Goal: Check status: Check status

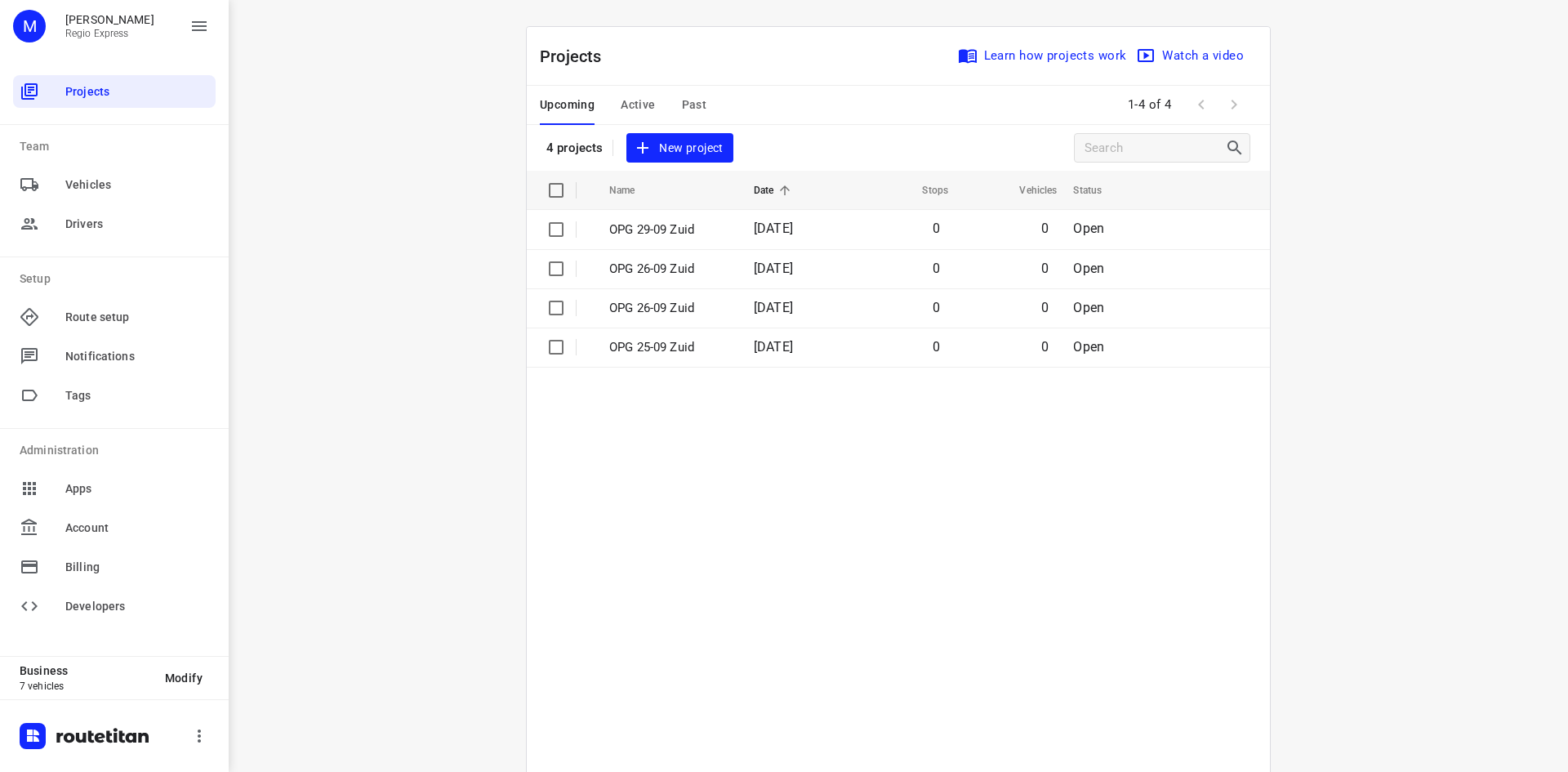
click at [694, 106] on span "Past" at bounding box center [695, 105] width 26 height 21
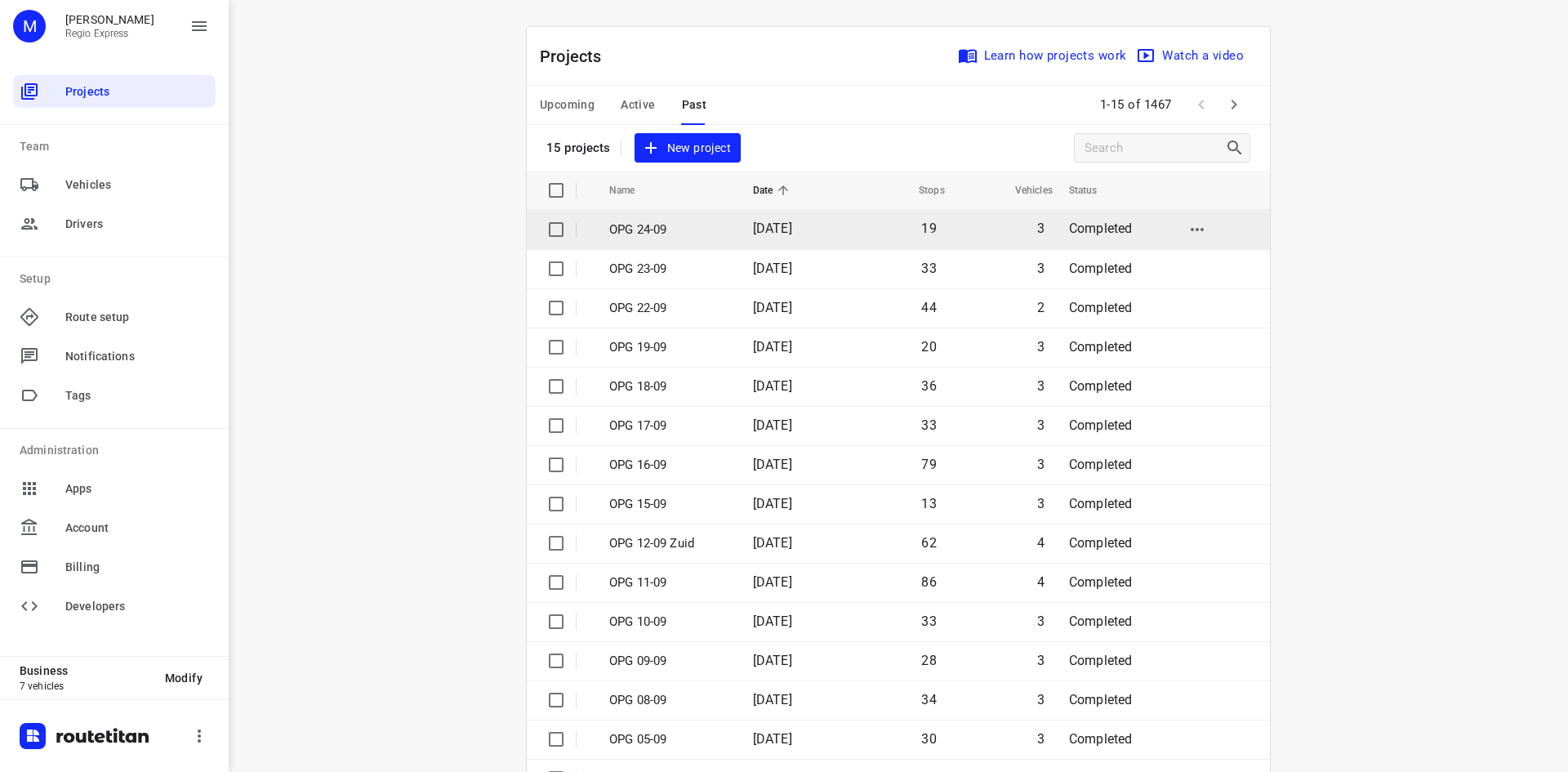
click at [783, 225] on span "[DATE]" at bounding box center [772, 228] width 39 height 15
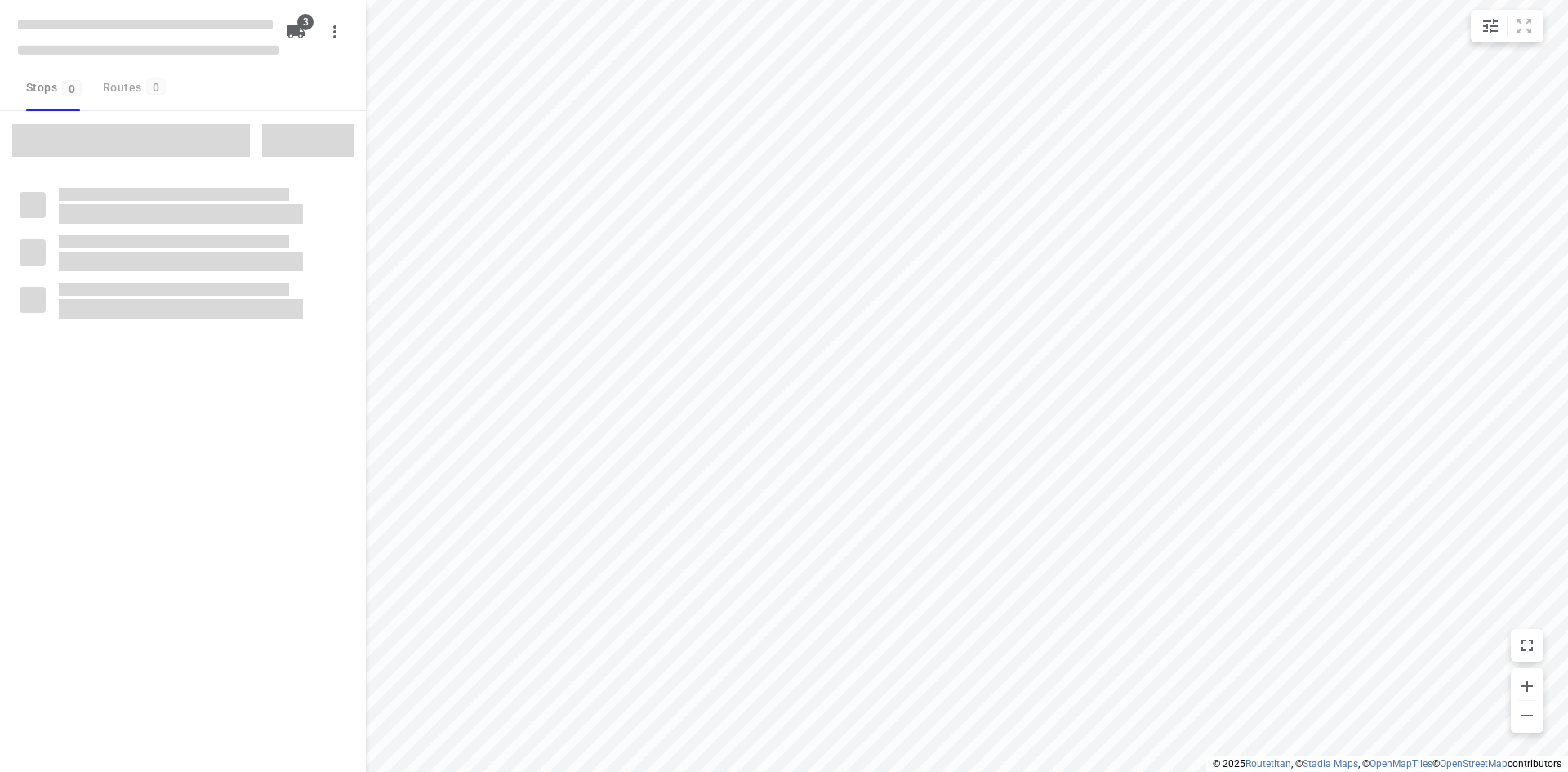
type input "distance"
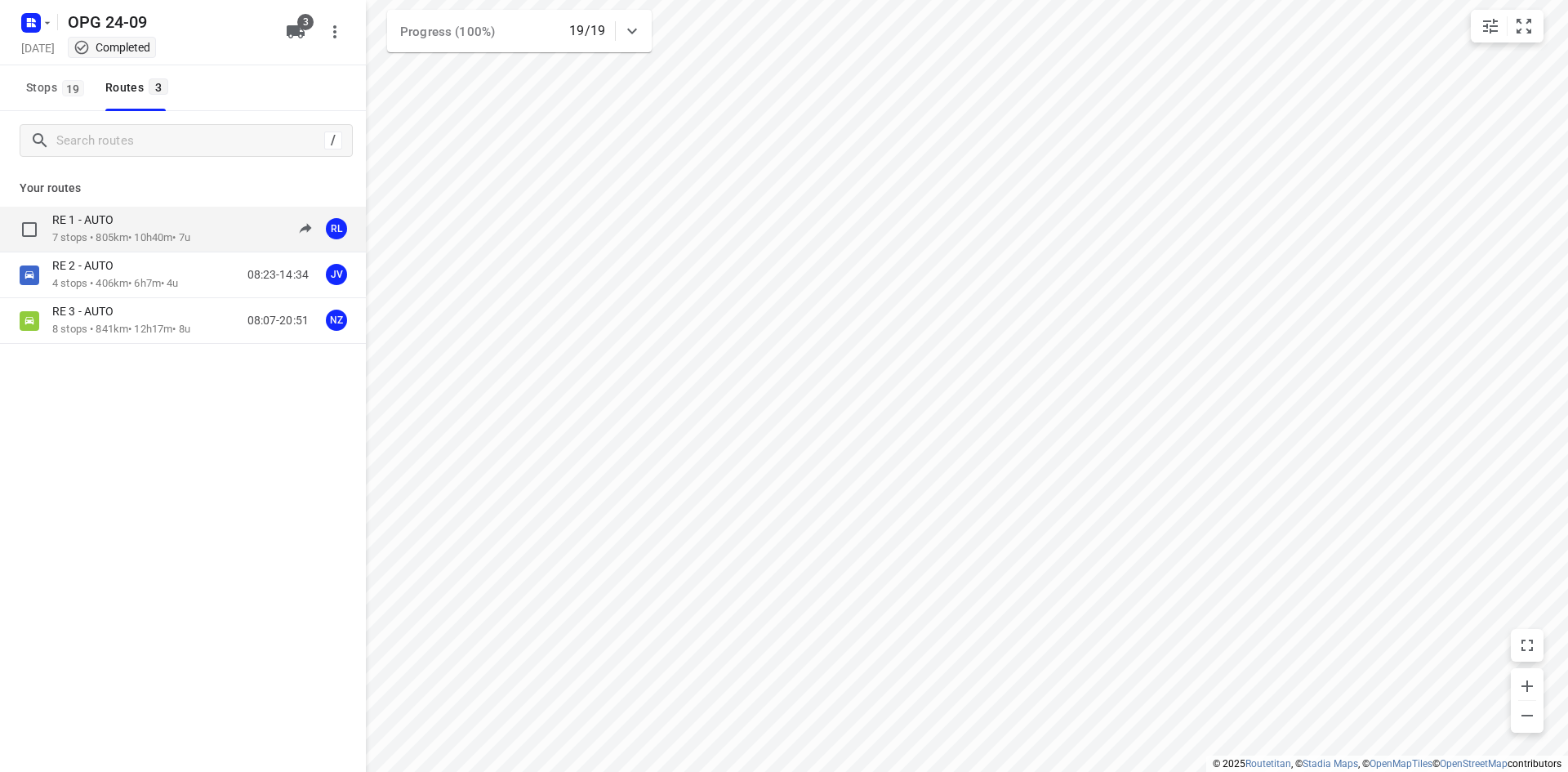
click at [203, 241] on div "RE 1 - AUTO 7 stops • 805km • 10h40m • 7u 07:43-20:38 RL" at bounding box center [209, 229] width 314 height 33
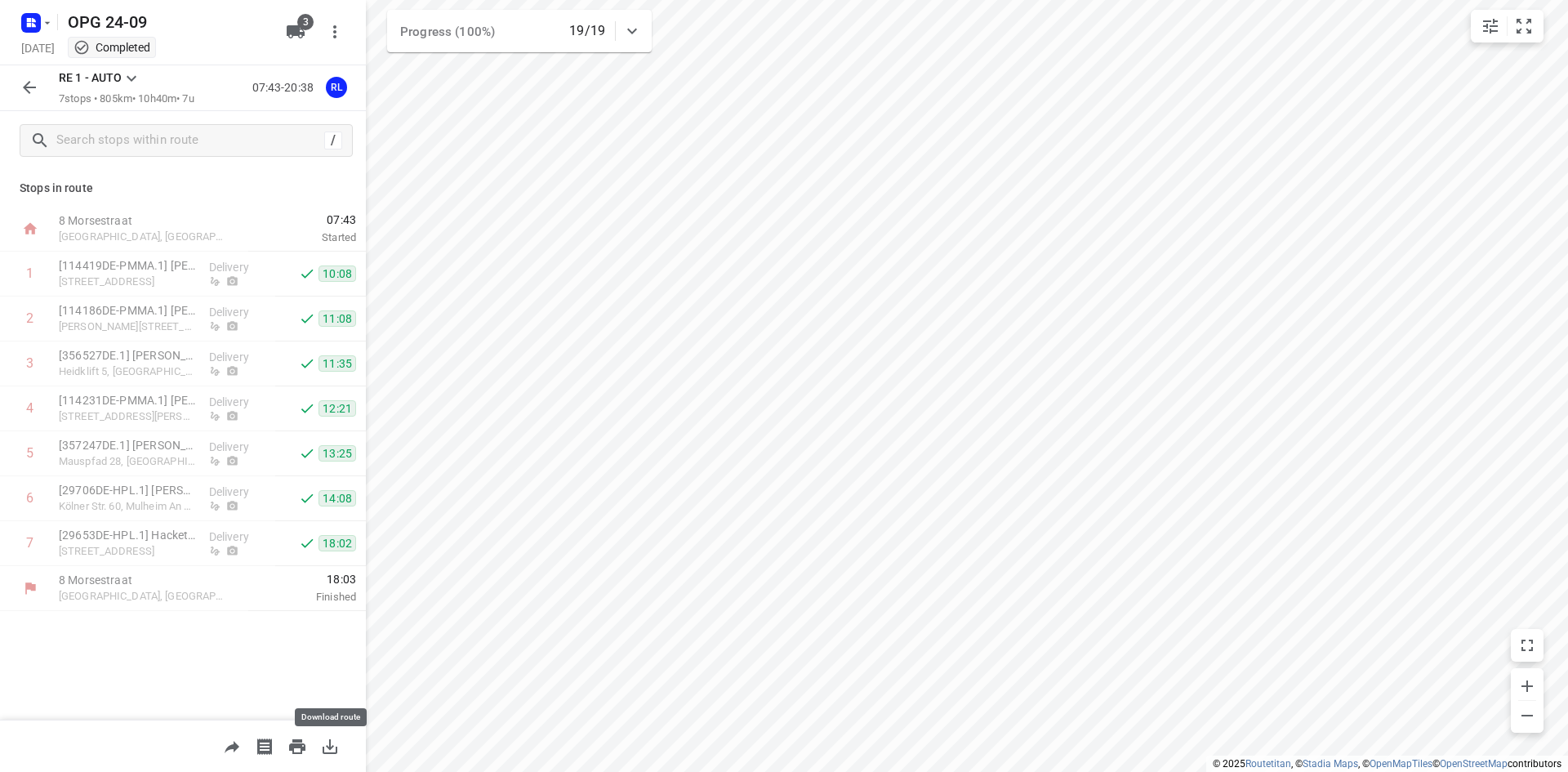
click at [338, 745] on icon "button" at bounding box center [330, 746] width 20 height 20
click at [47, 25] on icon "button" at bounding box center [47, 23] width 13 height 13
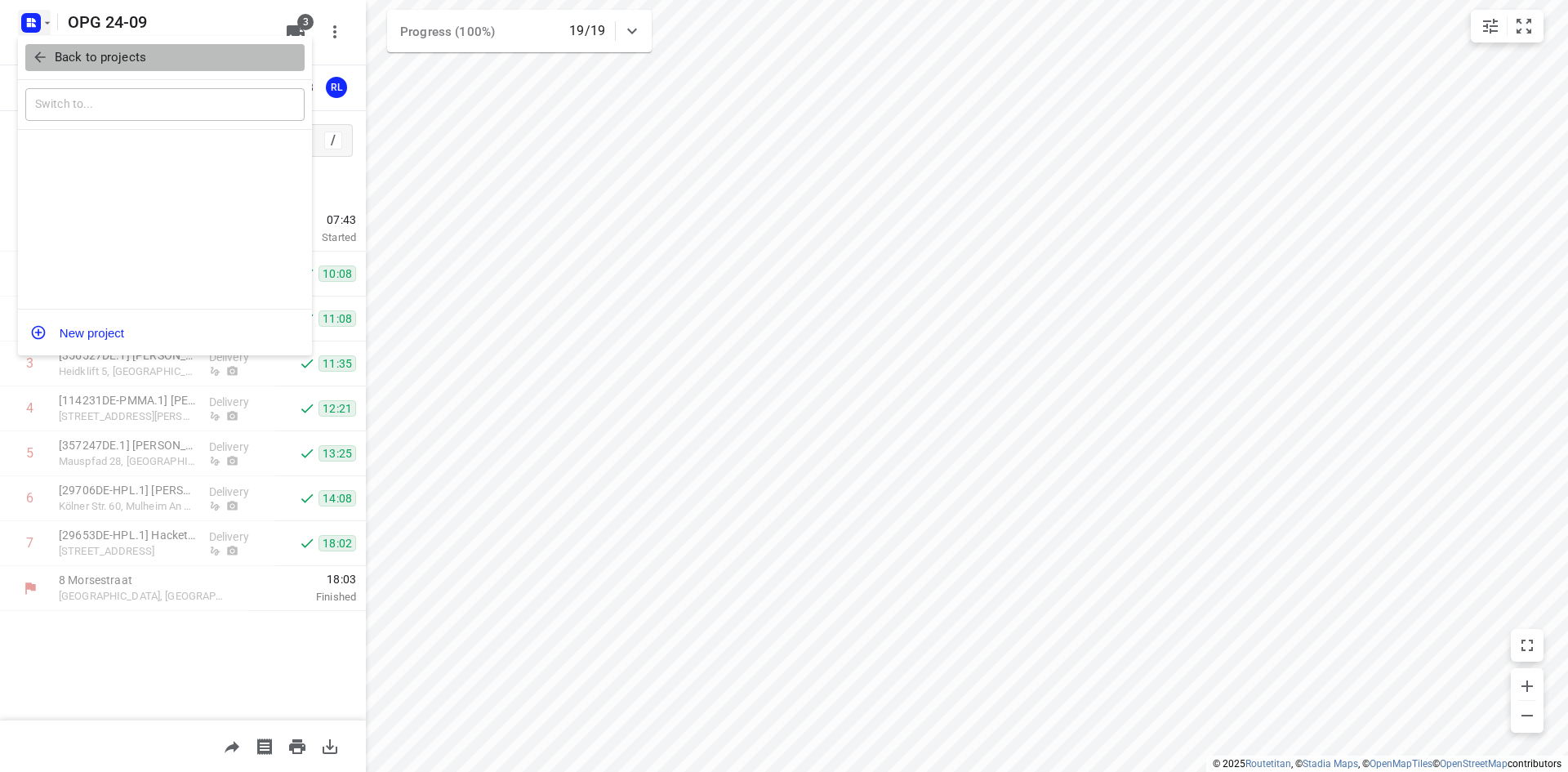
click at [46, 66] on button "Back to projects" at bounding box center [165, 58] width 280 height 27
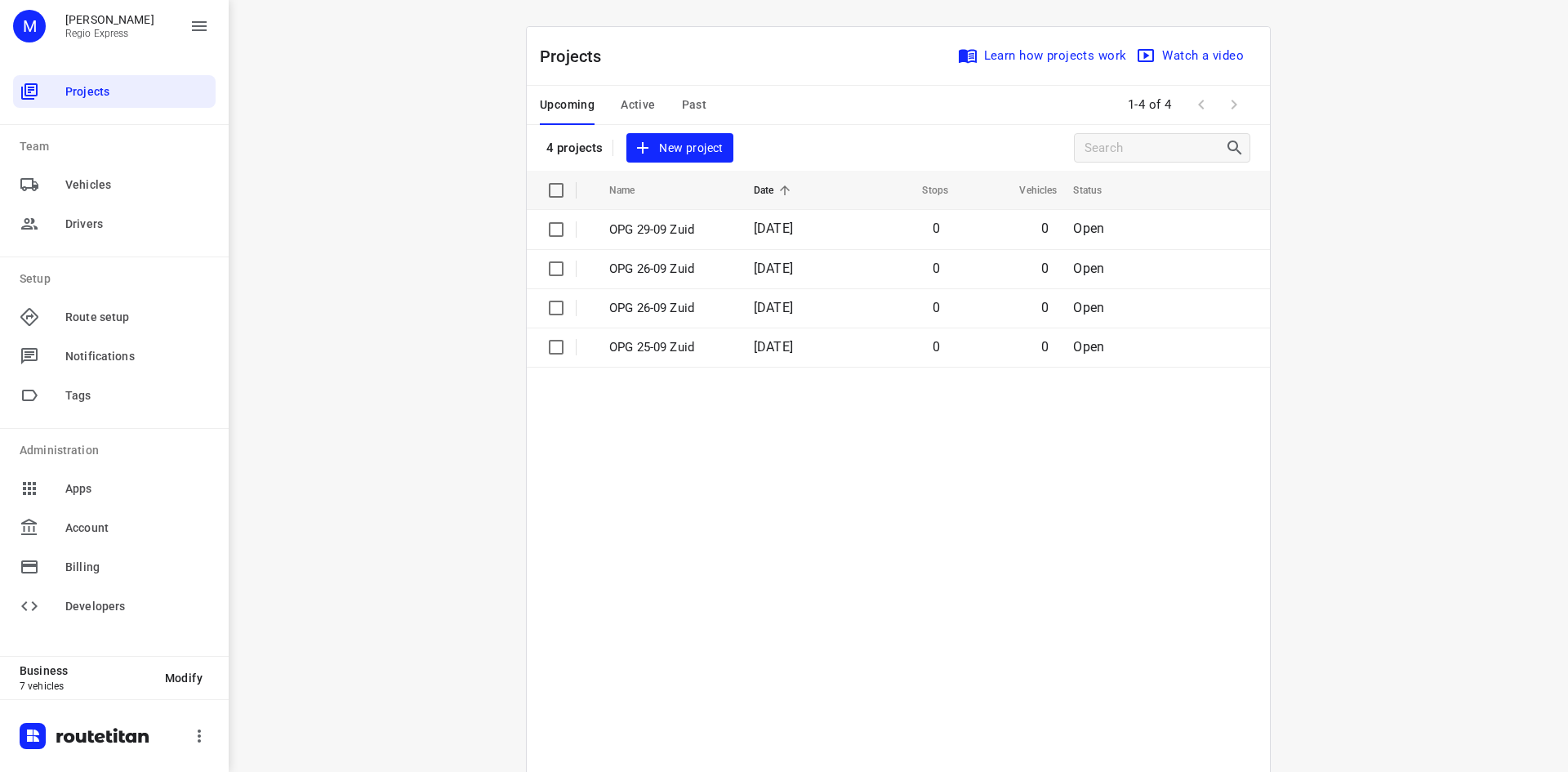
click at [671, 114] on div "Upcoming Active Past" at bounding box center [636, 105] width 193 height 39
click at [688, 108] on span "Past" at bounding box center [695, 105] width 26 height 21
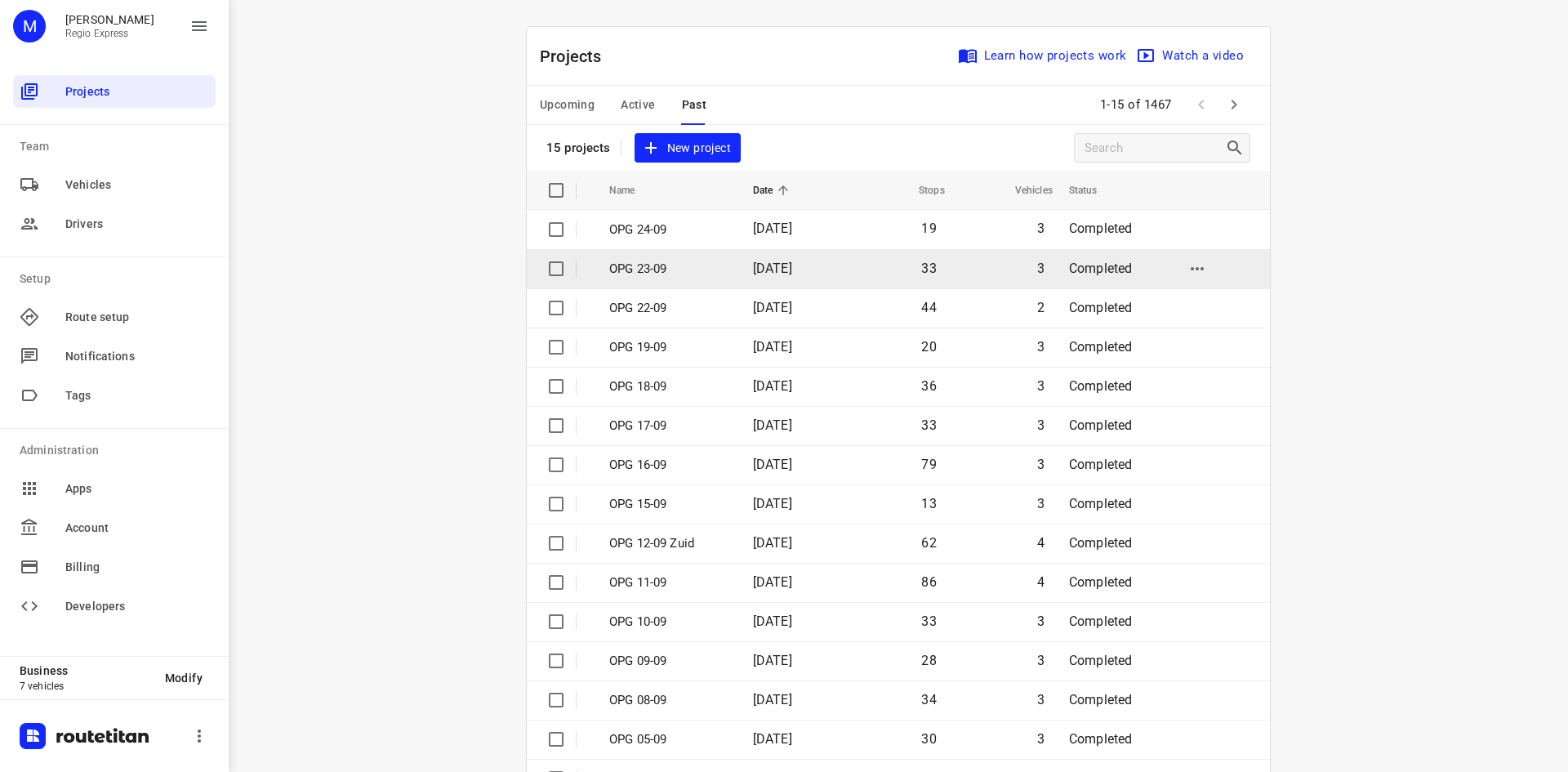
click at [983, 254] on td "3" at bounding box center [1002, 268] width 108 height 39
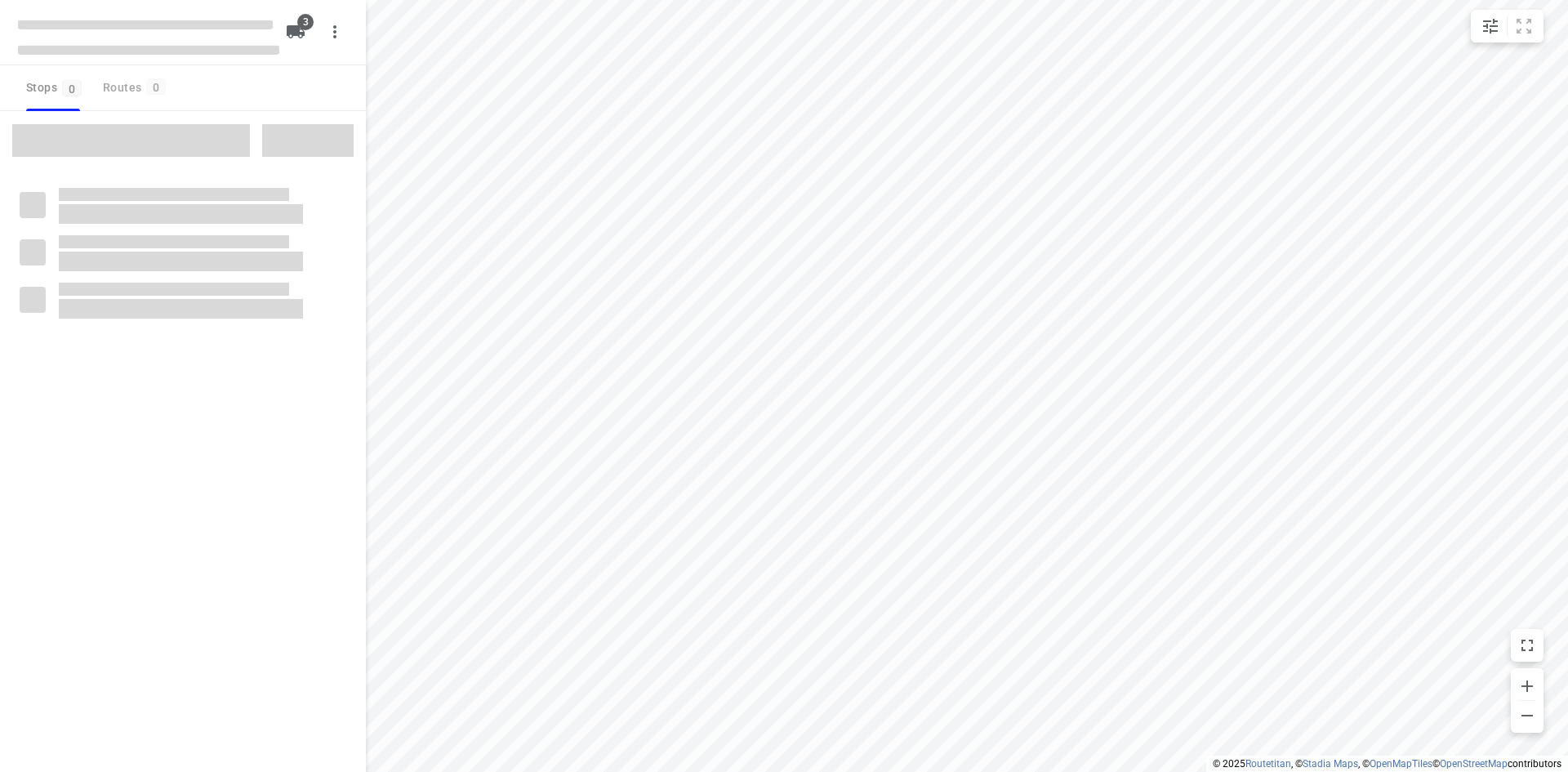
type input "distance"
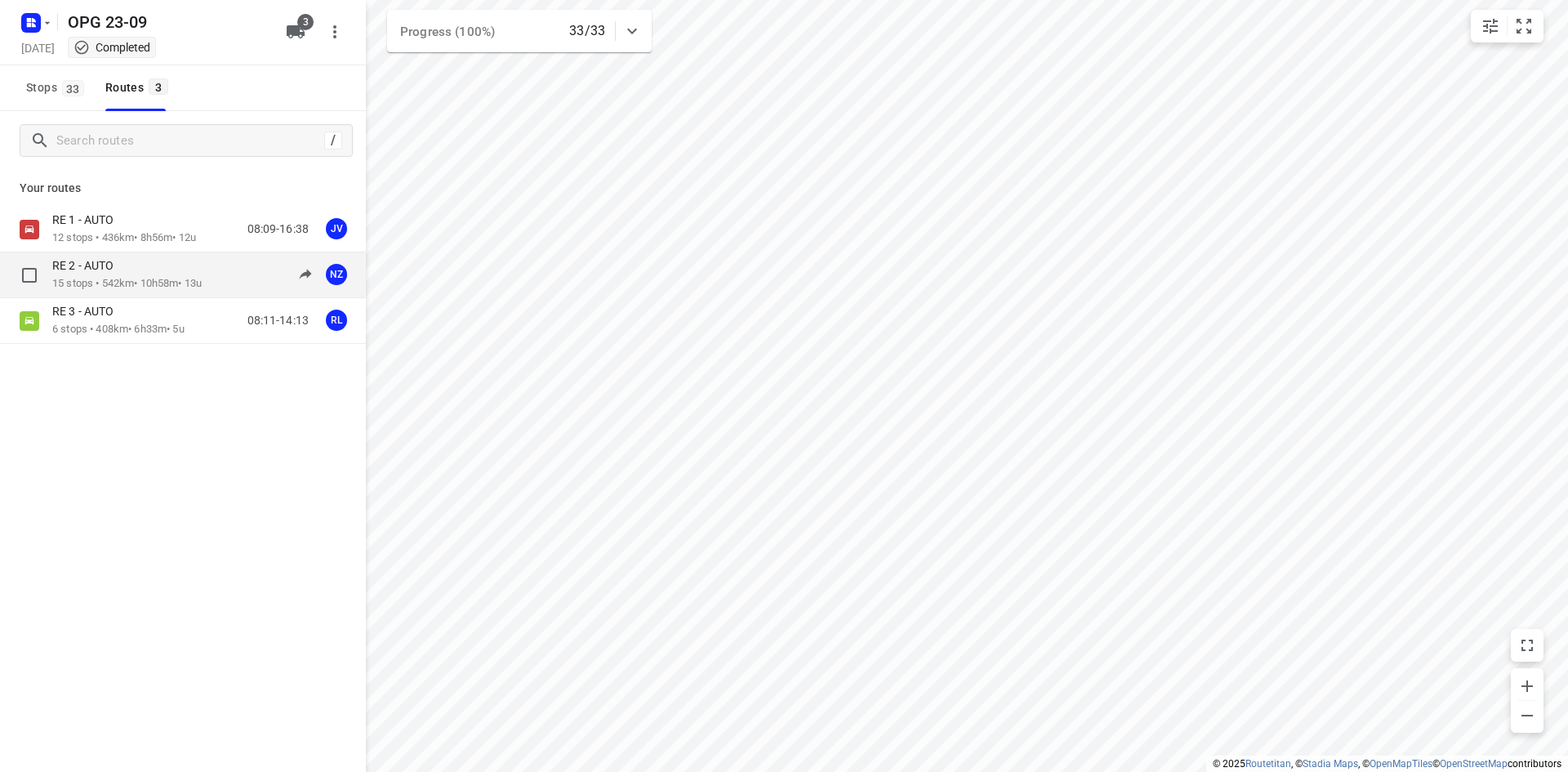
click at [246, 278] on div "08:05-18:11" at bounding box center [267, 274] width 81 height 33
click at [229, 280] on div "08:05-18:11" at bounding box center [267, 274] width 81 height 33
click at [166, 279] on p "15 stops • 542km • 10h58m • 13u" at bounding box center [127, 283] width 149 height 15
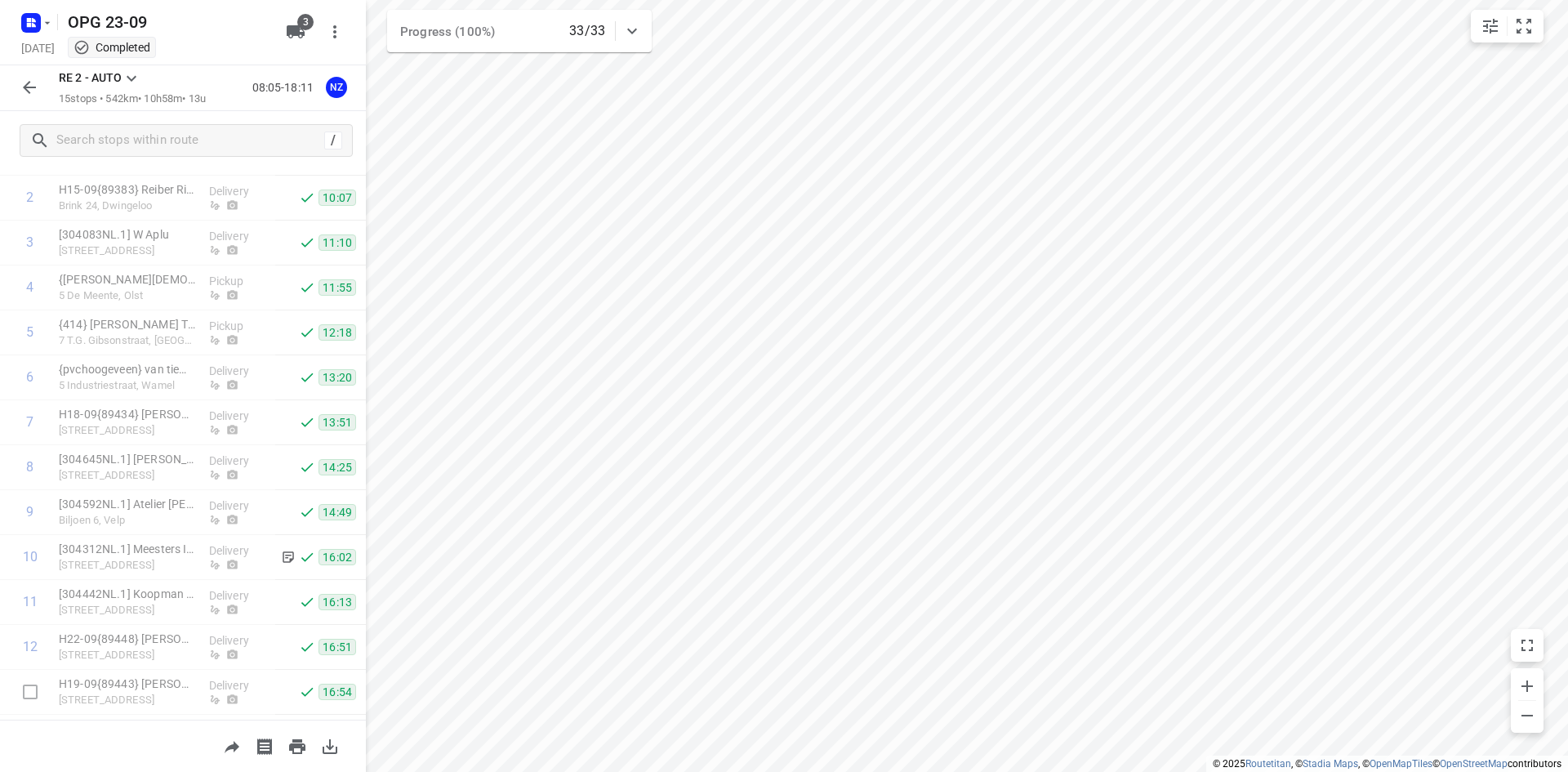
scroll to position [250, 0]
click at [328, 747] on icon "button" at bounding box center [330, 746] width 15 height 15
click at [28, 77] on icon "button" at bounding box center [29, 87] width 20 height 20
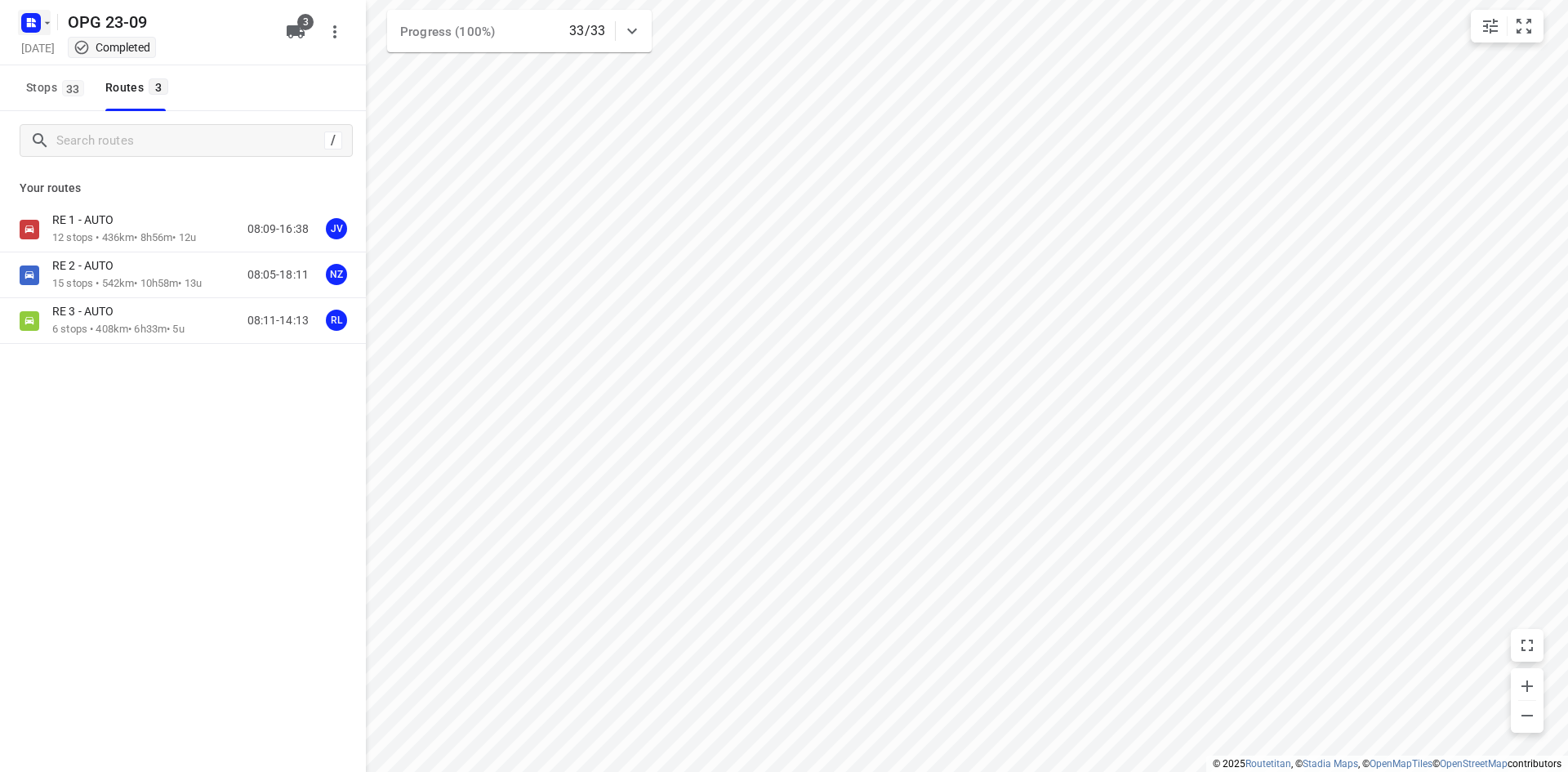
click at [39, 30] on rect "button" at bounding box center [30, 23] width 20 height 20
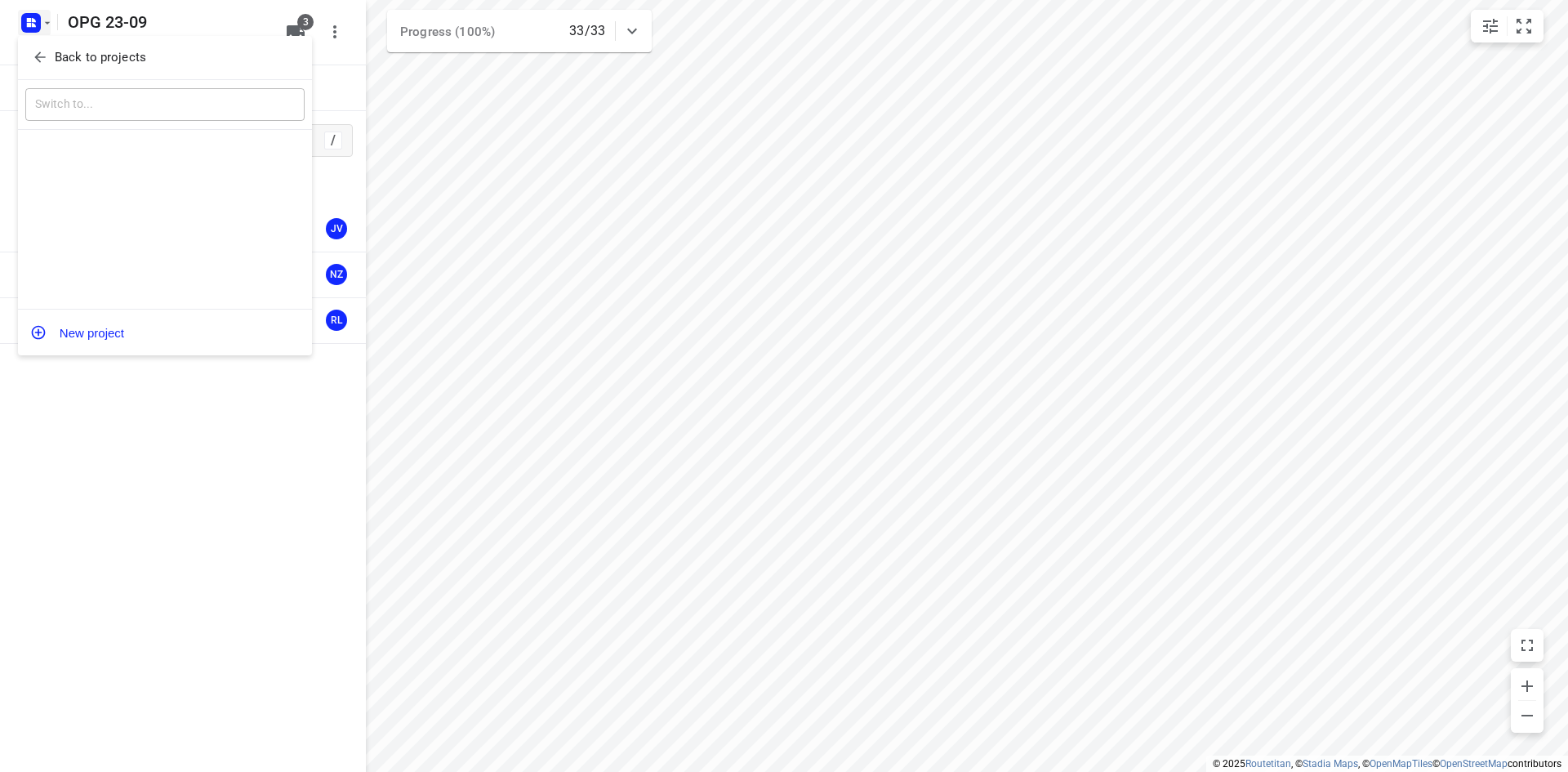
click at [40, 60] on icon "button" at bounding box center [40, 57] width 16 height 16
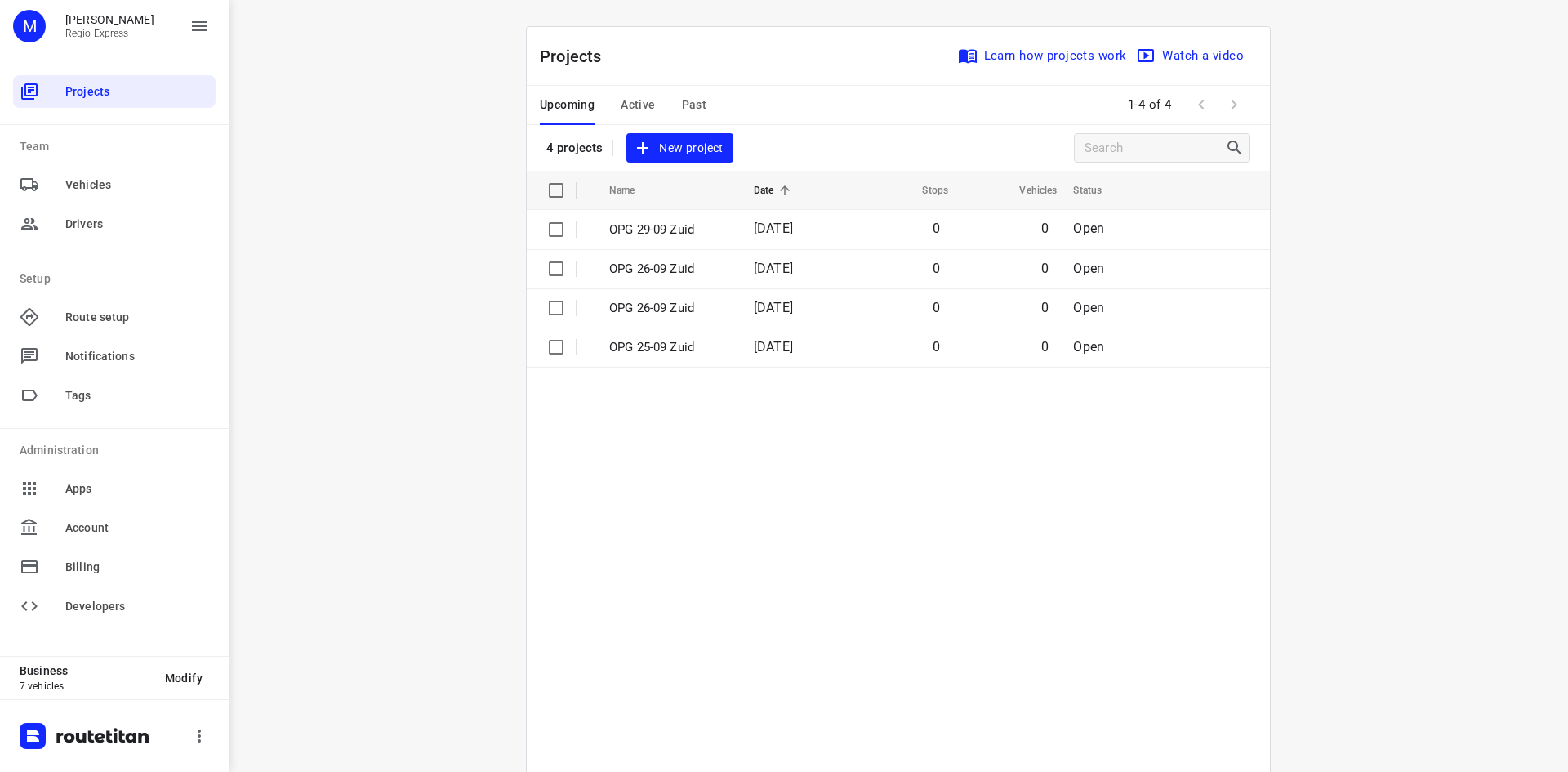
click at [682, 95] on span "Past" at bounding box center [695, 105] width 26 height 21
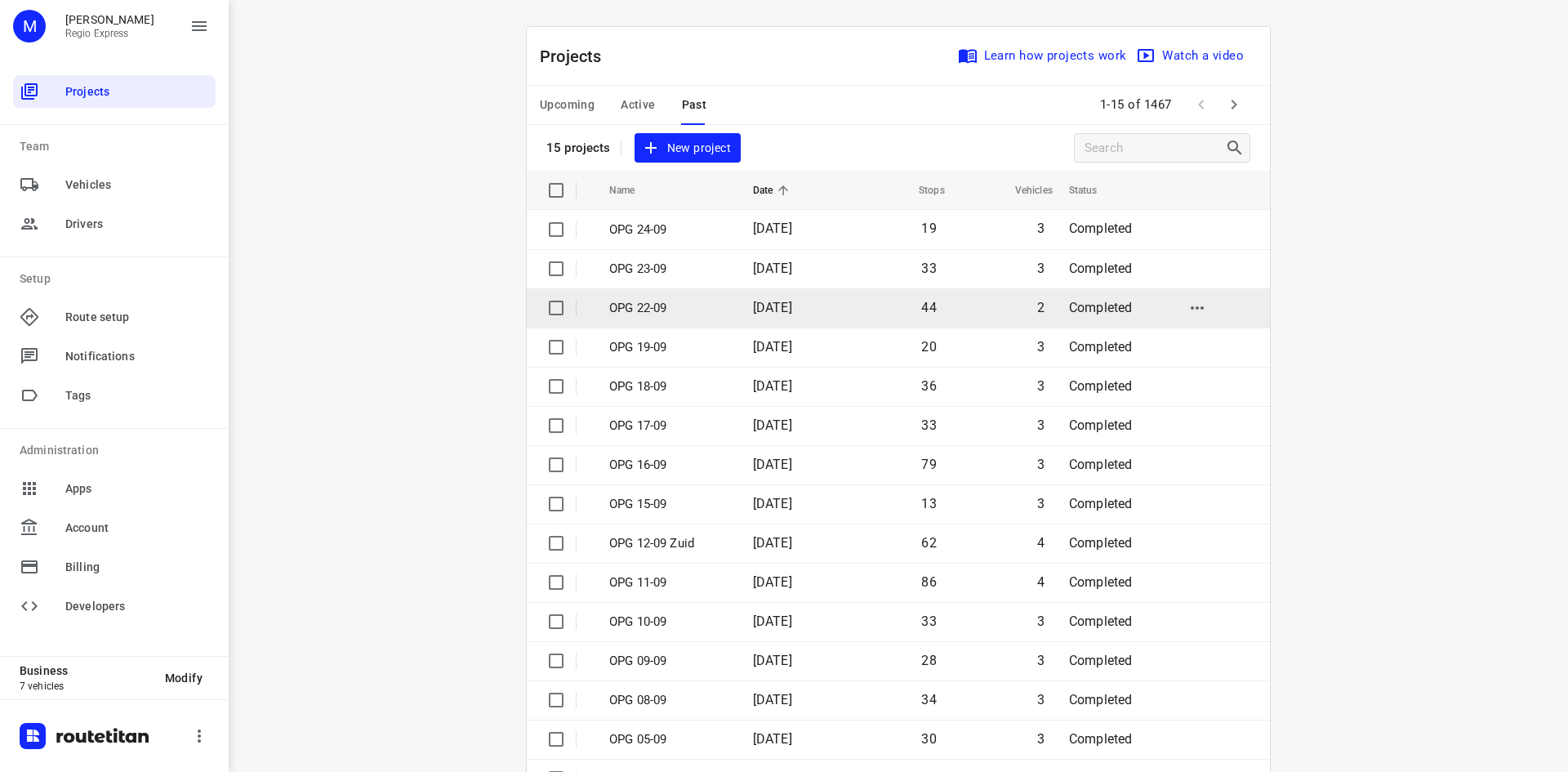
click at [617, 292] on td "OPG 22-09" at bounding box center [666, 307] width 147 height 39
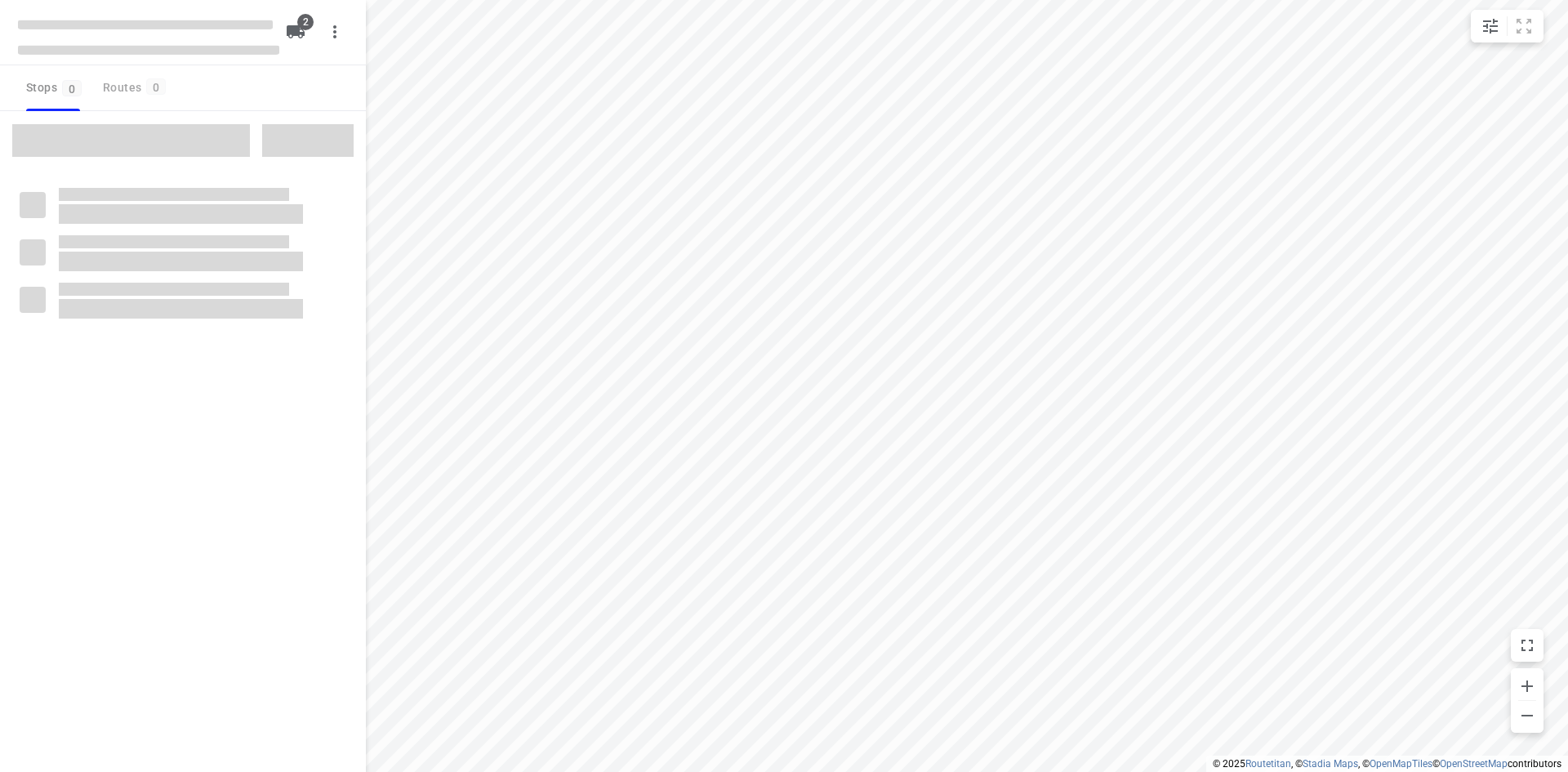
type input "distance"
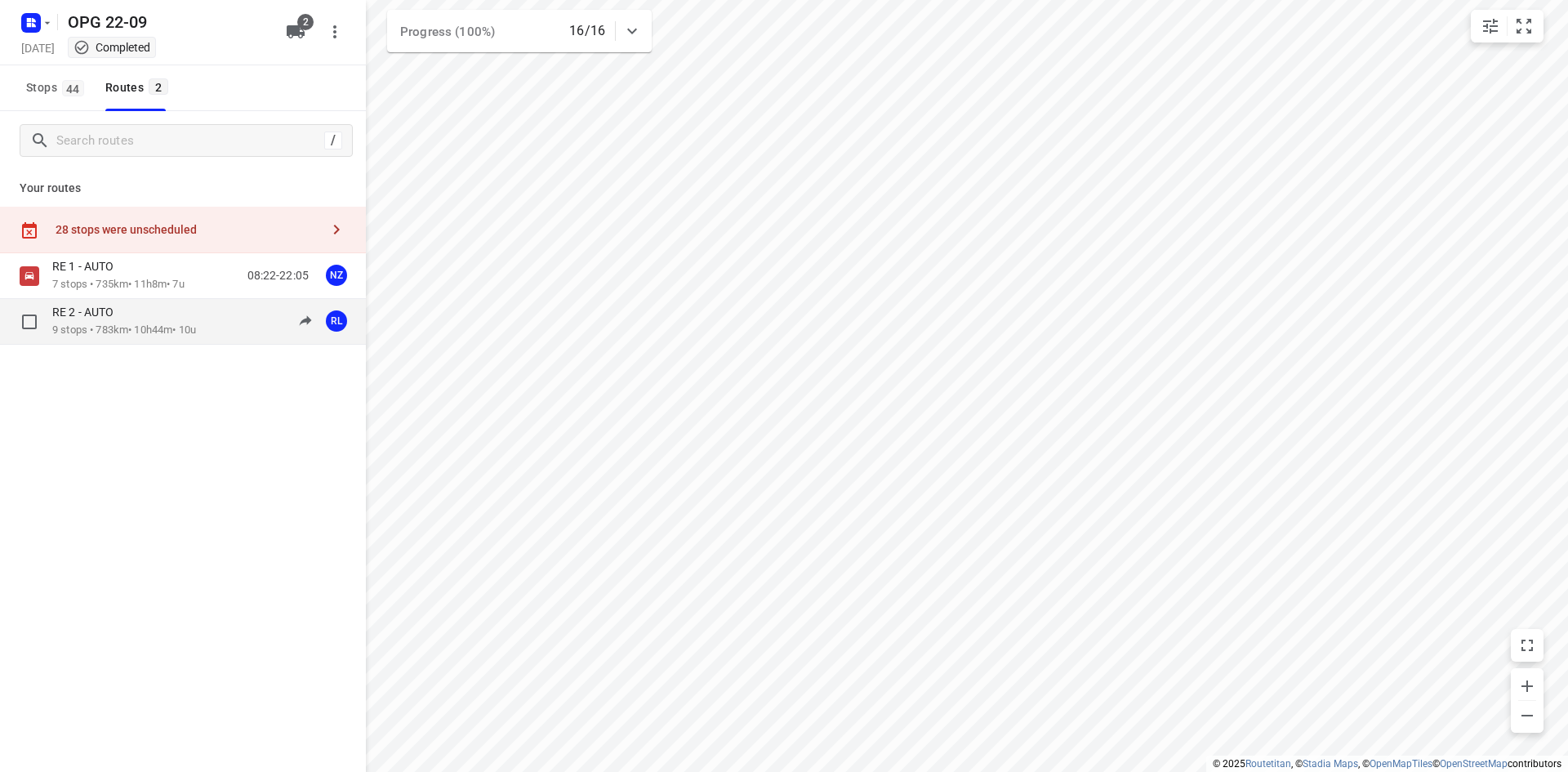
click at [122, 324] on p "9 stops • 783km • 10h44m • 10u" at bounding box center [124, 330] width 144 height 15
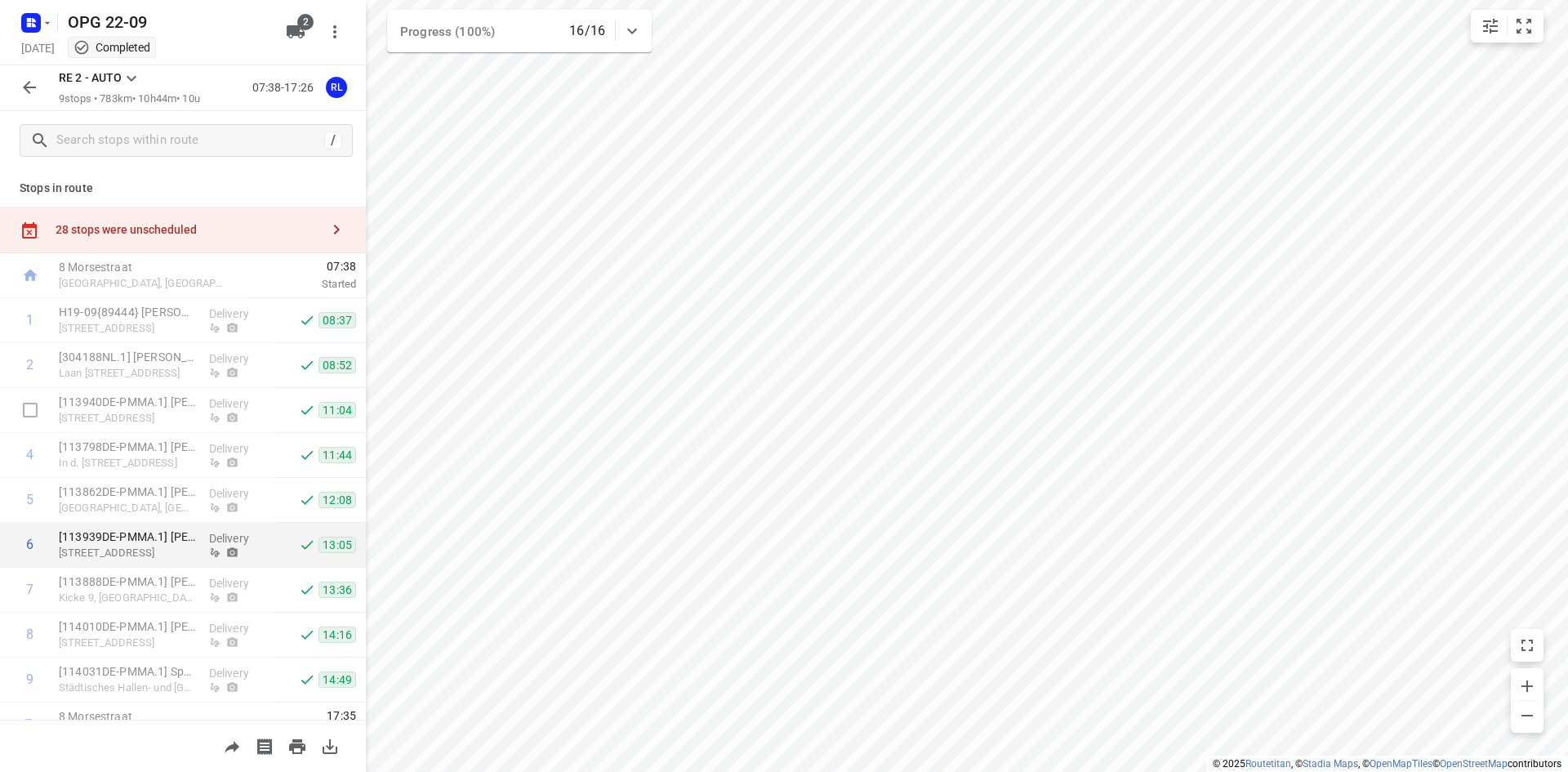
scroll to position [27, 0]
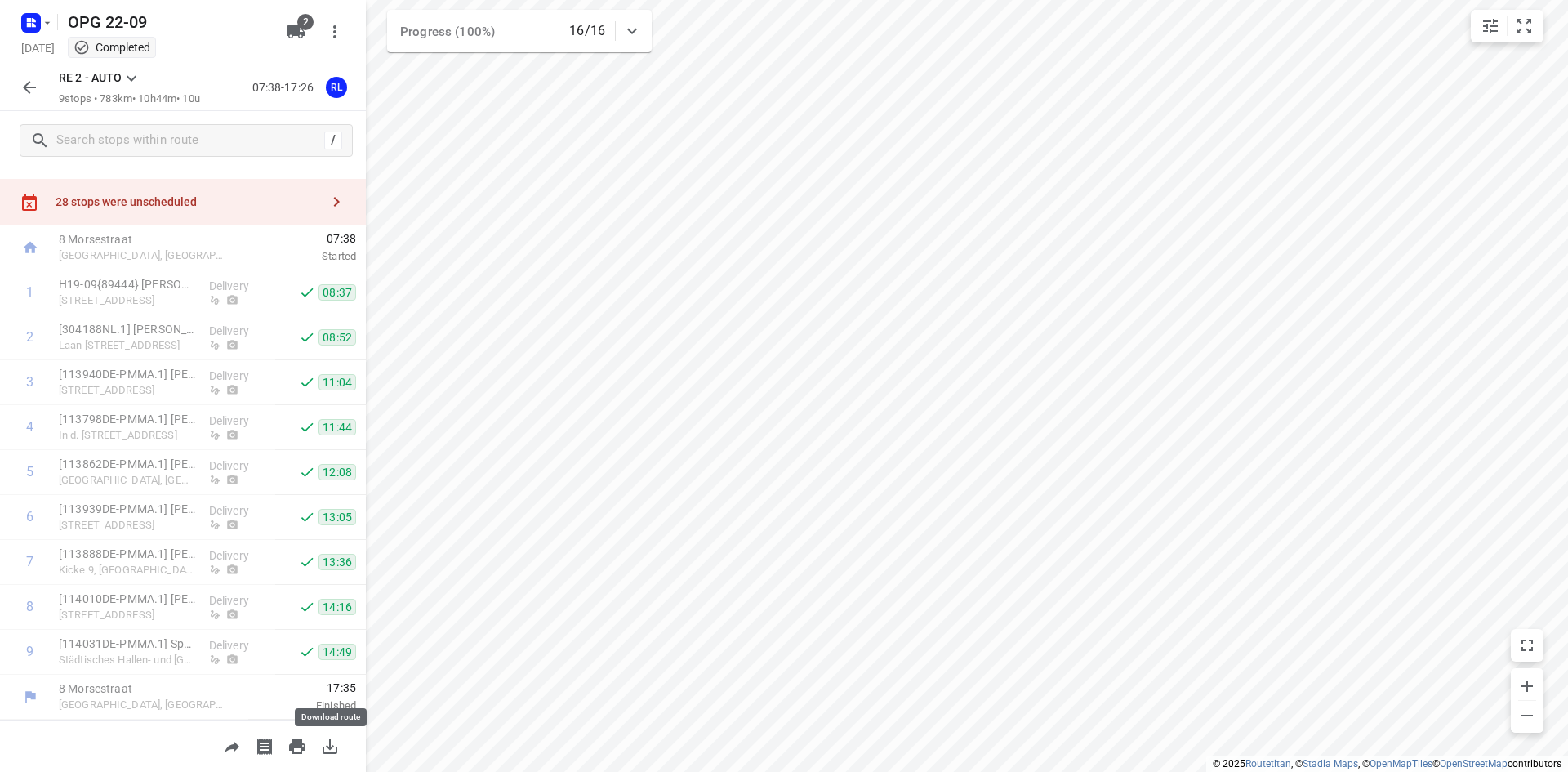
click at [329, 746] on icon "button" at bounding box center [330, 746] width 20 height 20
drag, startPoint x: 26, startPoint y: 43, endPoint x: 32, endPoint y: 26, distance: 18.0
click at [26, 43] on div "[DATE] Completed" at bounding box center [148, 49] width 262 height 22
click at [40, 31] on icon "button" at bounding box center [31, 23] width 26 height 26
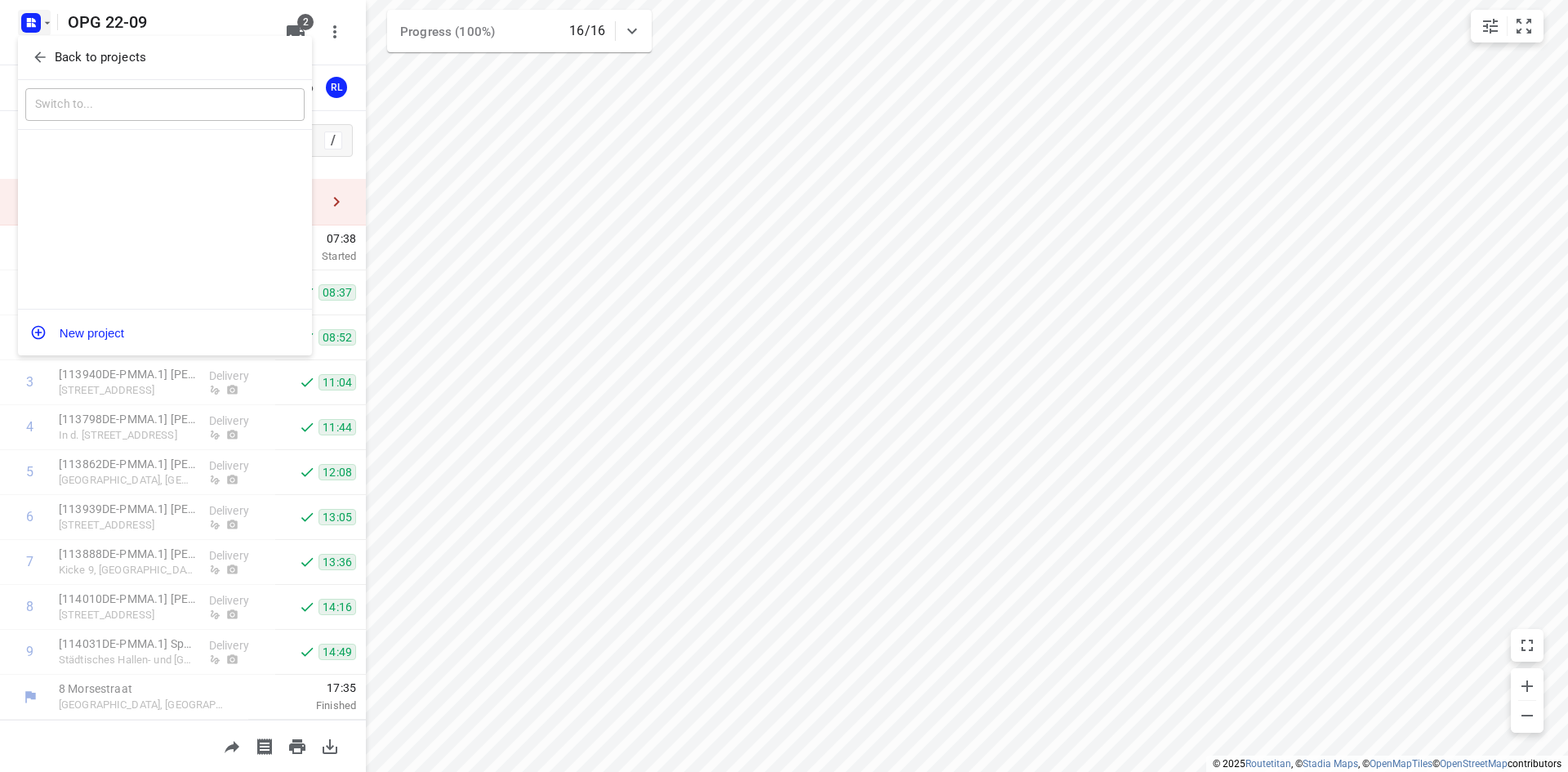
click at [43, 51] on icon "button" at bounding box center [40, 57] width 16 height 16
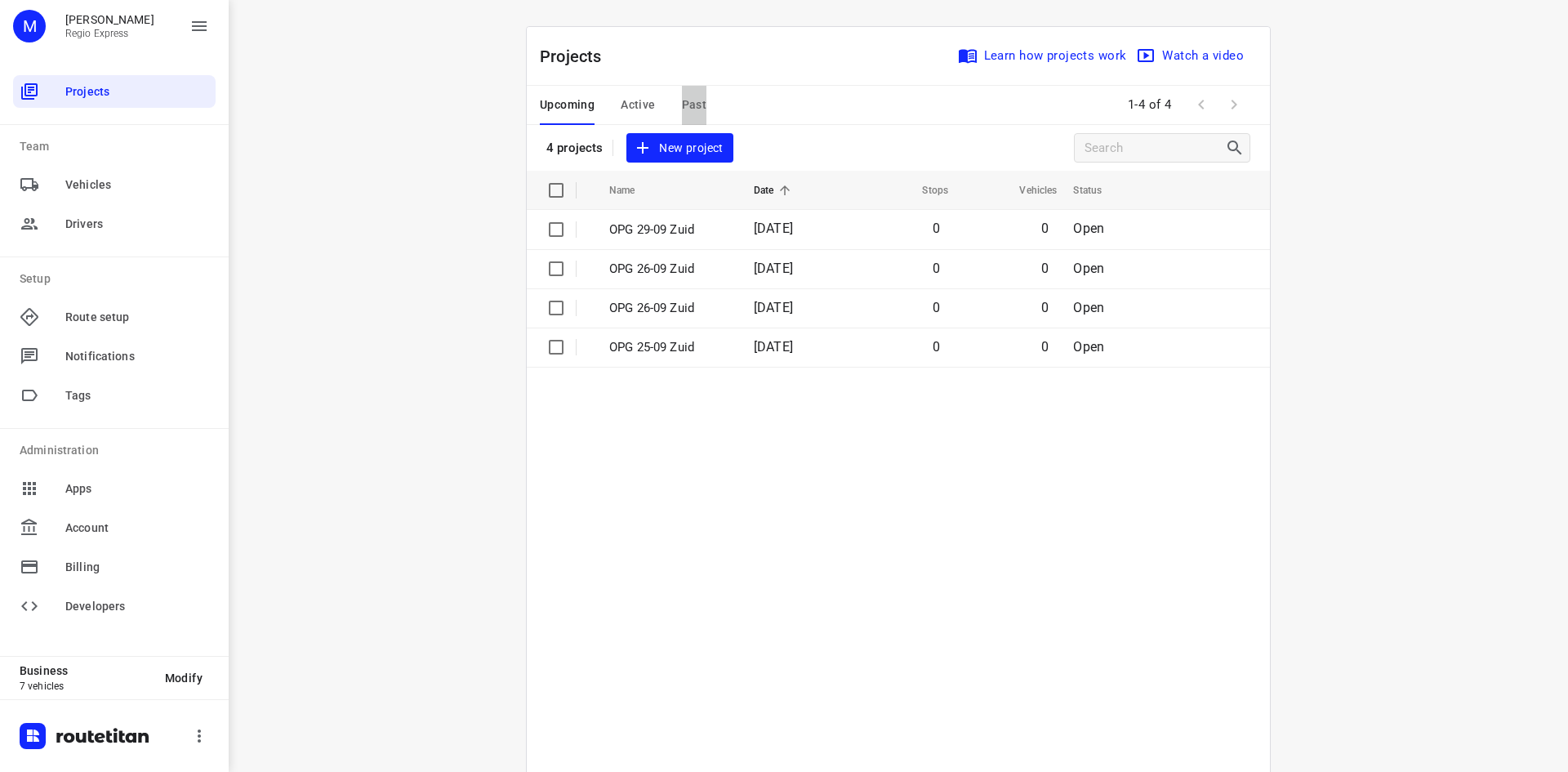
click at [689, 102] on span "Past" at bounding box center [695, 105] width 26 height 21
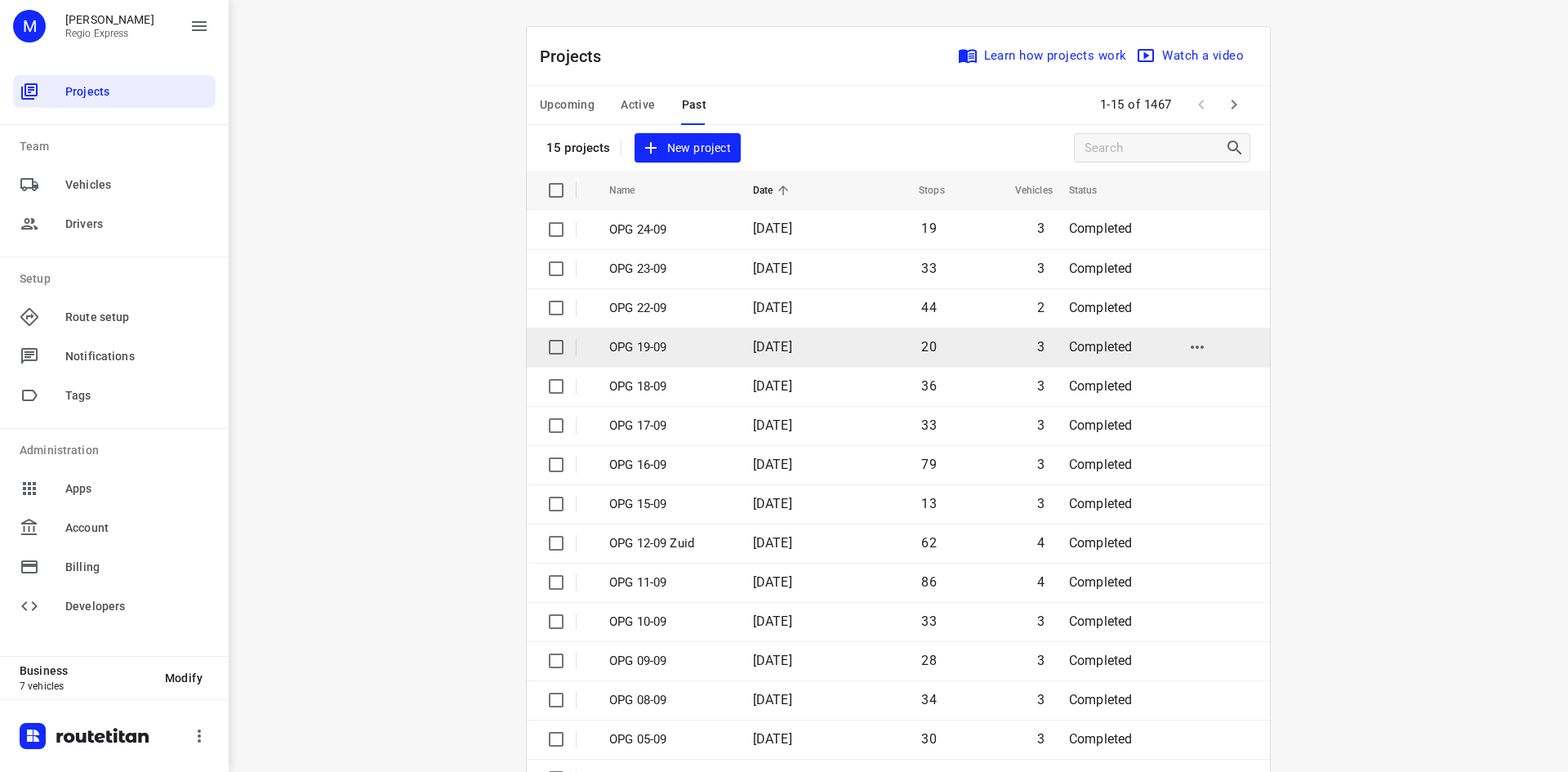
click at [785, 357] on td "[DATE]" at bounding box center [792, 347] width 105 height 39
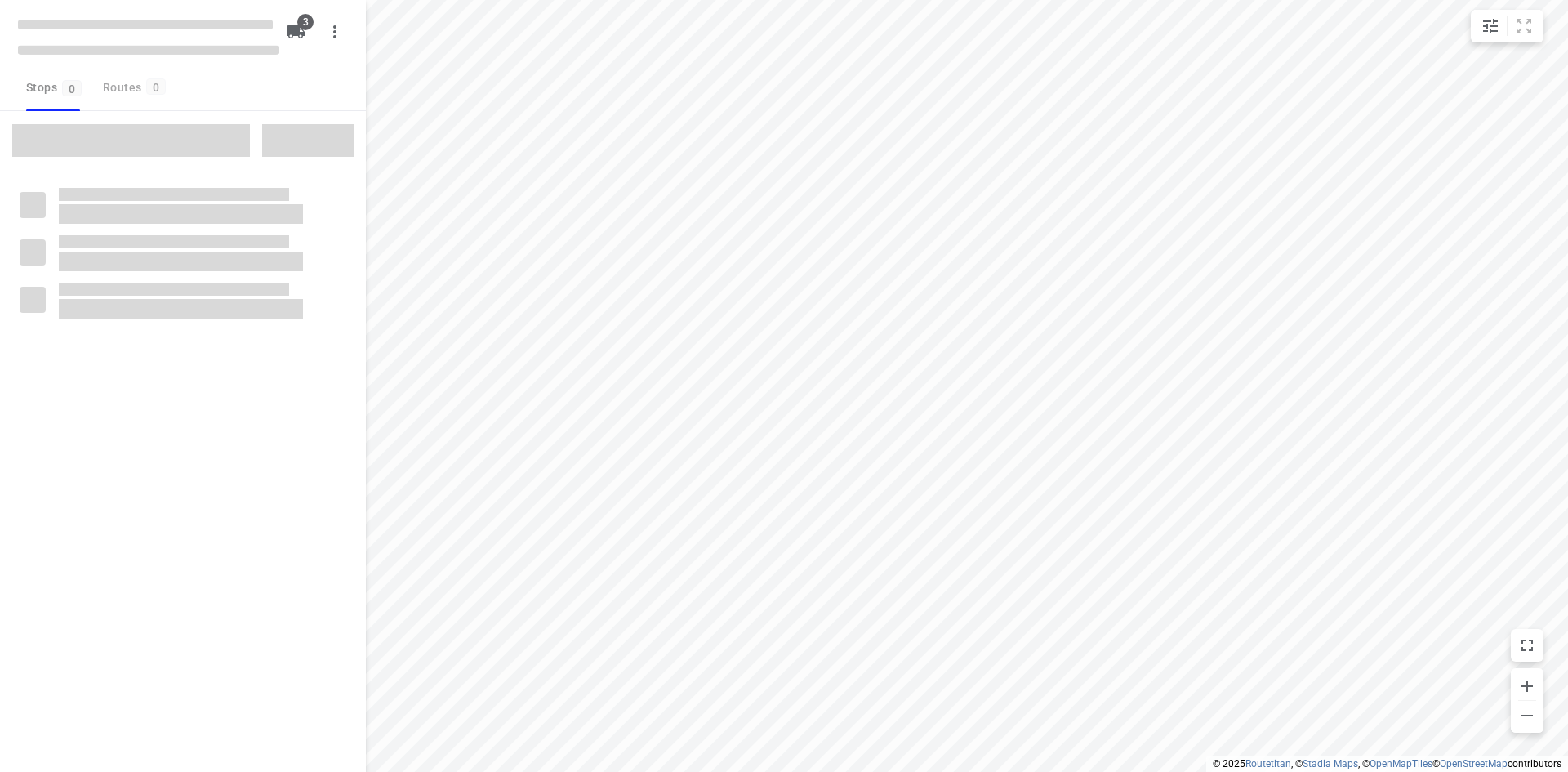
type input "distance"
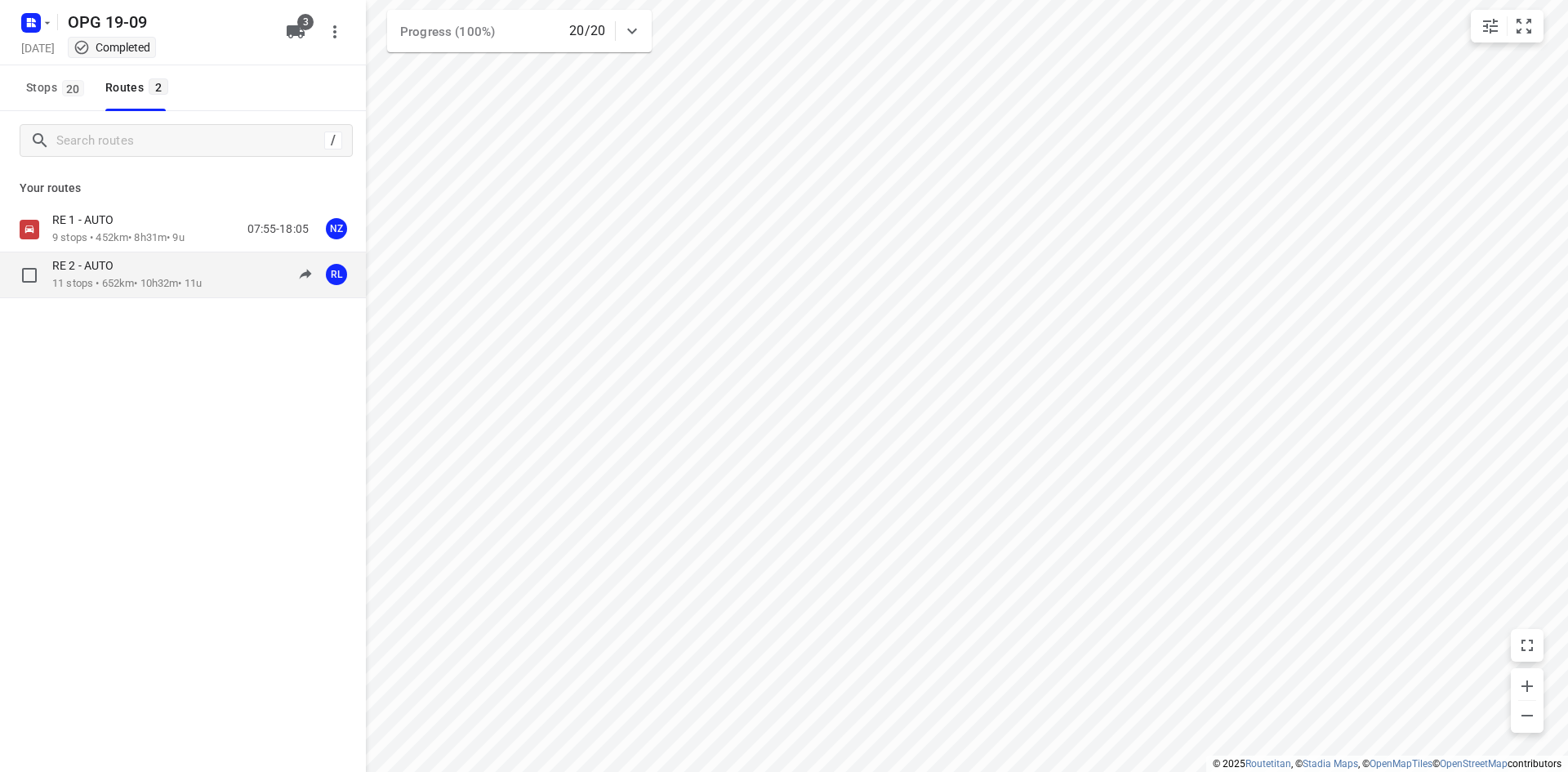
click at [145, 277] on p "11 stops • 652km • 10h32m • 11u" at bounding box center [127, 283] width 149 height 15
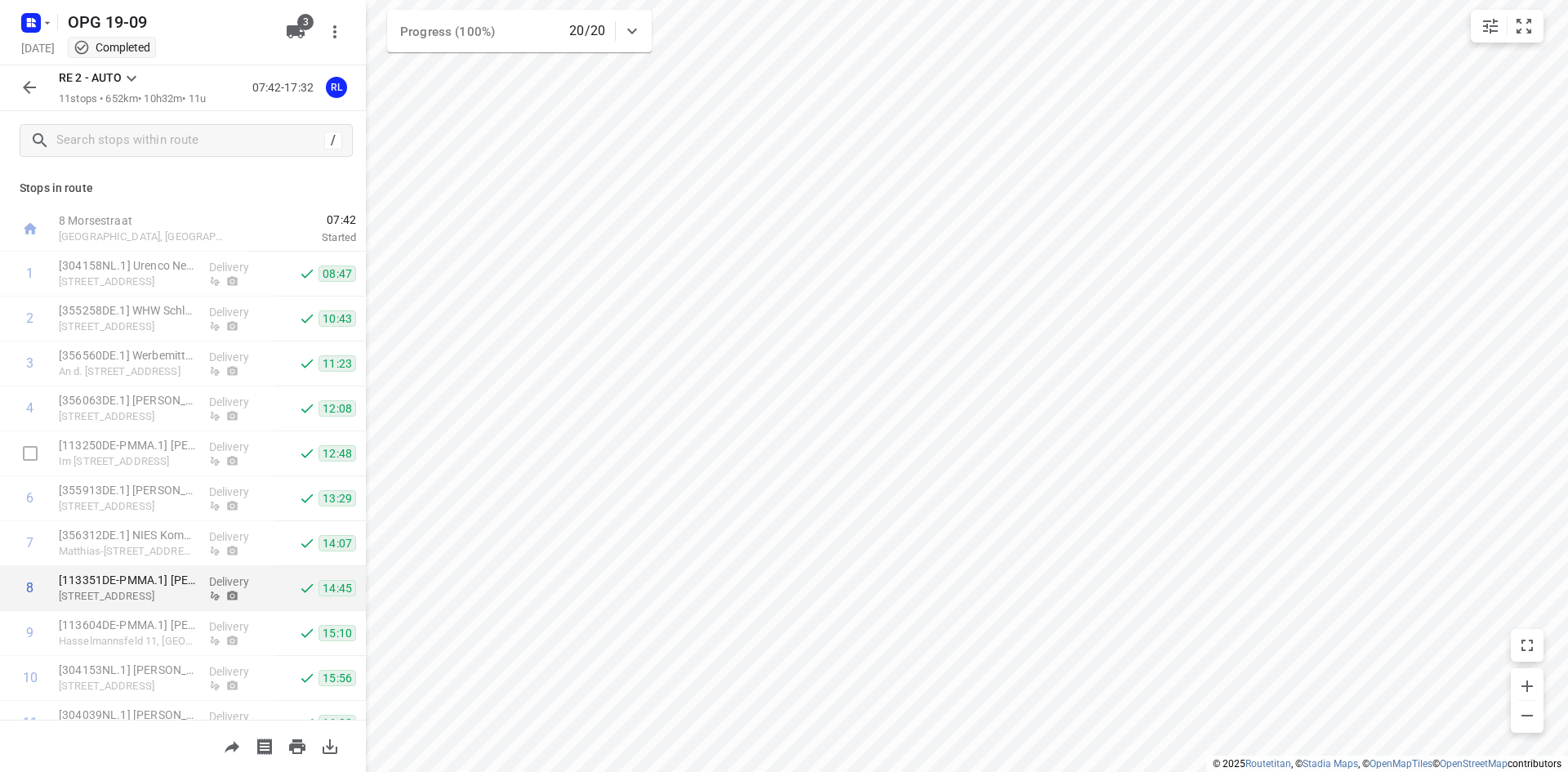
scroll to position [71, 0]
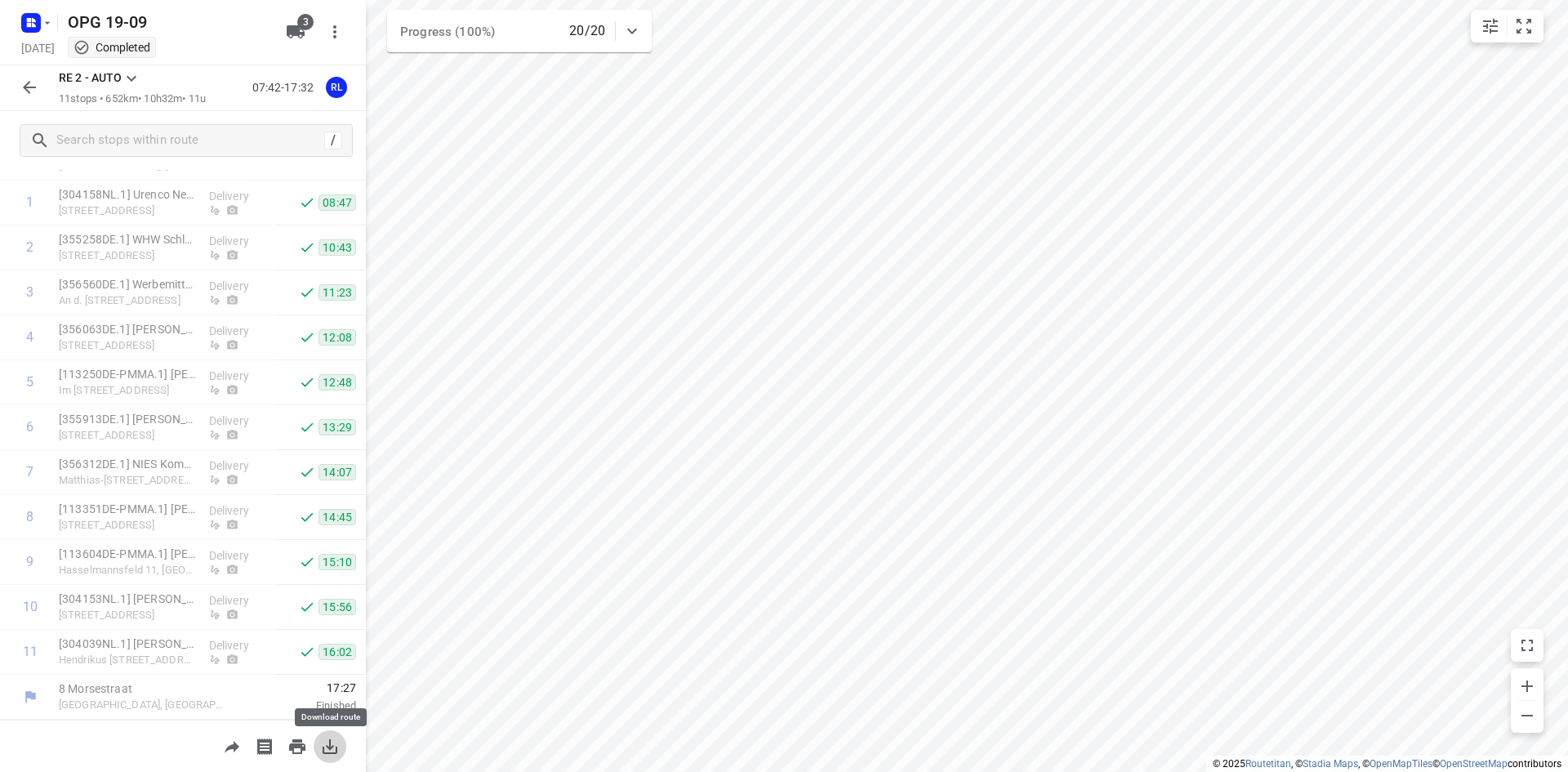
click at [336, 744] on icon "button" at bounding box center [330, 746] width 20 height 20
click at [314, 730] on button "button" at bounding box center [330, 746] width 33 height 33
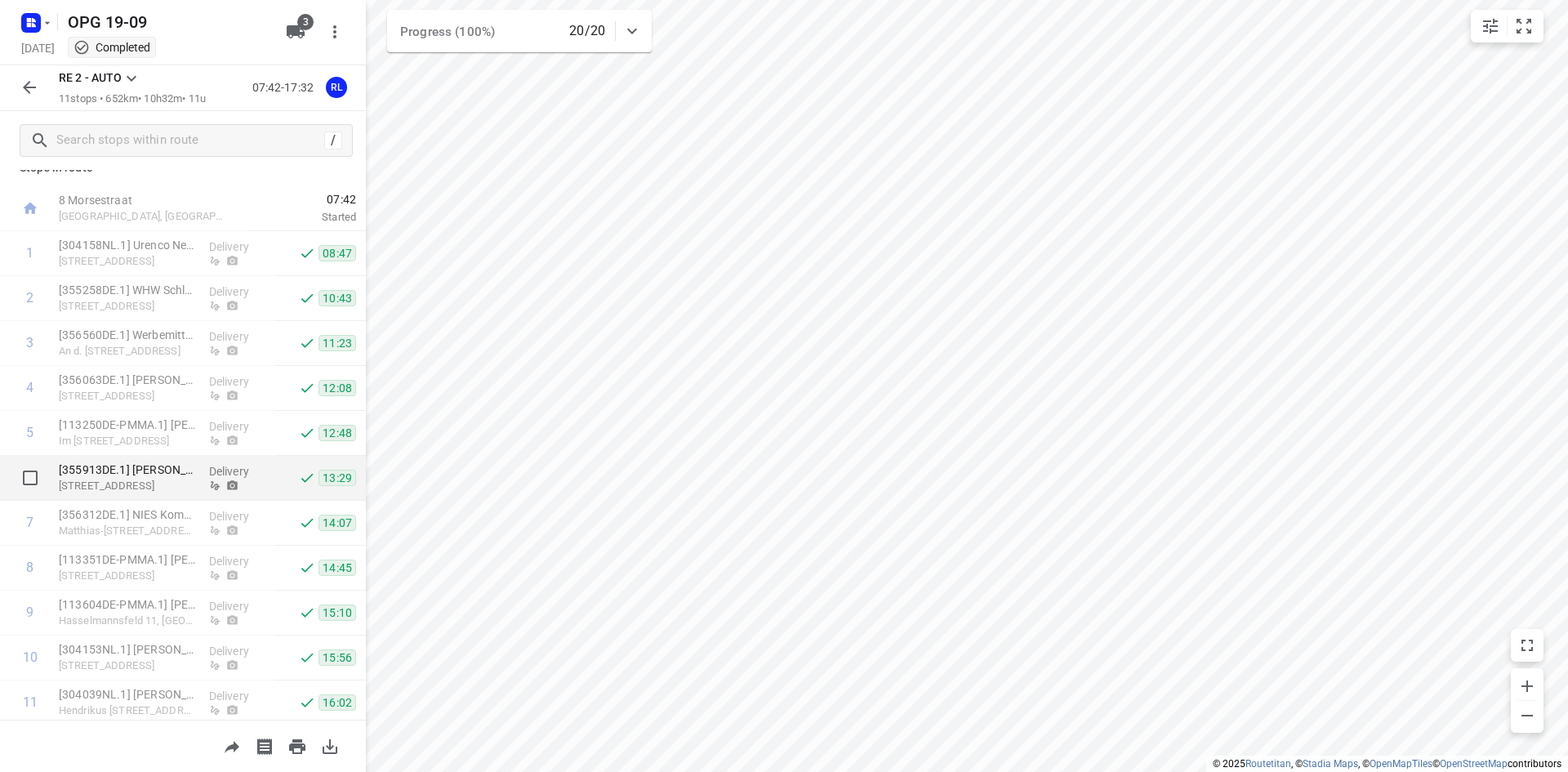
scroll to position [0, 0]
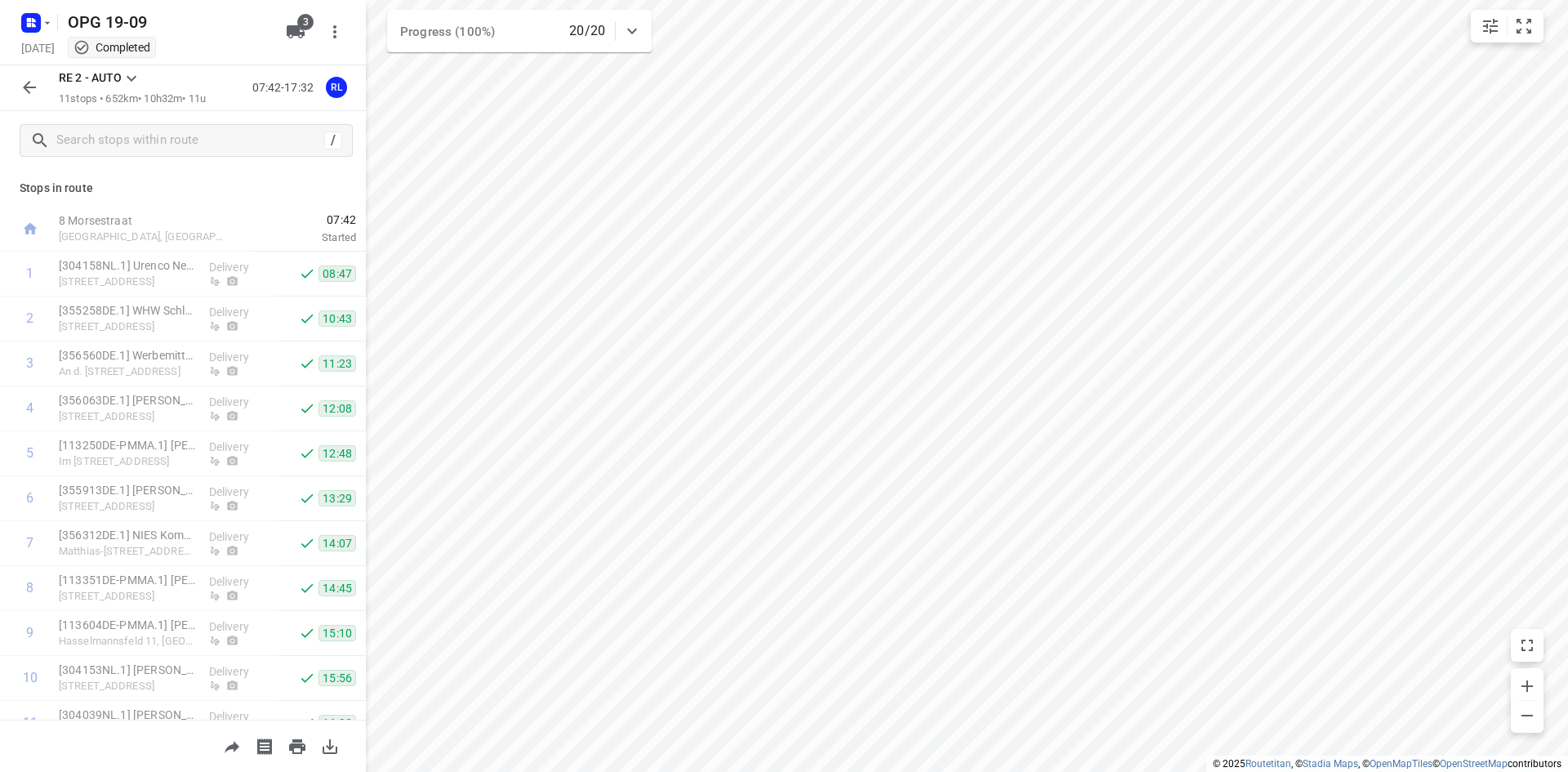
drag, startPoint x: 43, startPoint y: 97, endPoint x: 45, endPoint y: 81, distance: 16.1
click at [43, 97] on div at bounding box center [29, 87] width 33 height 33
click at [33, 106] on div "RE 2 - AUTO 11 stops • 652km • 10h32m • 11u 07:42-17:32 RL" at bounding box center [182, 88] width 366 height 45
click at [31, 27] on rect "button" at bounding box center [30, 23] width 20 height 20
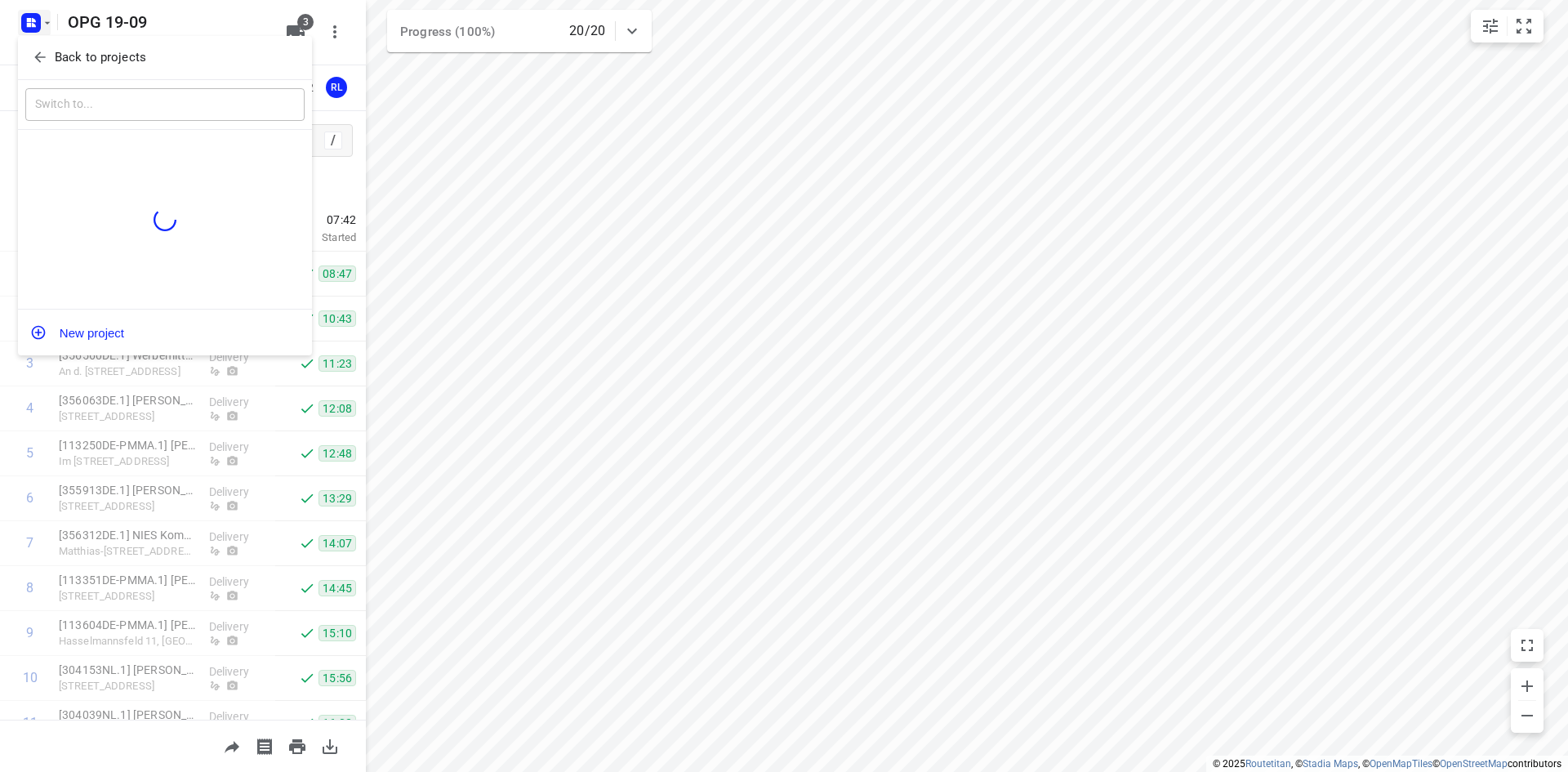
click at [46, 65] on span "Back to projects" at bounding box center [165, 58] width 267 height 19
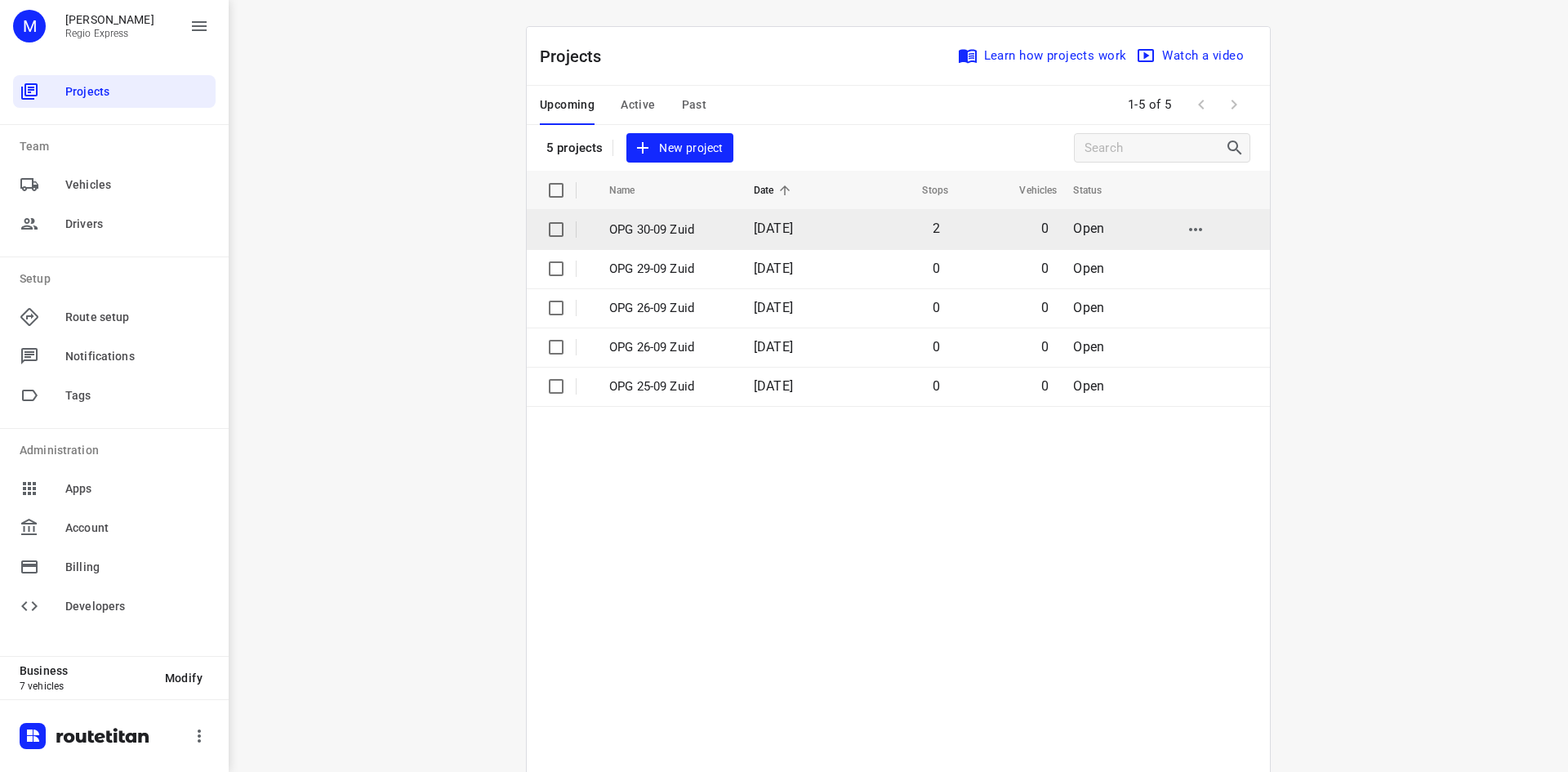
click at [661, 232] on p "OPG 30-09 Zuid" at bounding box center [669, 230] width 120 height 19
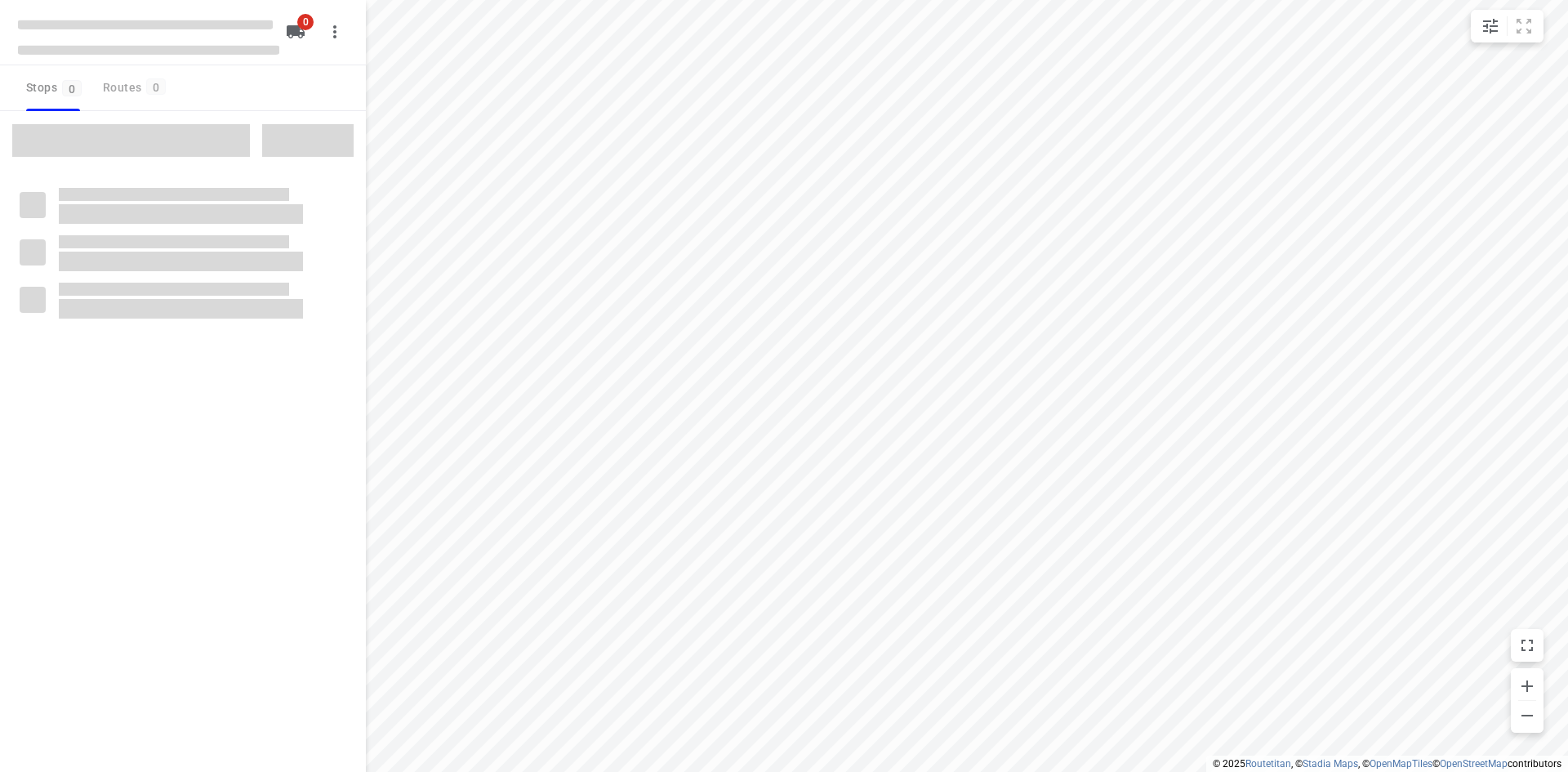
type input "distance"
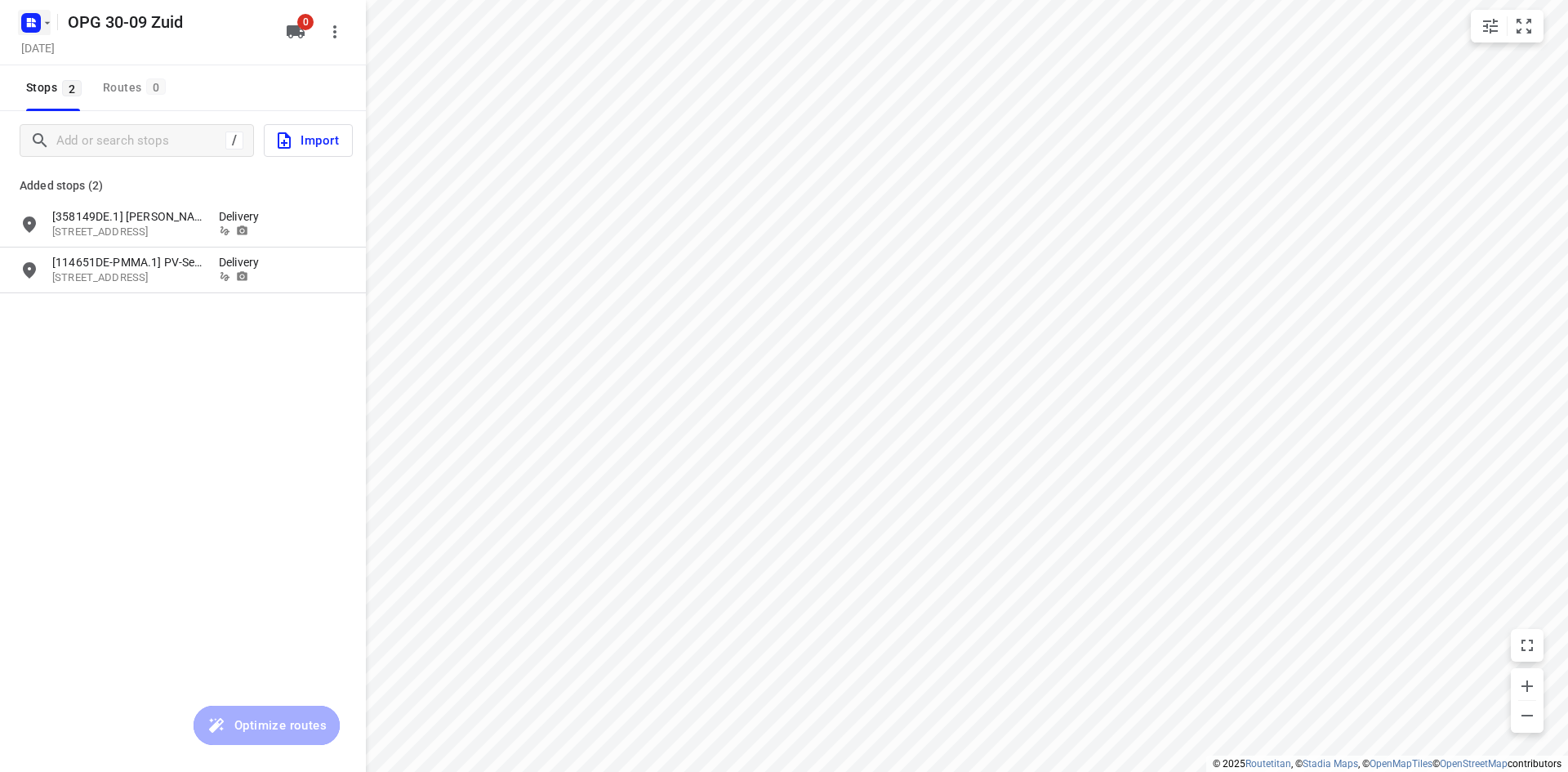
click at [43, 27] on icon "button" at bounding box center [47, 23] width 13 height 13
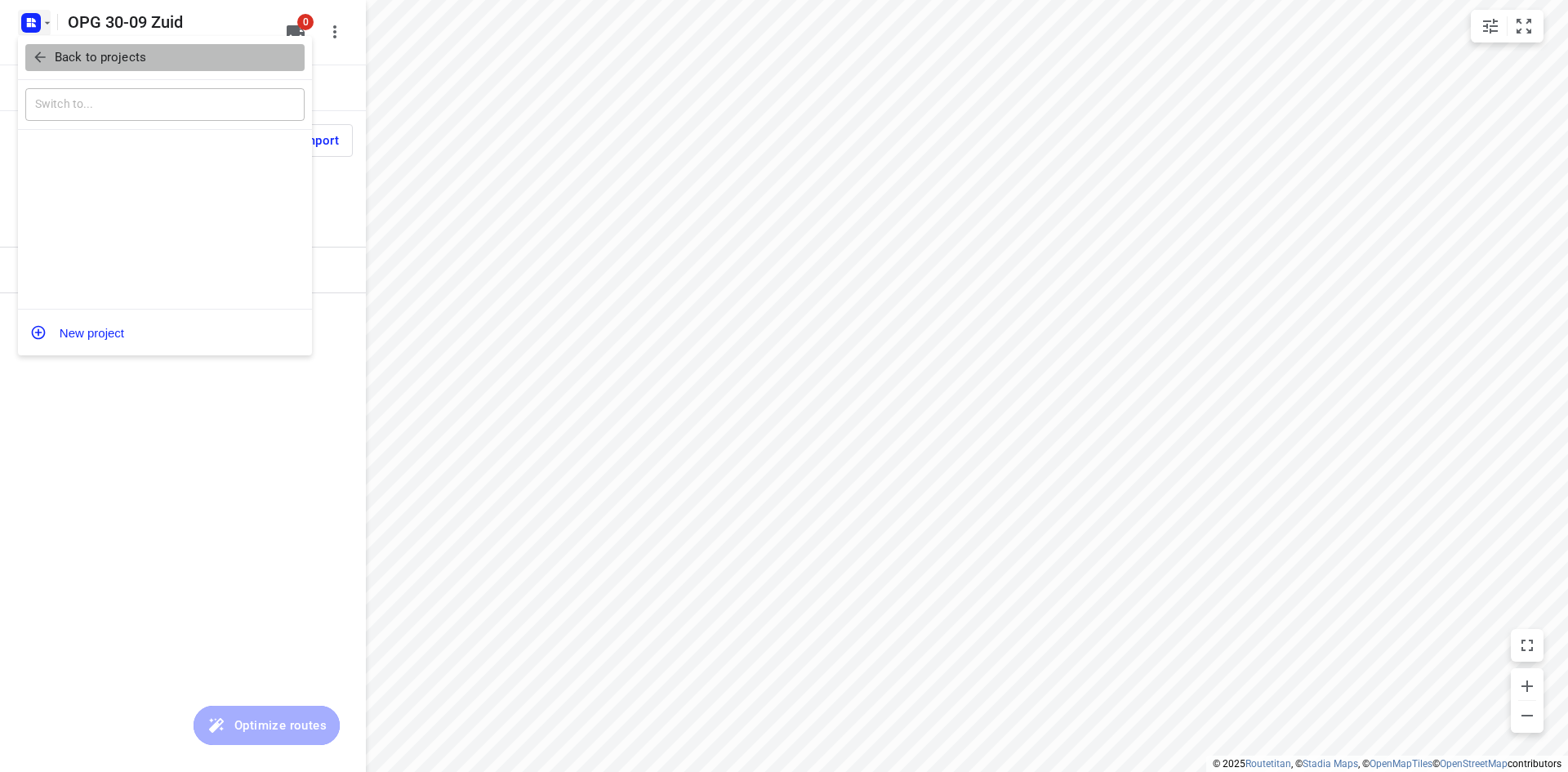
click at [53, 57] on span "Back to projects" at bounding box center [165, 58] width 267 height 19
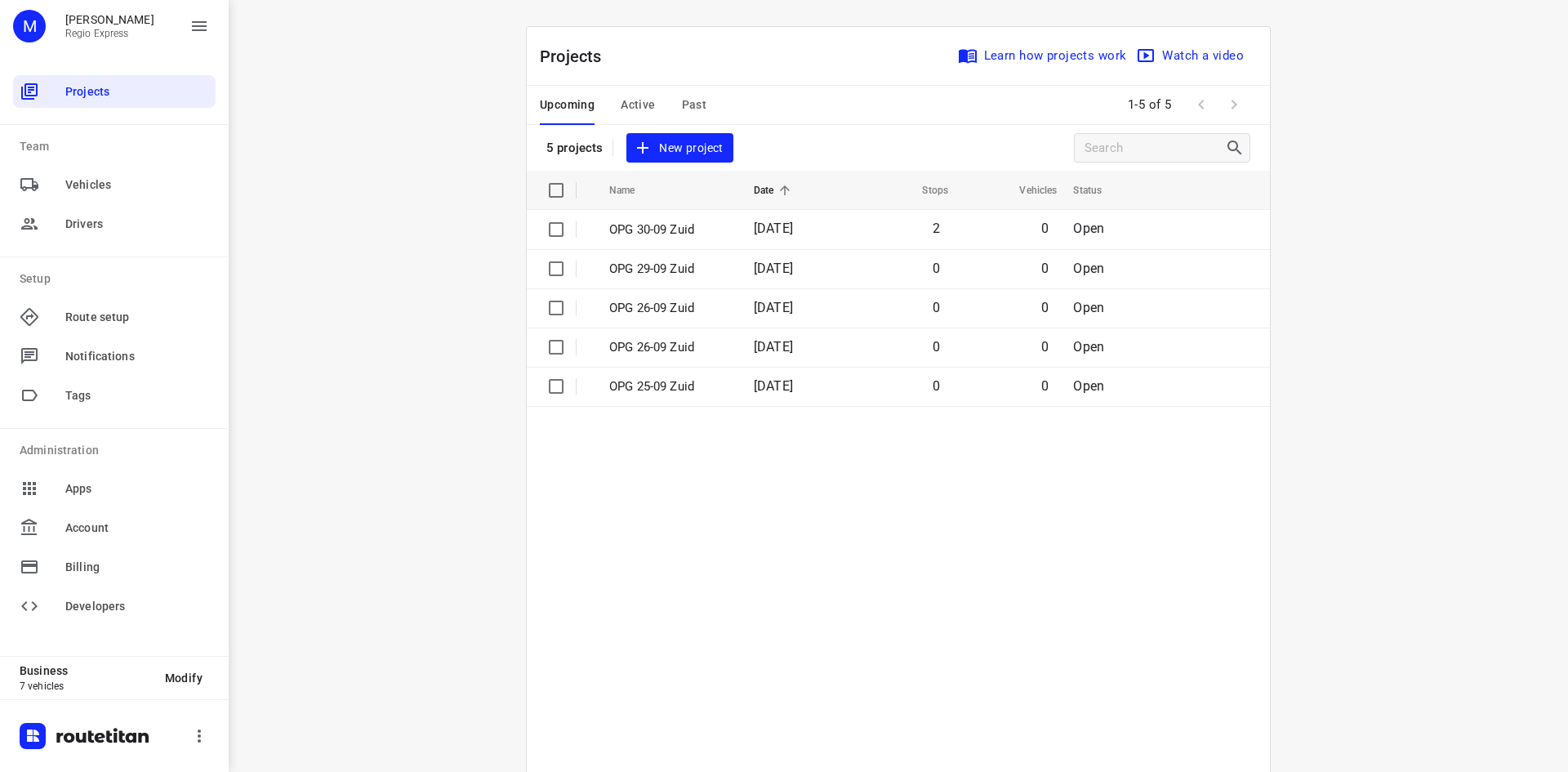
click at [688, 95] on span "Past" at bounding box center [695, 105] width 26 height 21
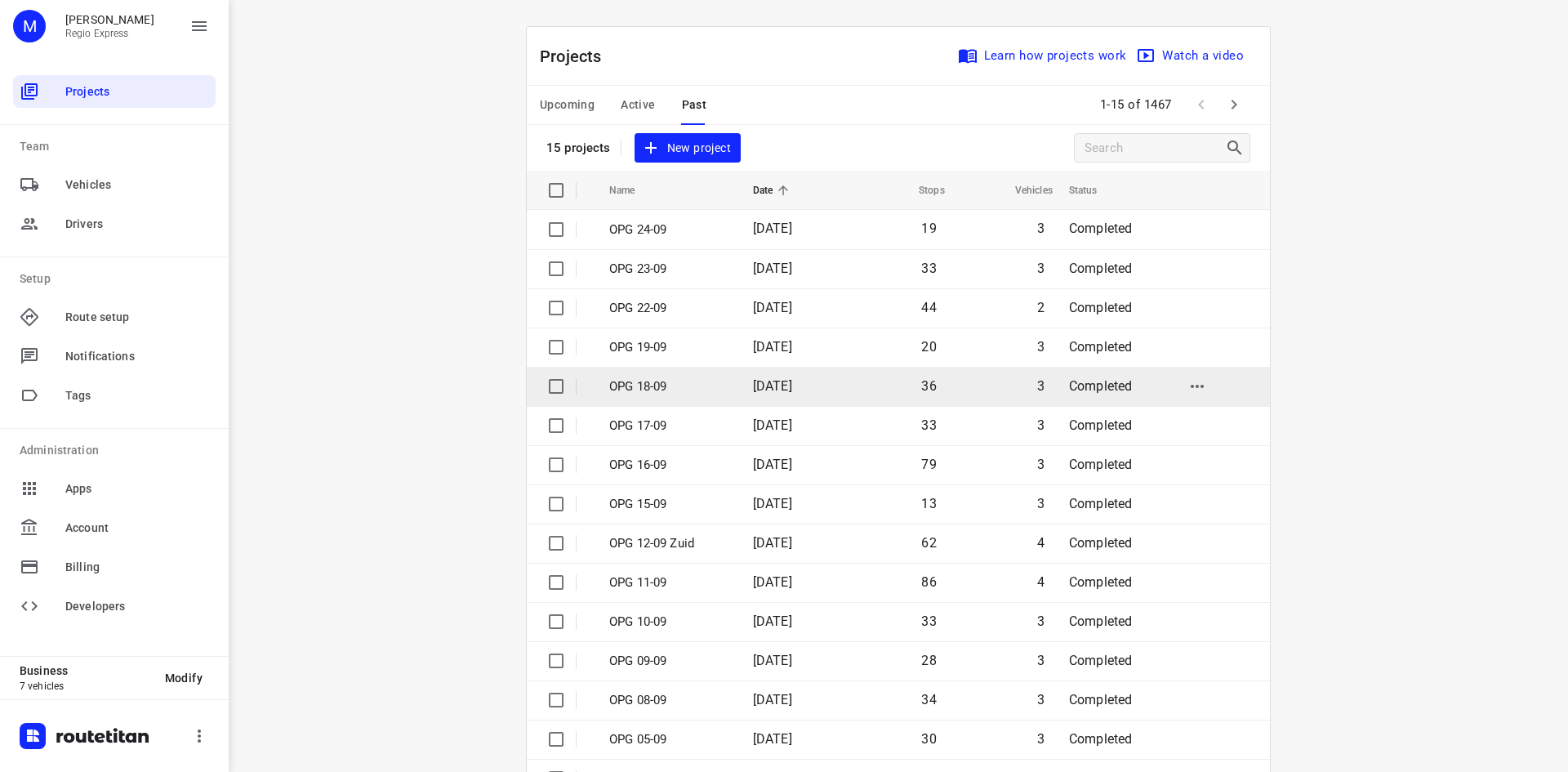
click at [775, 379] on span "[DATE]" at bounding box center [772, 386] width 39 height 15
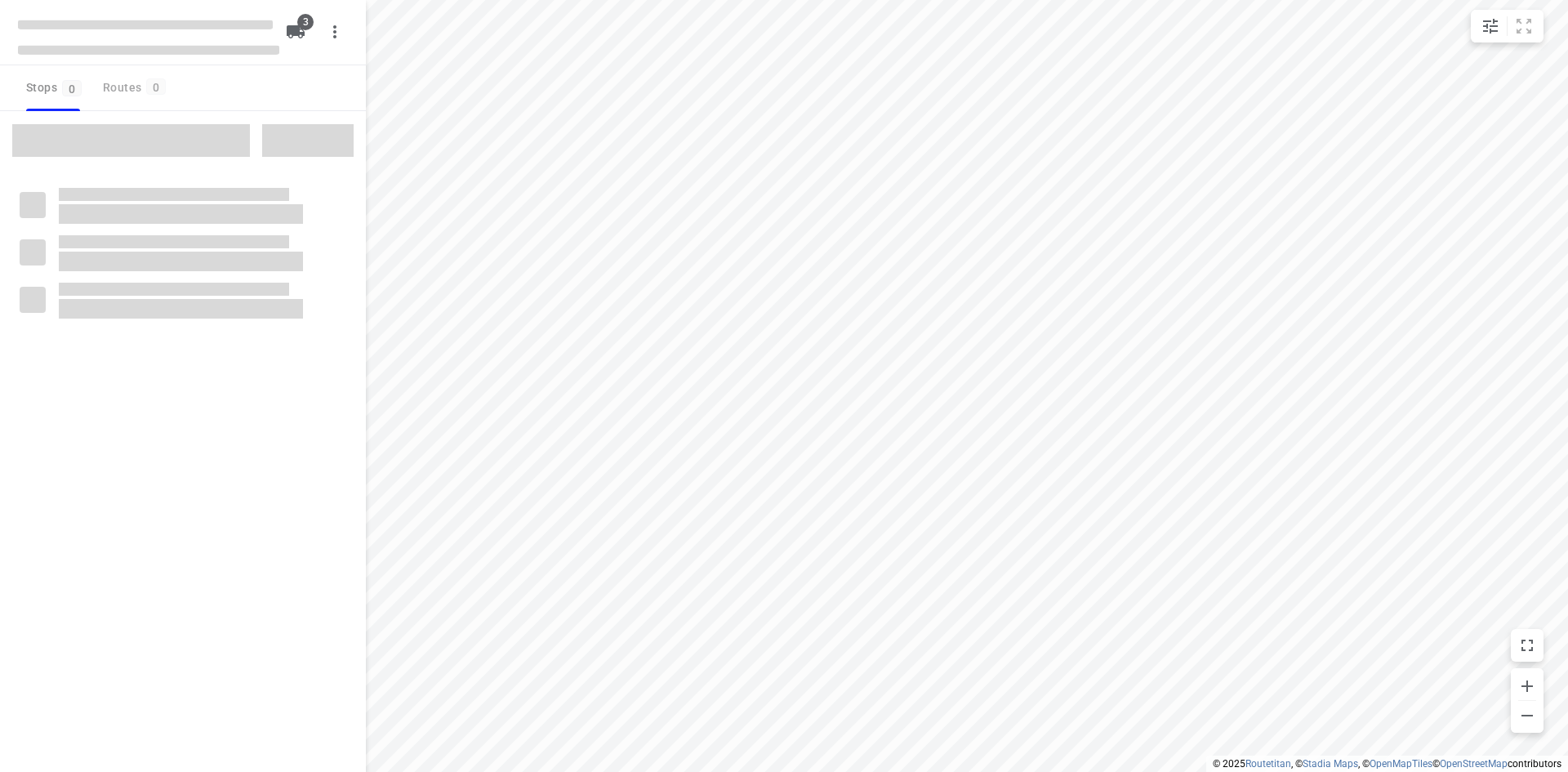
type input "distance"
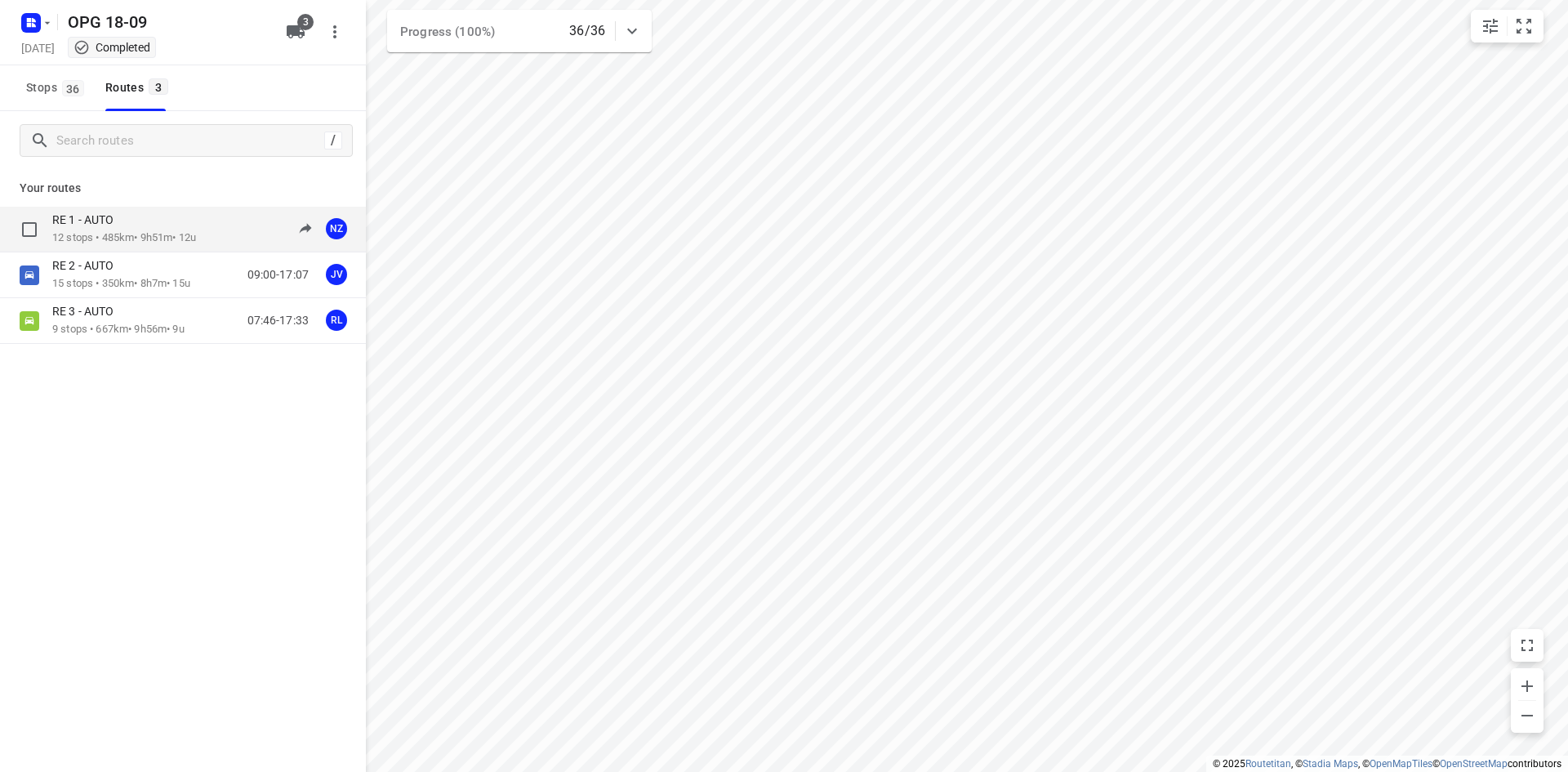
click at [115, 230] on div "RE 1 - AUTO" at bounding box center [124, 221] width 144 height 18
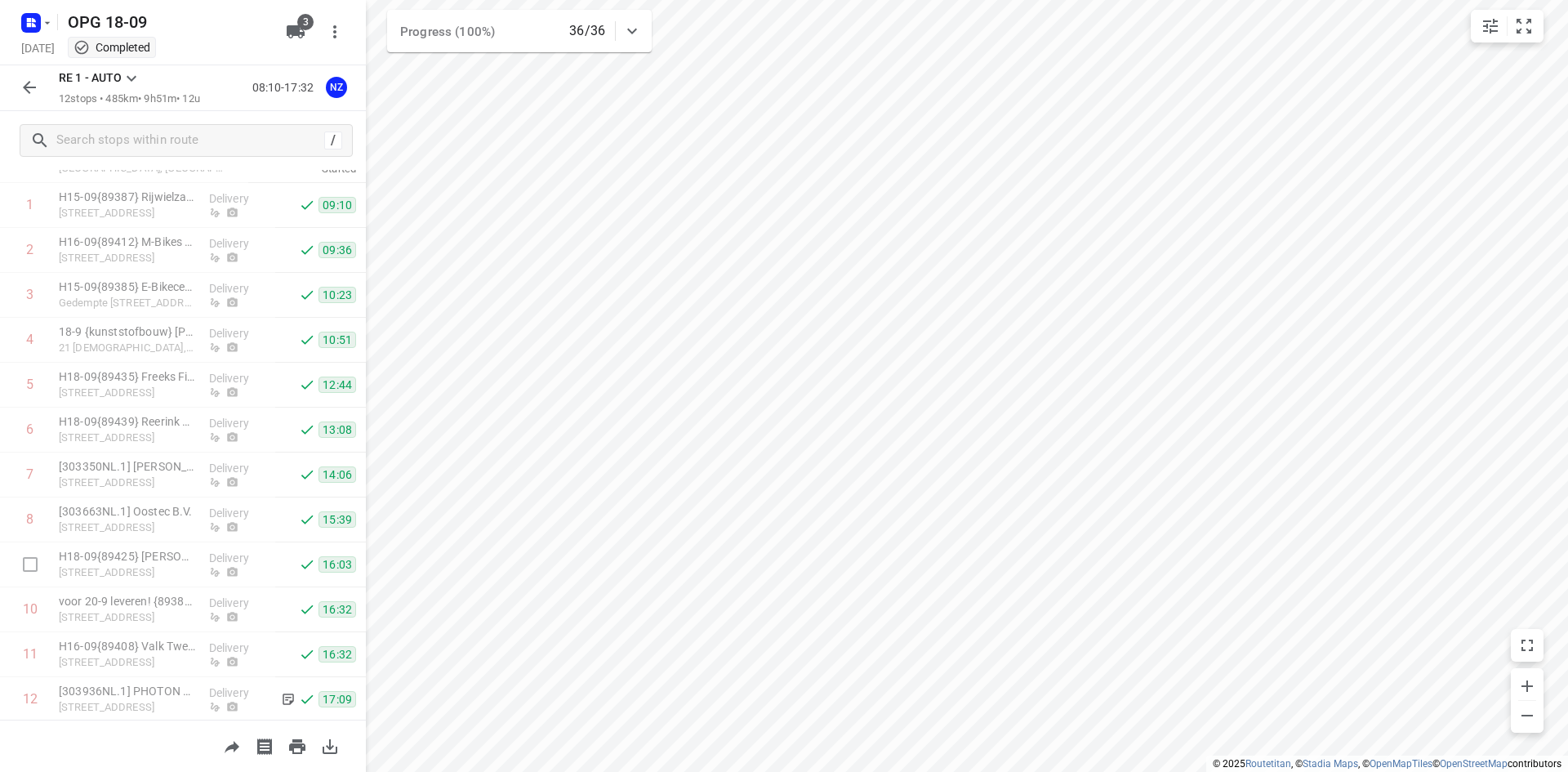
scroll to position [116, 0]
click at [321, 752] on icon "button" at bounding box center [330, 746] width 20 height 20
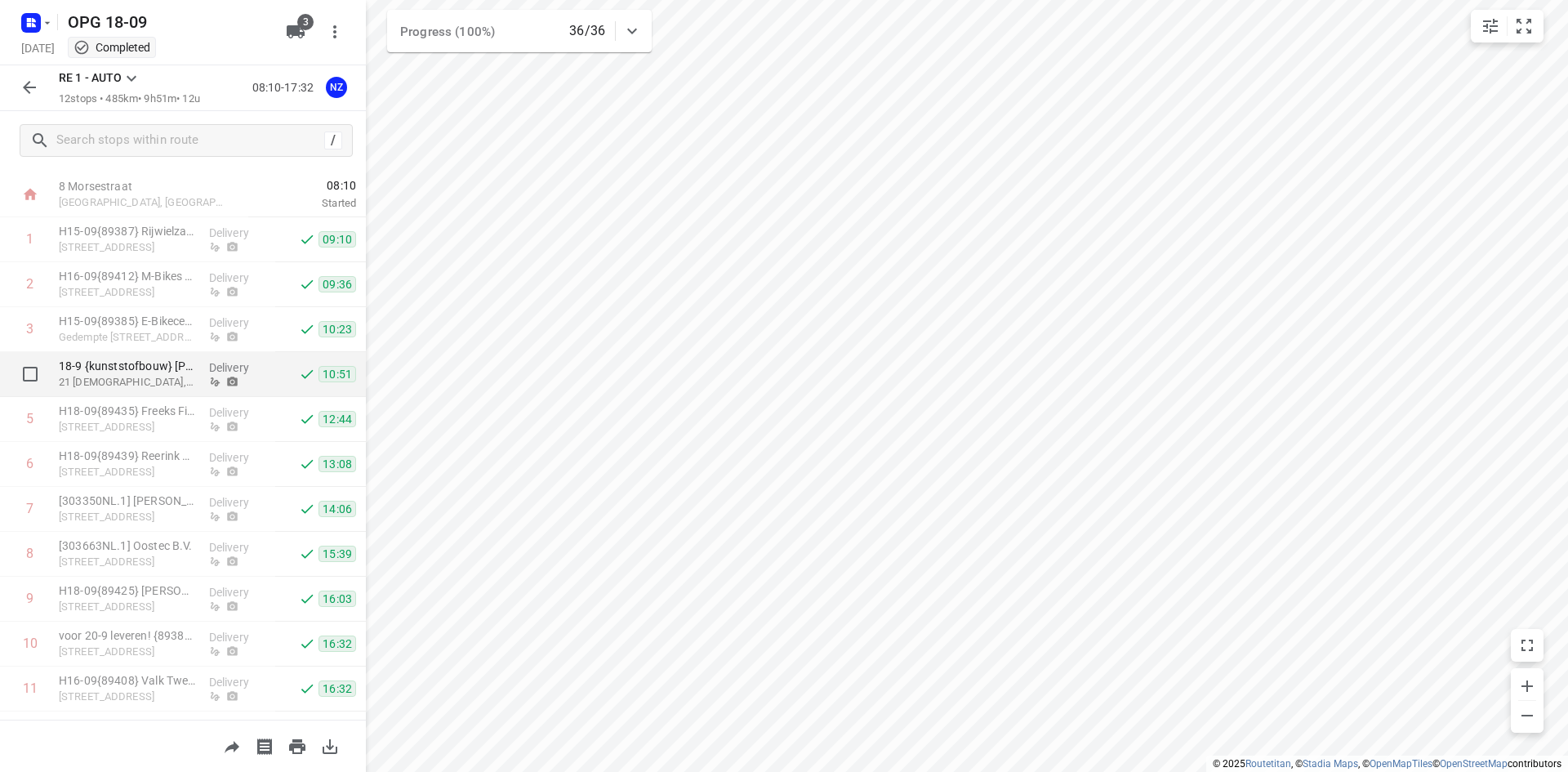
scroll to position [0, 0]
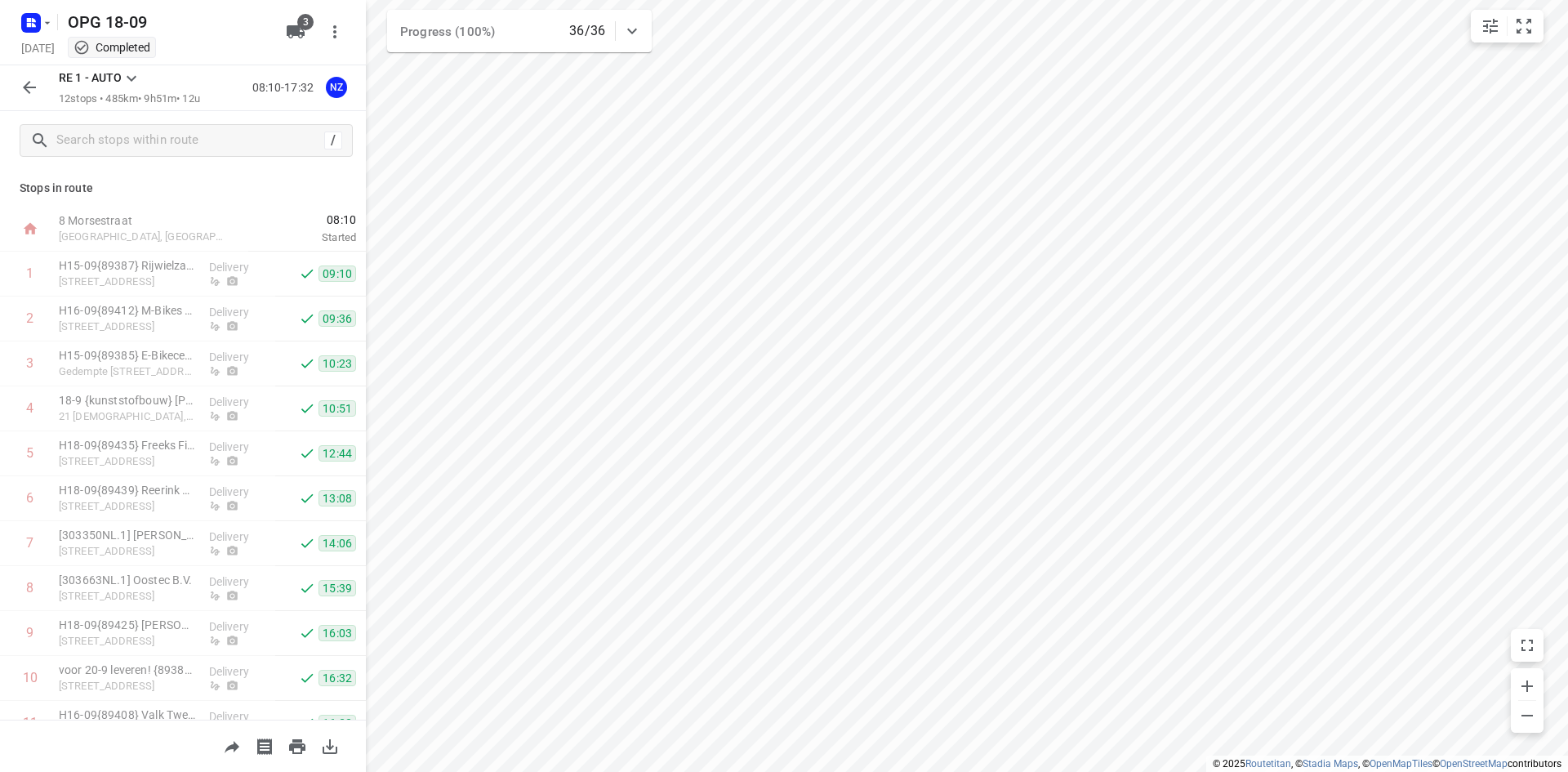
click at [27, 83] on icon "button" at bounding box center [29, 87] width 20 height 20
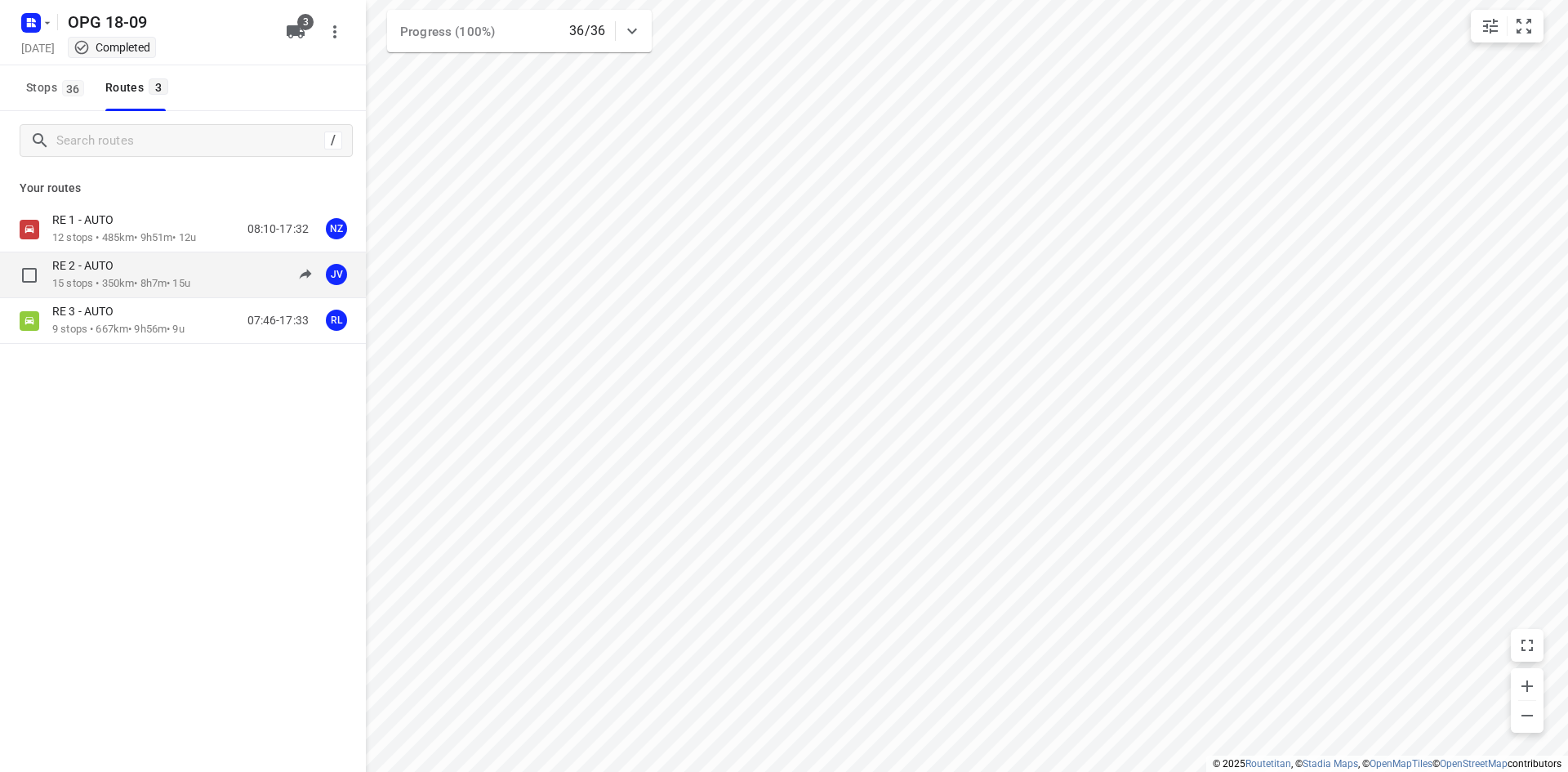
click at [128, 280] on p "15 stops • 350km • 8h7m • 15u" at bounding box center [121, 283] width 138 height 15
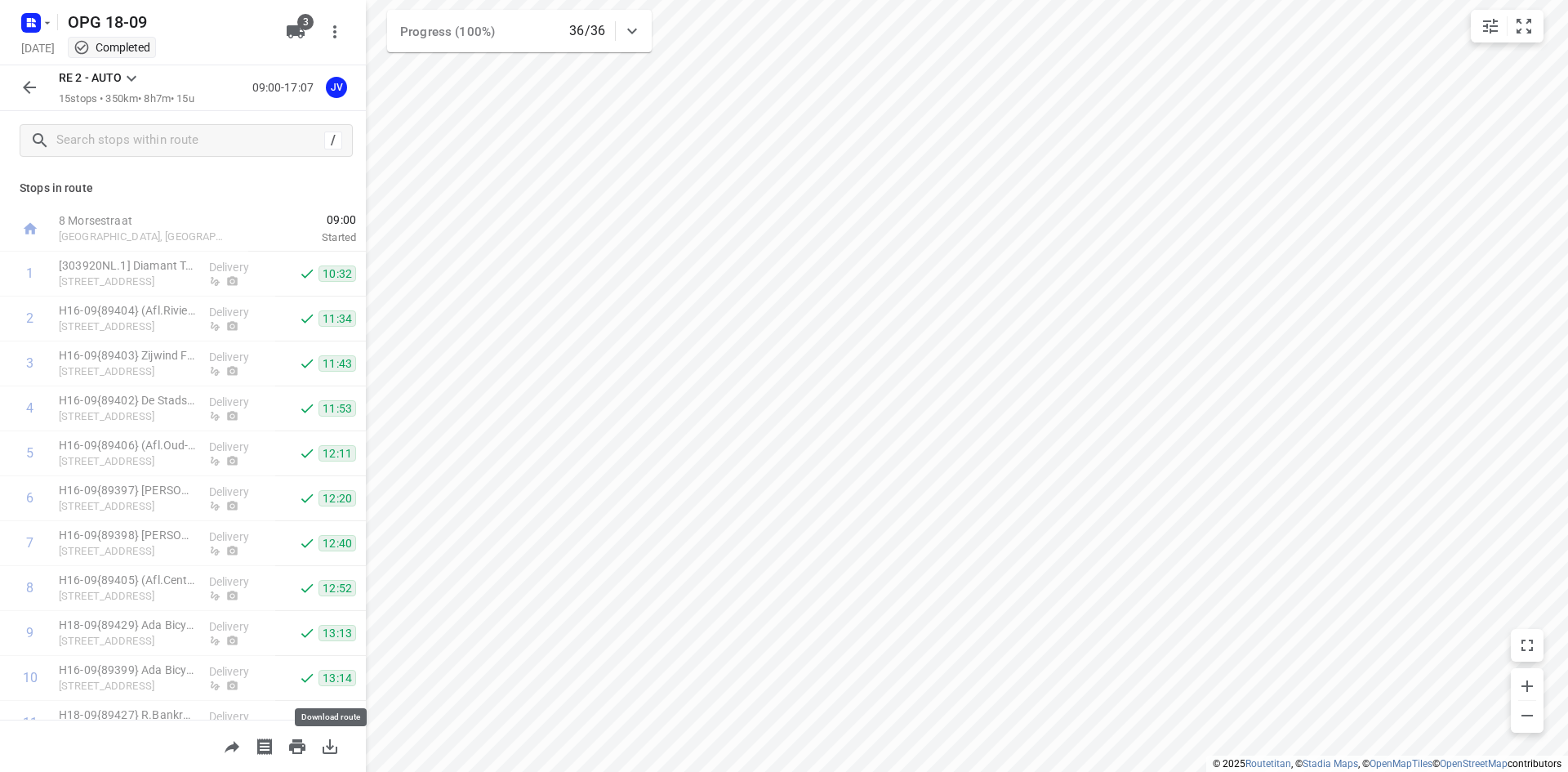
click at [331, 753] on icon "button" at bounding box center [330, 746] width 15 height 15
drag, startPoint x: 12, startPoint y: 96, endPoint x: 23, endPoint y: 96, distance: 11.0
click at [12, 96] on div "RE 2 - AUTO 15 stops • 350km • 8h7m • 15u 09:00-17:07 JV" at bounding box center [182, 88] width 366 height 45
click at [25, 95] on icon "button" at bounding box center [29, 87] width 20 height 20
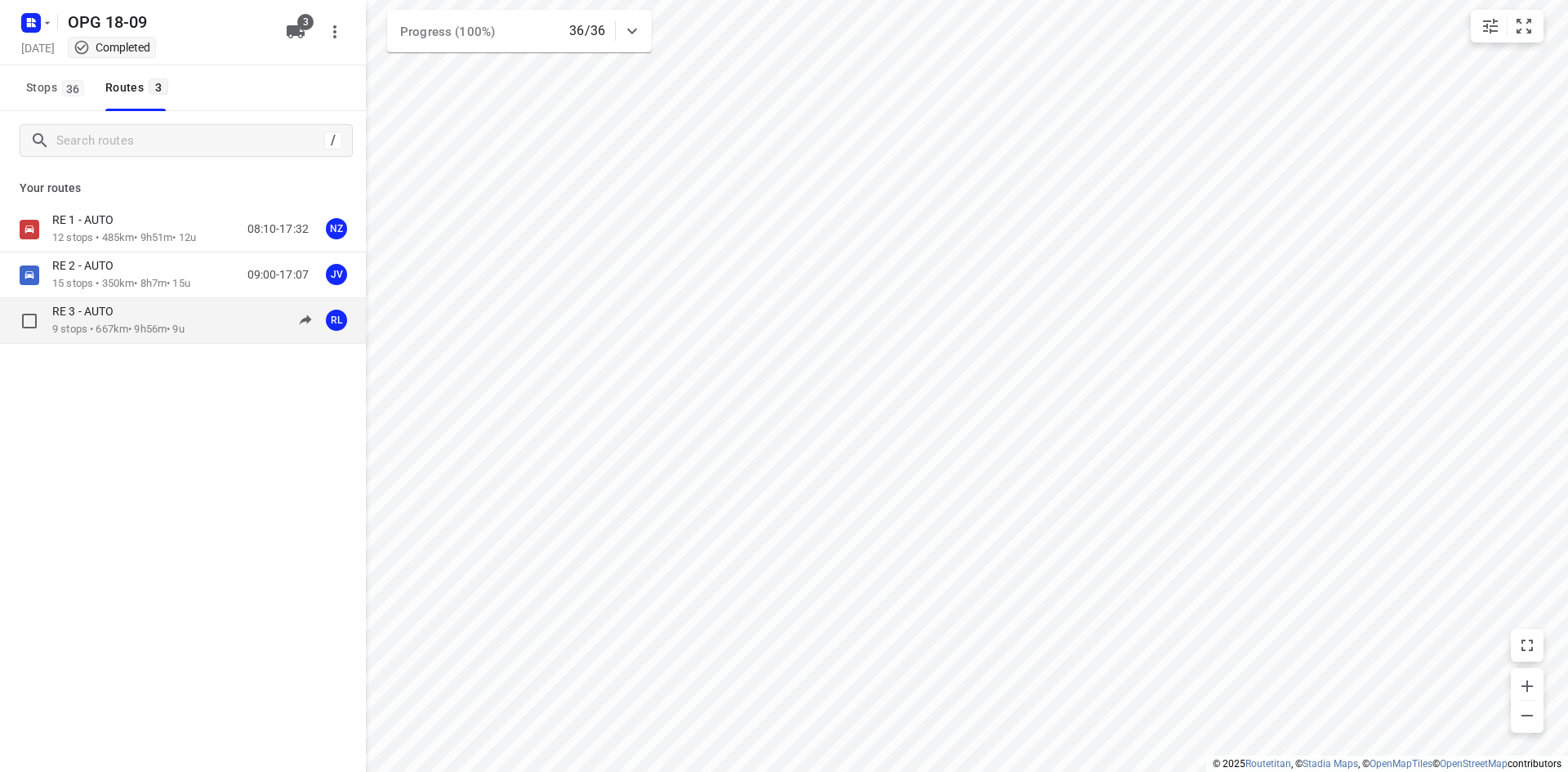
click at [154, 328] on p "9 stops • 667km • 9h56m • 9u" at bounding box center [118, 330] width 132 height 15
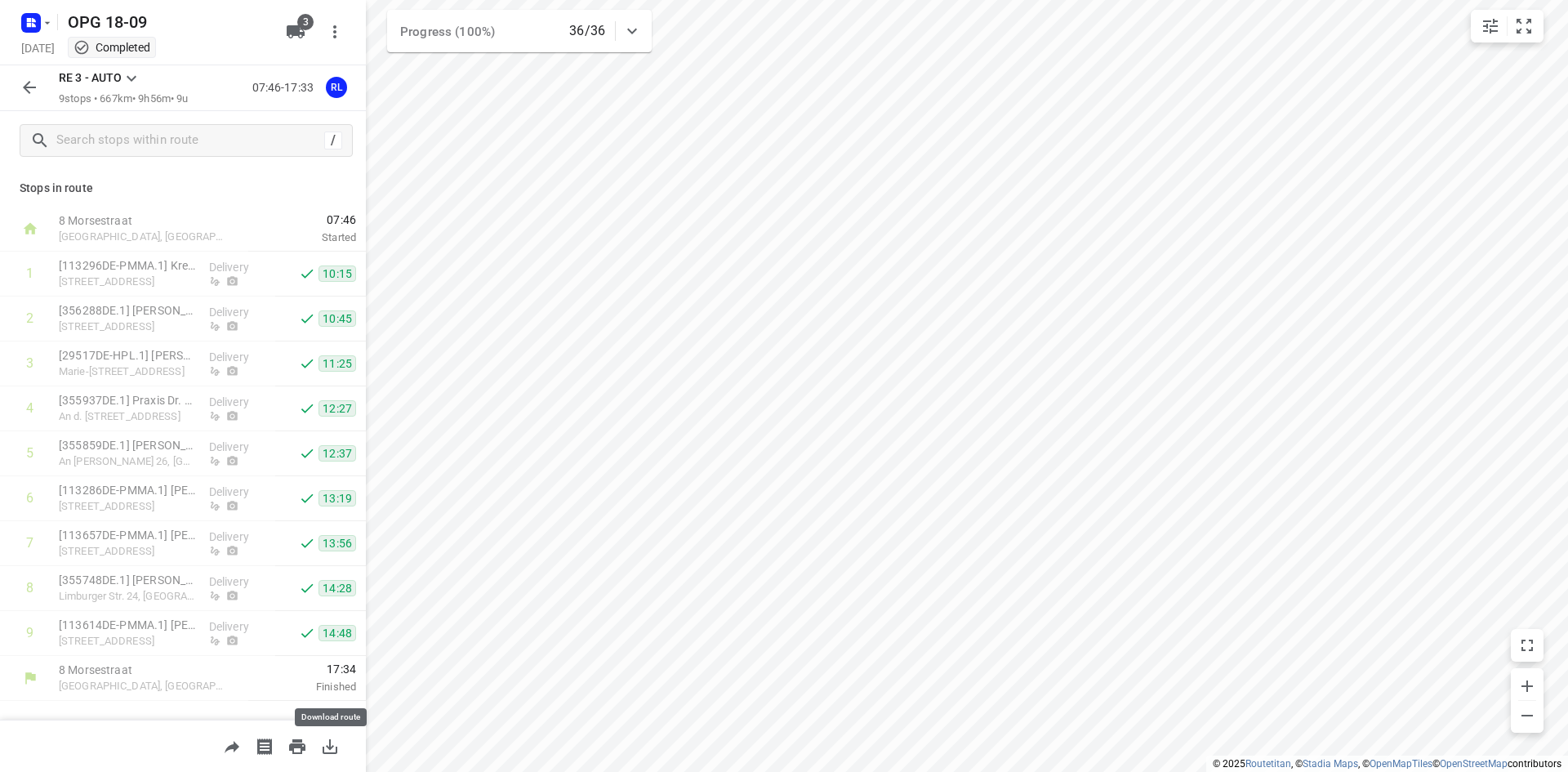
click at [334, 739] on icon "button" at bounding box center [330, 746] width 20 height 20
click at [30, 80] on icon "button" at bounding box center [29, 87] width 20 height 20
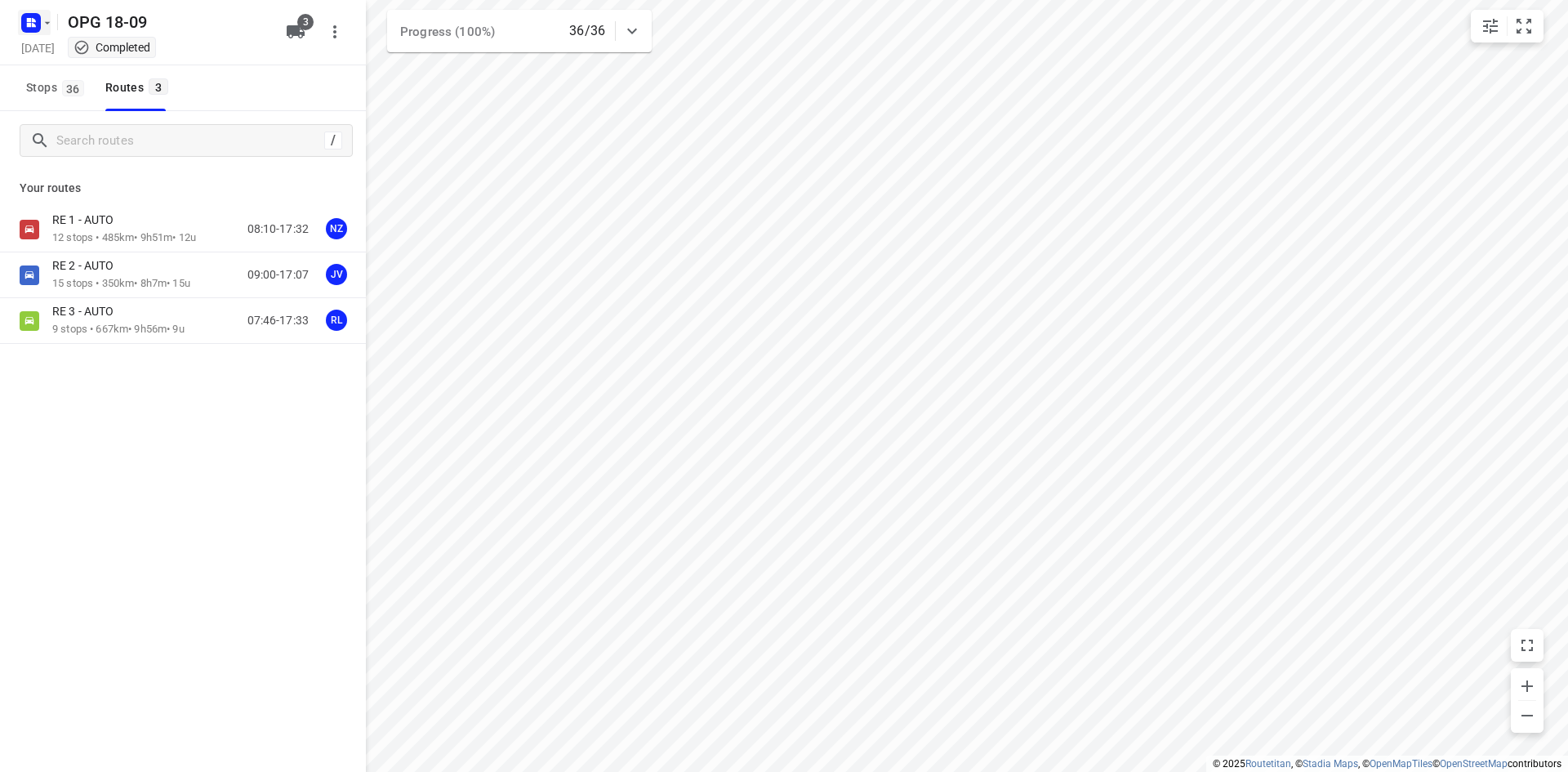
click at [27, 16] on rect "button" at bounding box center [30, 23] width 20 height 20
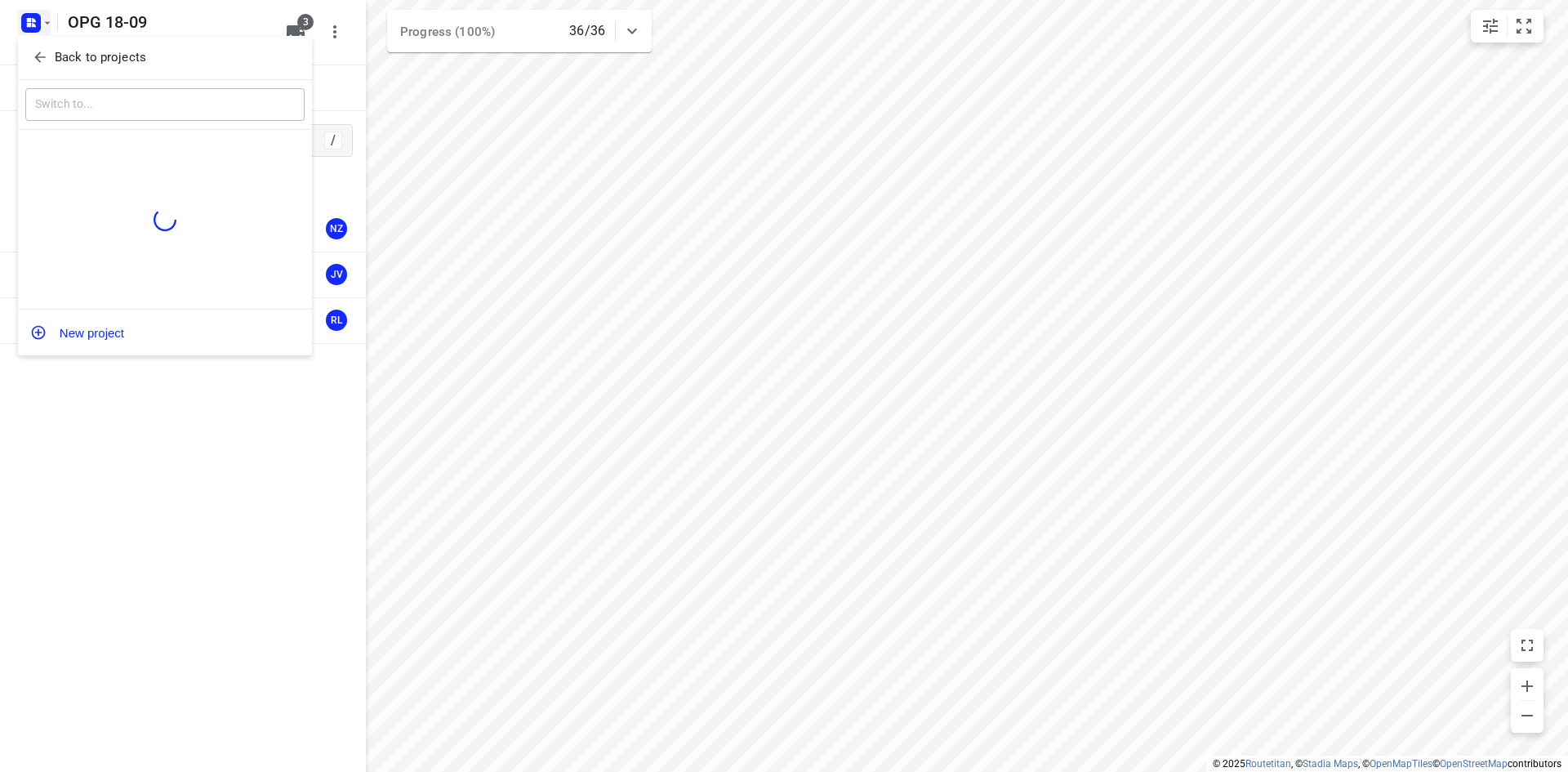
click at [35, 76] on div "Back to projects" at bounding box center [164, 58] width 294 height 44
click at [52, 59] on span "Back to projects" at bounding box center [165, 58] width 267 height 19
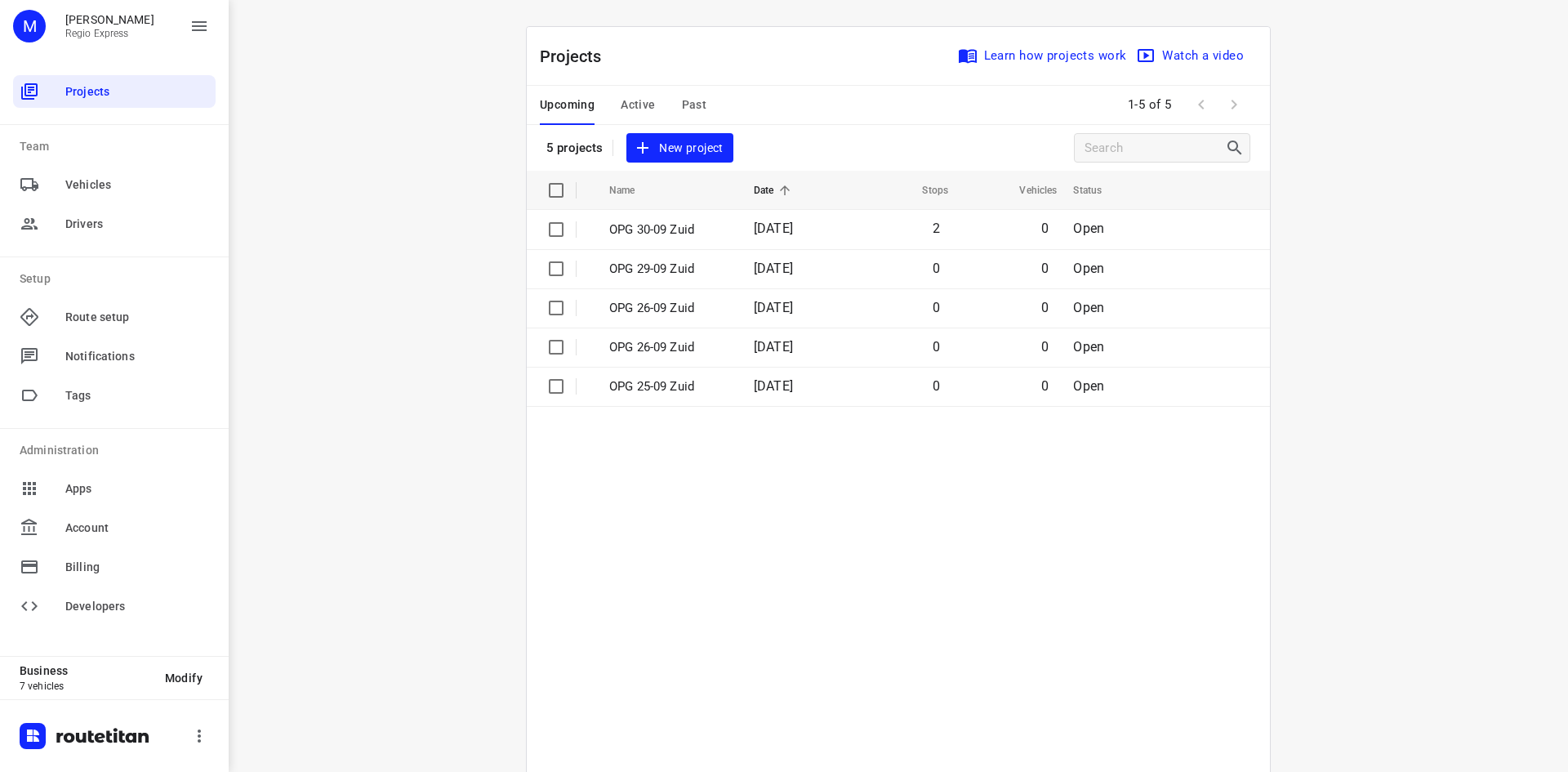
click at [684, 104] on span "Past" at bounding box center [695, 105] width 26 height 21
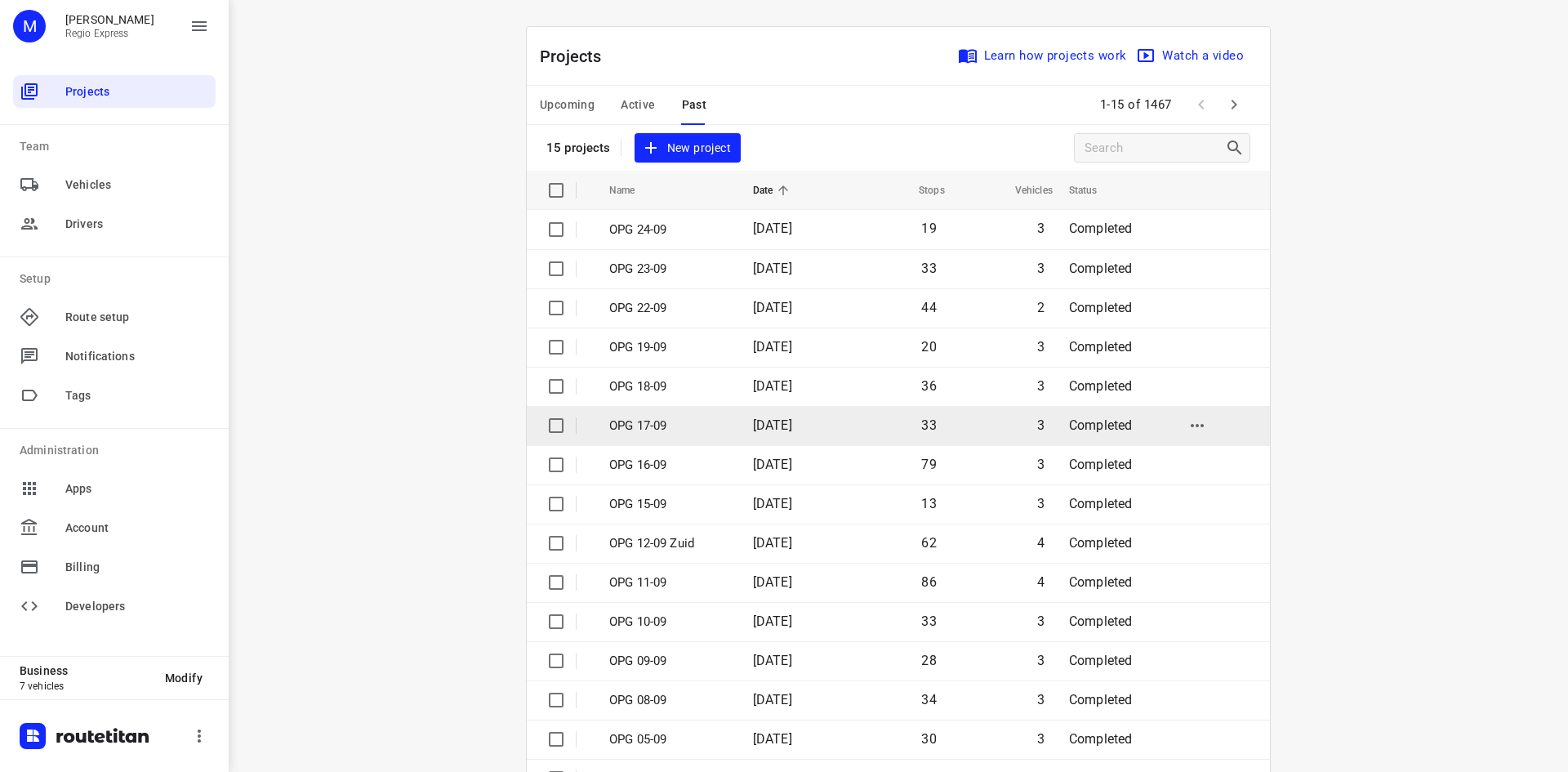
click at [814, 437] on td "[DATE]" at bounding box center [792, 425] width 105 height 39
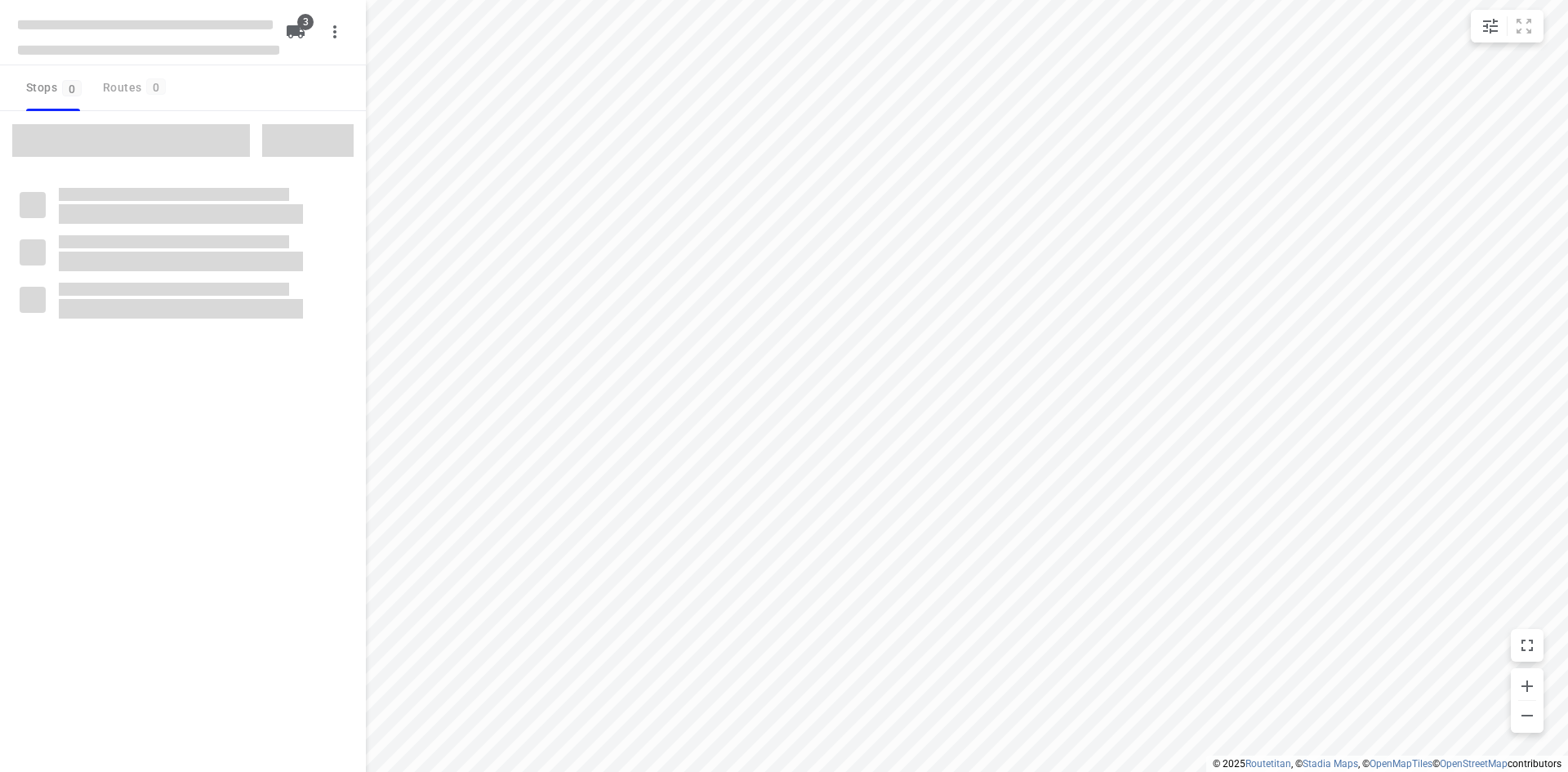
type input "distance"
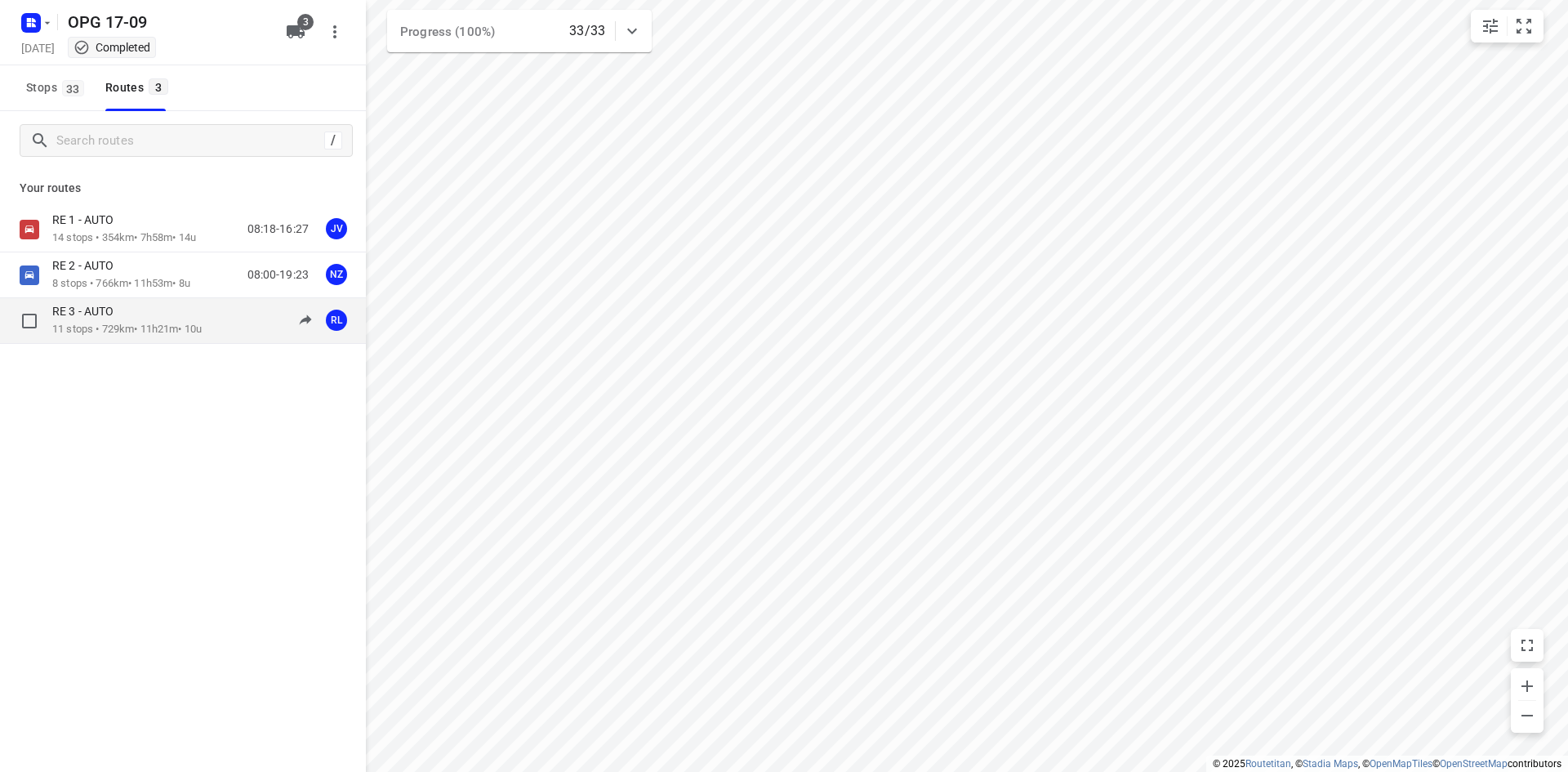
click at [168, 315] on div "RE 3 - AUTO" at bounding box center [127, 313] width 149 height 18
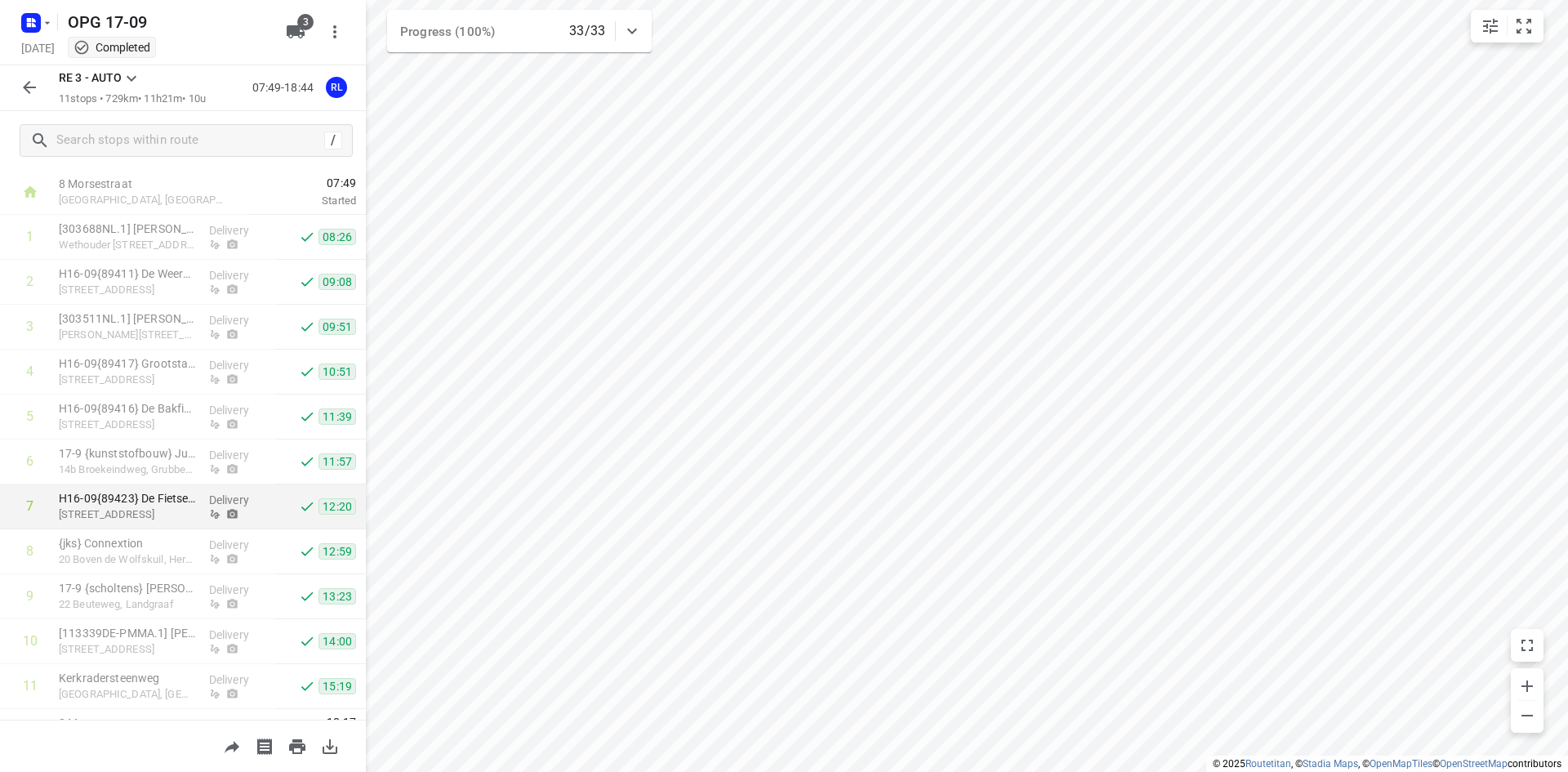
scroll to position [71, 0]
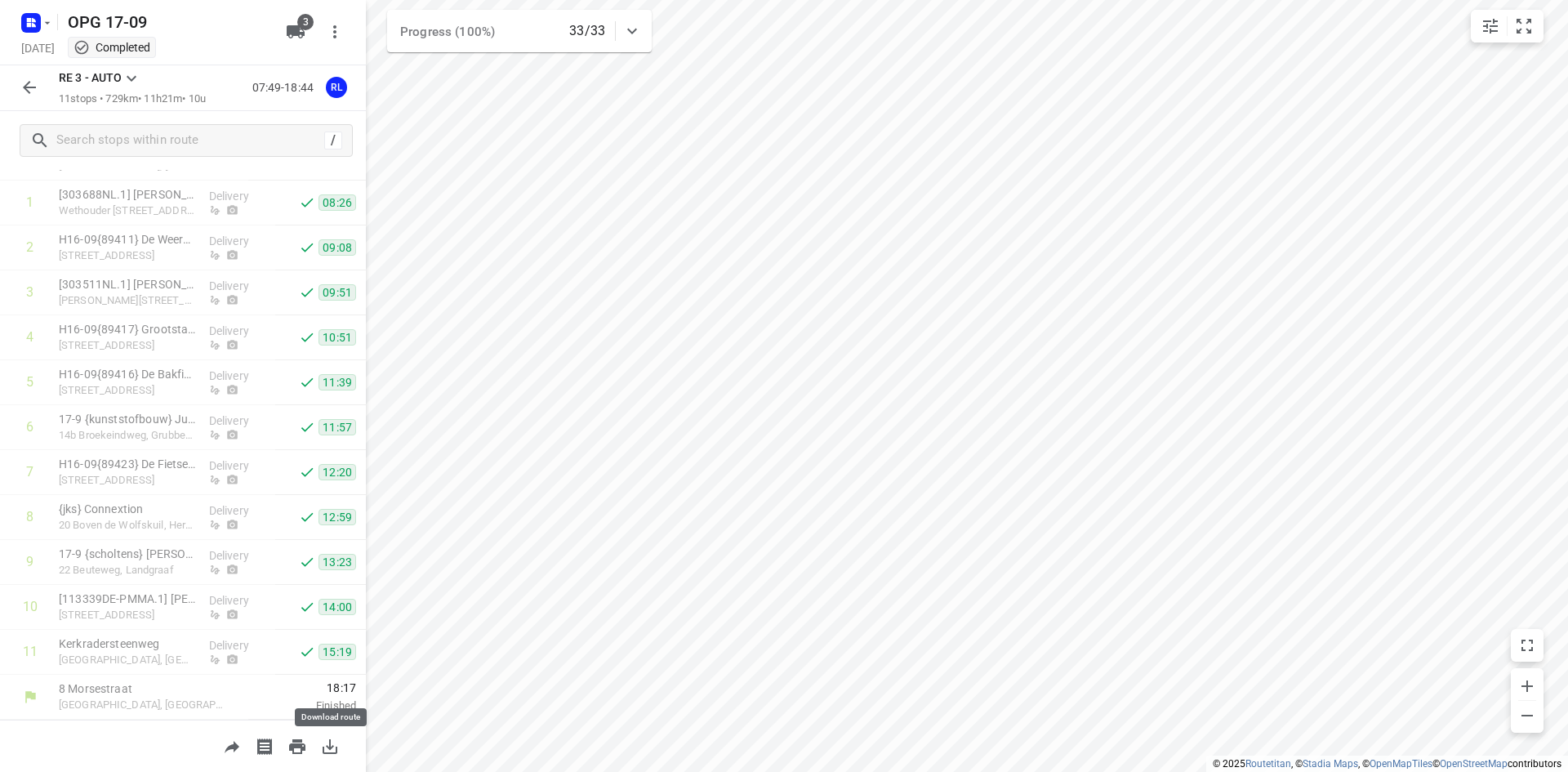
click at [334, 739] on icon "button" at bounding box center [330, 746] width 20 height 20
click at [33, 76] on button "button" at bounding box center [29, 87] width 33 height 33
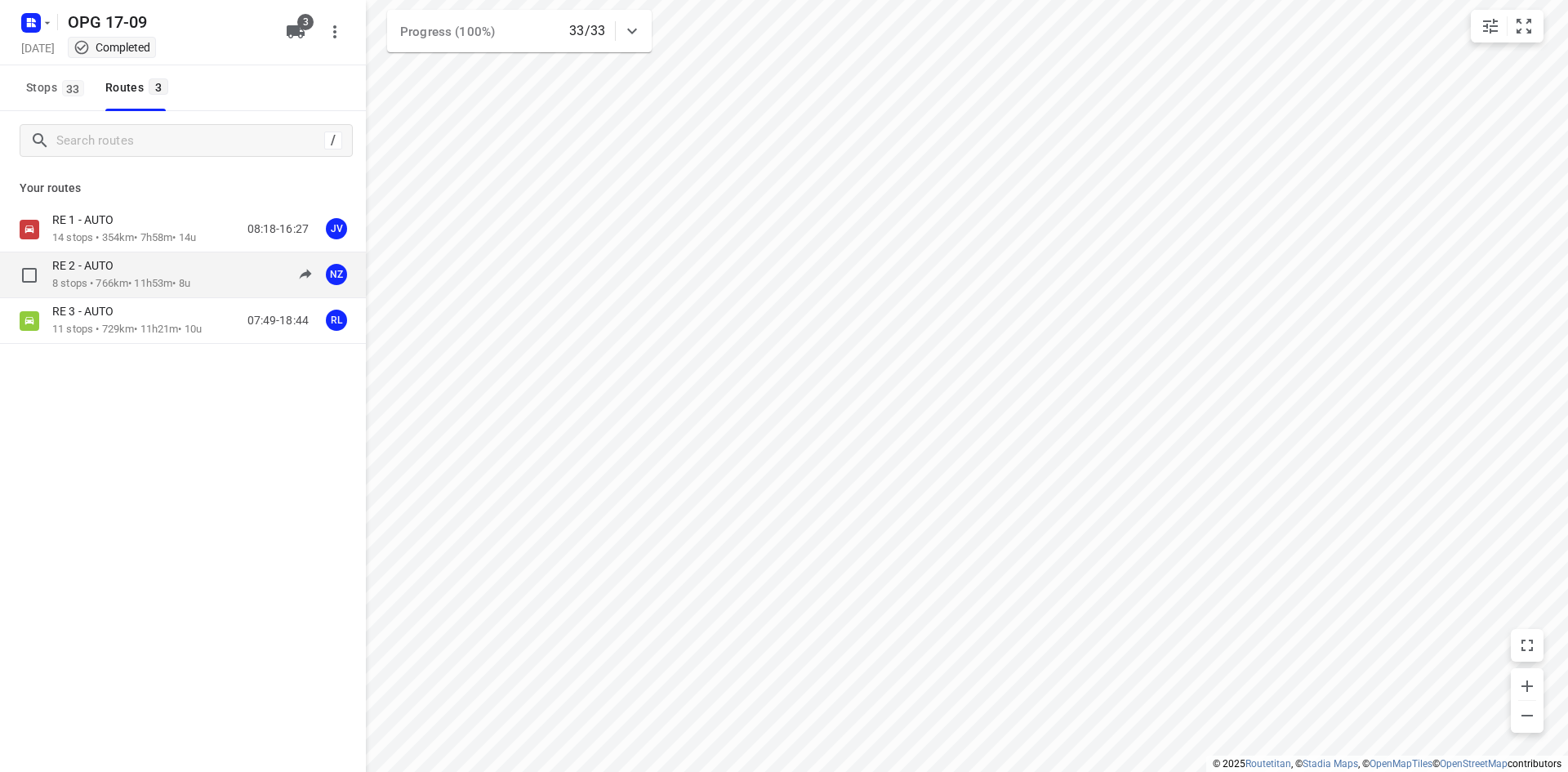
click at [146, 263] on div "RE 2 - AUTO" at bounding box center [121, 266] width 138 height 18
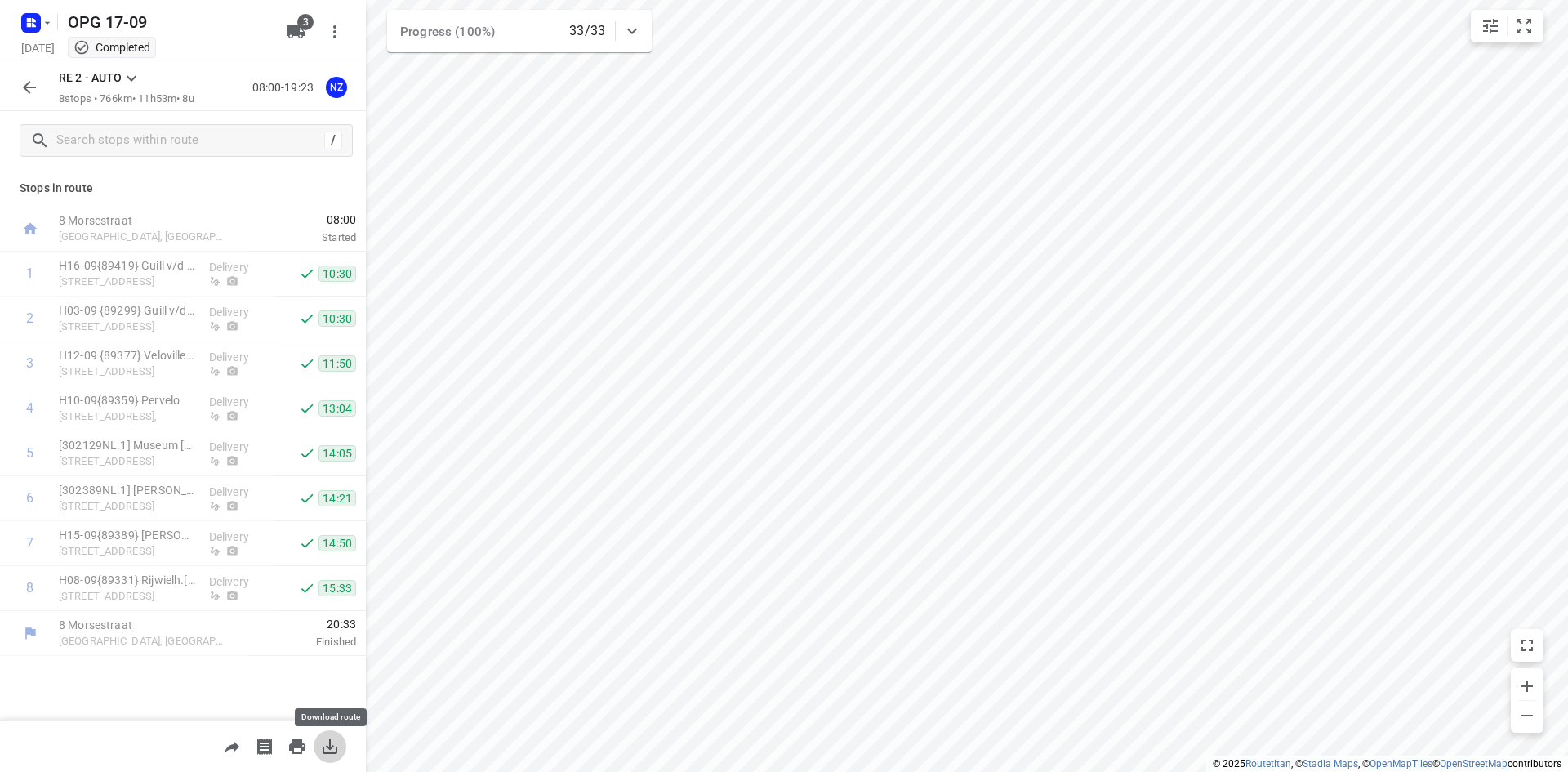
drag, startPoint x: 339, startPoint y: 743, endPoint x: 85, endPoint y: 755, distance: 254.3
click at [339, 742] on icon "button" at bounding box center [330, 746] width 20 height 20
click at [36, 87] on icon "button" at bounding box center [29, 88] width 13 height 13
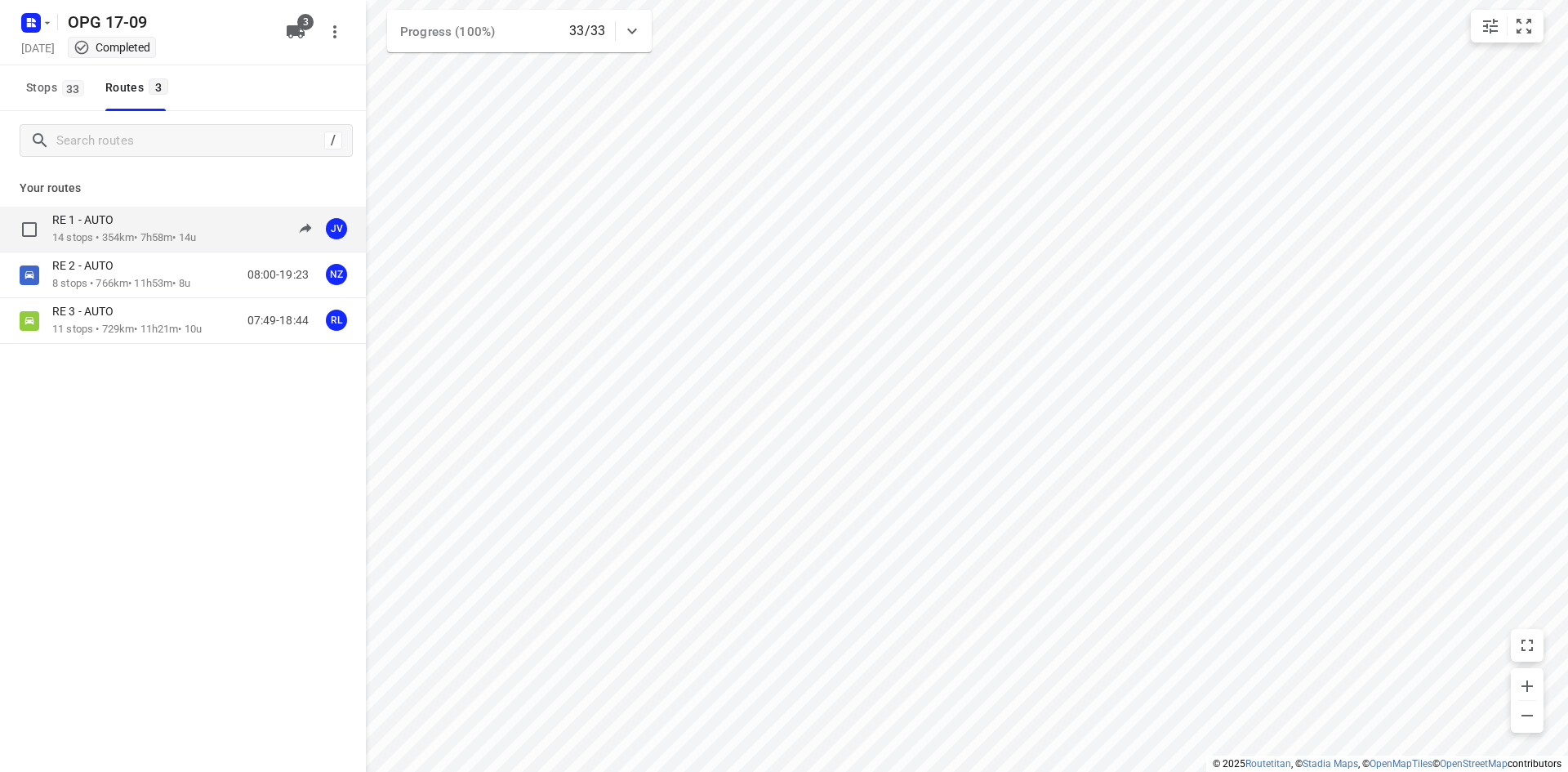
click at [73, 240] on p "14 stops • 354km • 7h58m • 14u" at bounding box center [124, 238] width 144 height 15
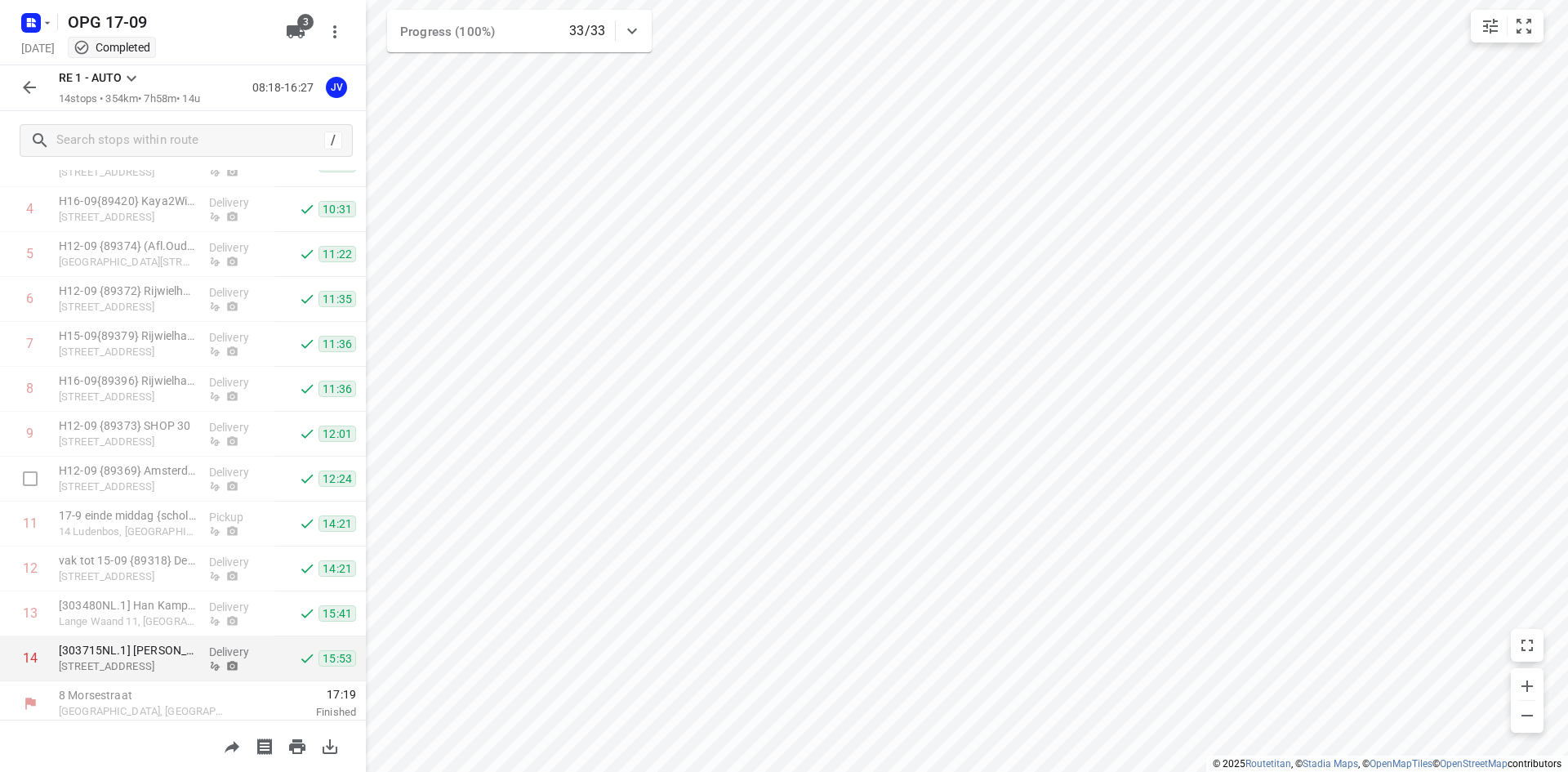
scroll to position [206, 0]
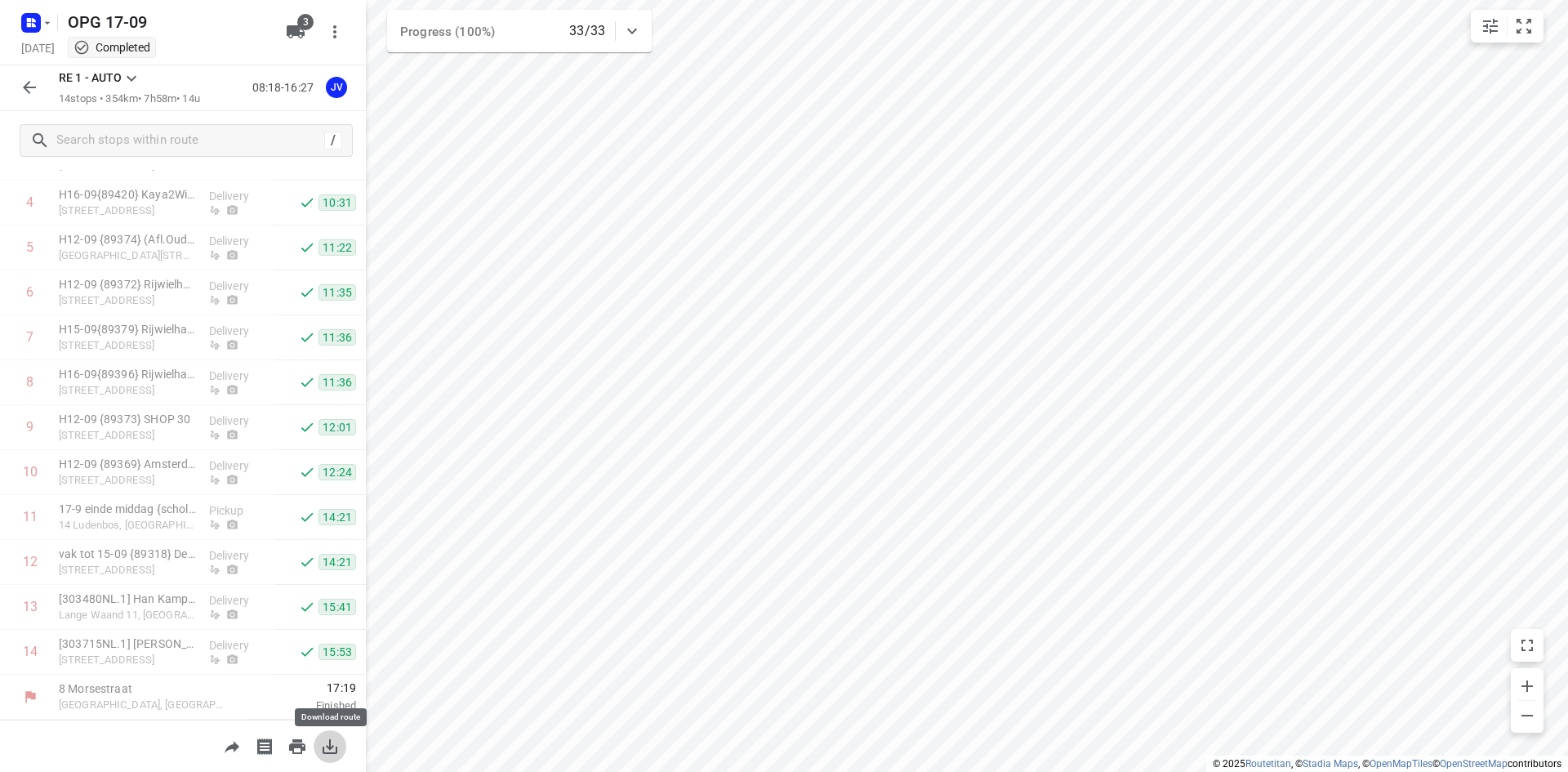
click at [330, 745] on icon "button" at bounding box center [330, 746] width 15 height 15
click at [29, 88] on icon "button" at bounding box center [29, 88] width 13 height 13
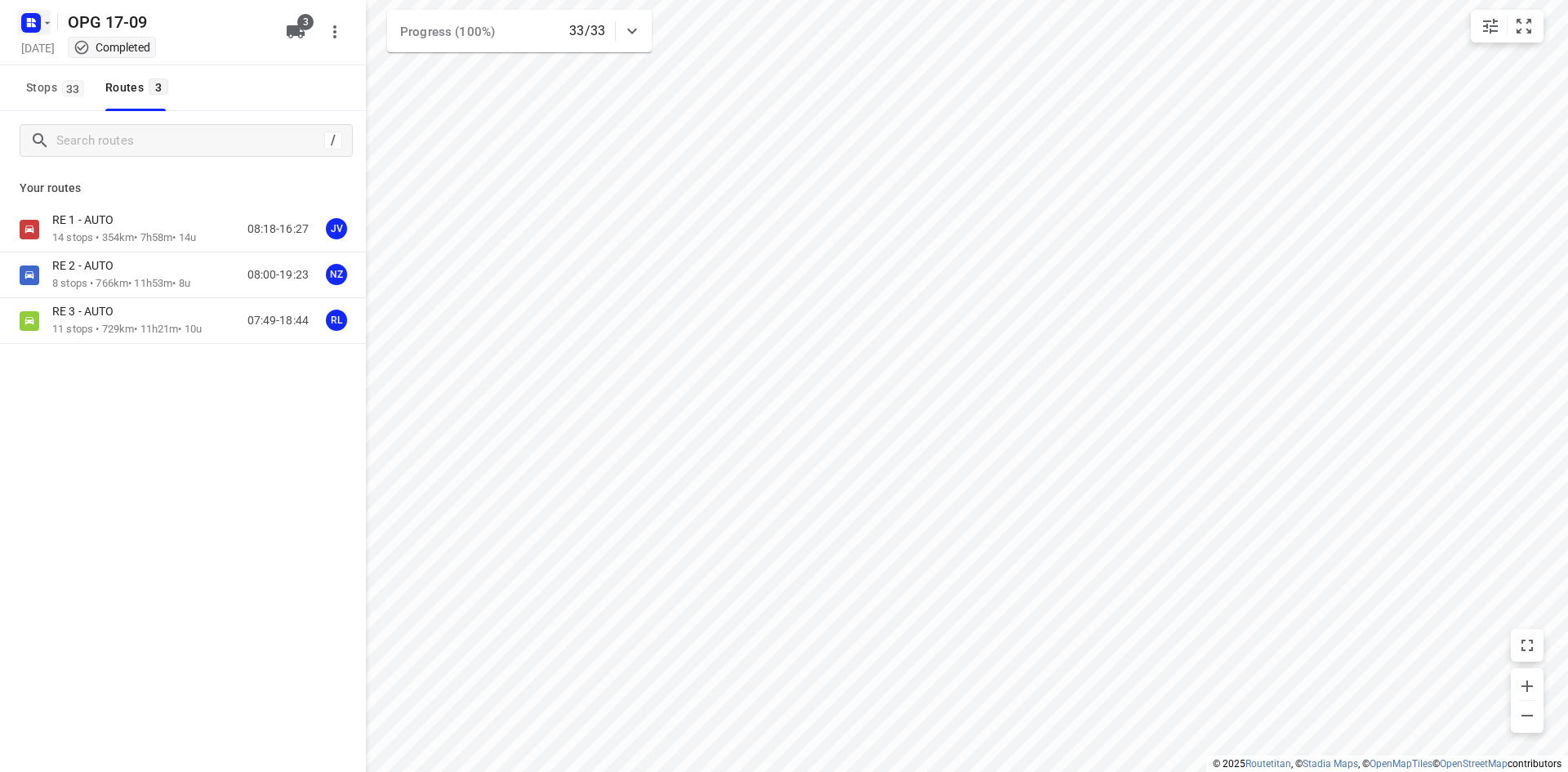
click at [29, 18] on icon "button" at bounding box center [29, 20] width 4 height 4
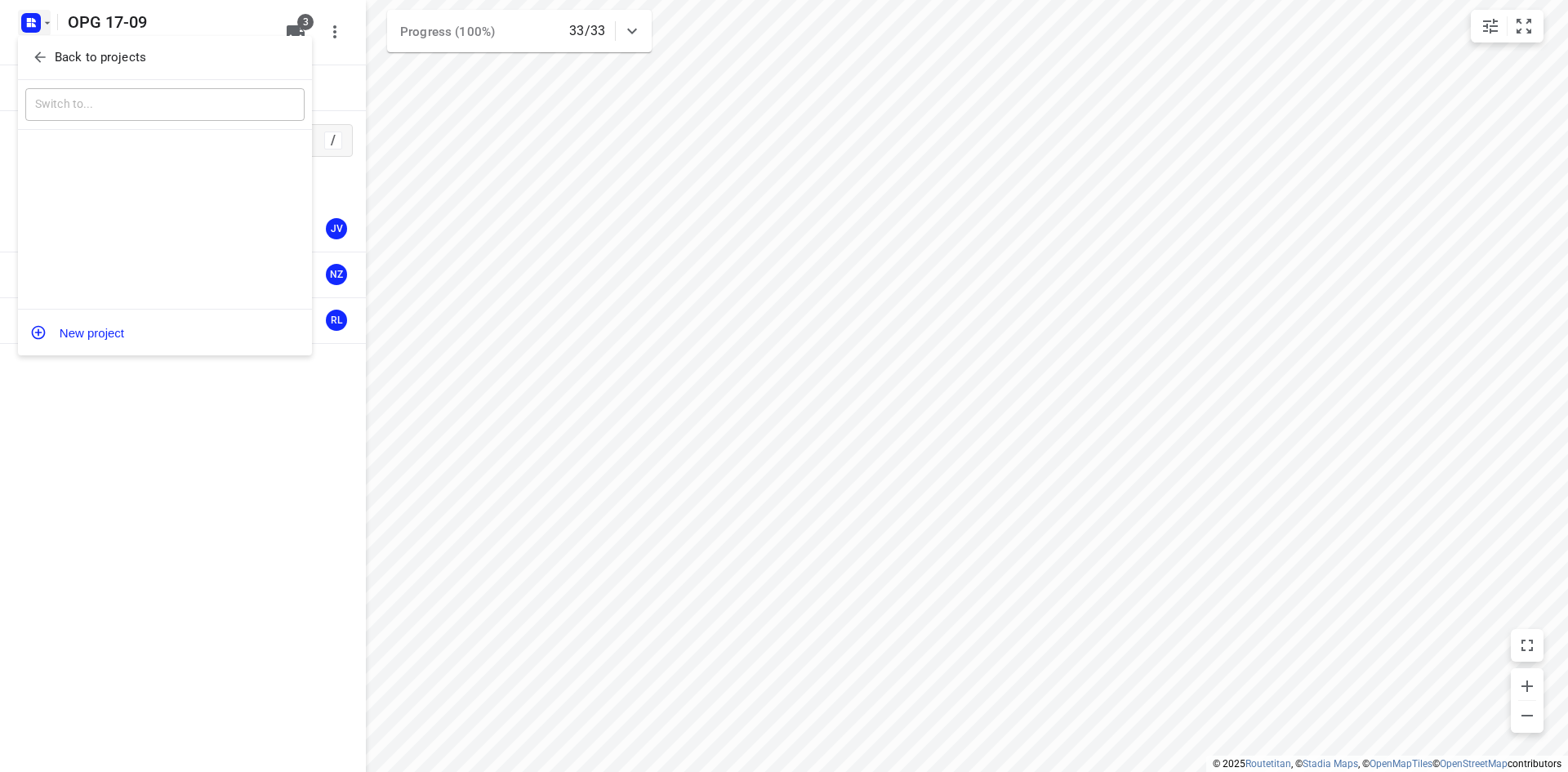
click at [32, 57] on icon "button" at bounding box center [40, 57] width 16 height 16
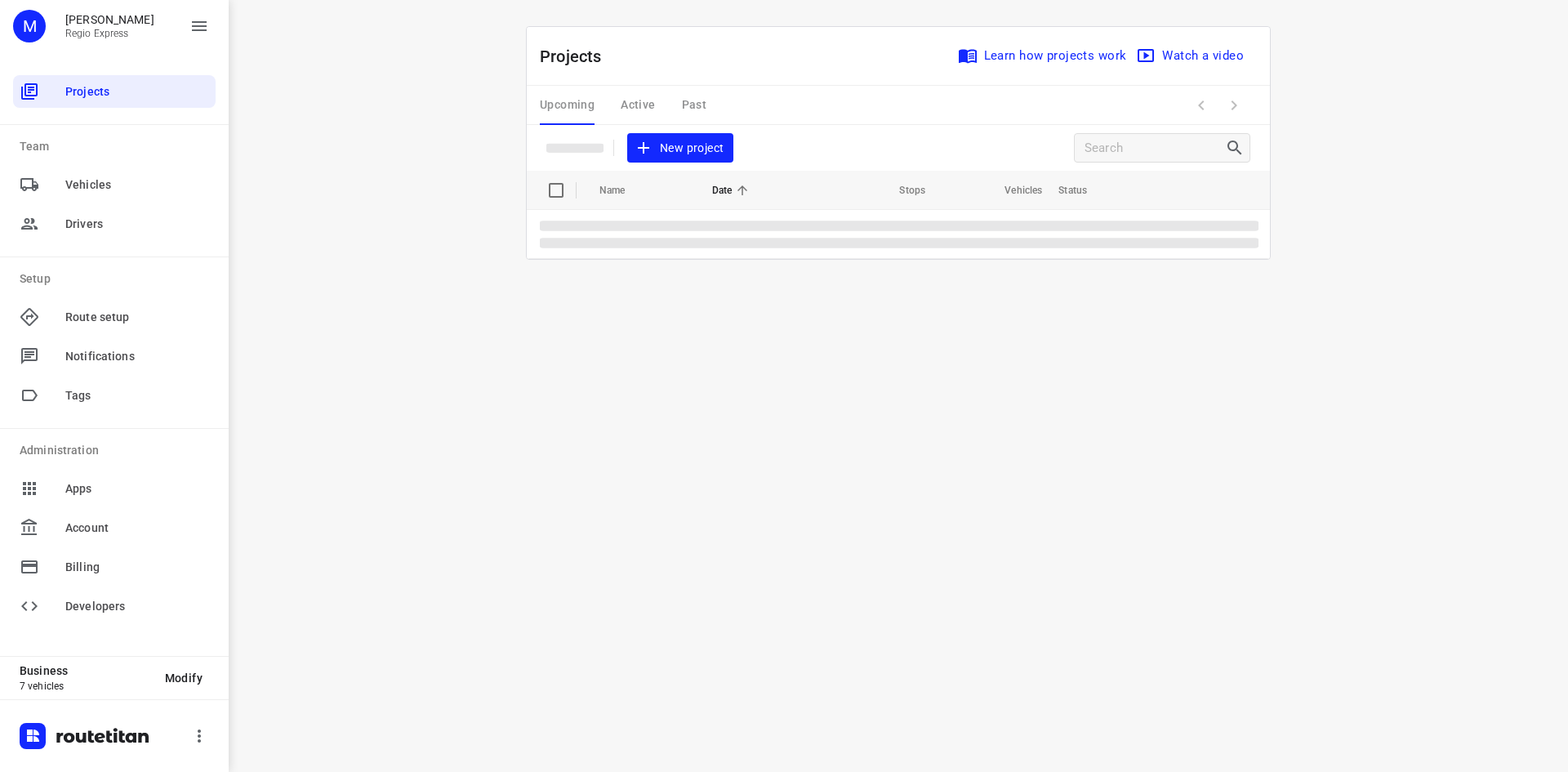
click at [687, 105] on div "Upcoming Active Past" at bounding box center [636, 105] width 193 height 39
click at [691, 99] on div "Upcoming Active Past" at bounding box center [636, 105] width 193 height 39
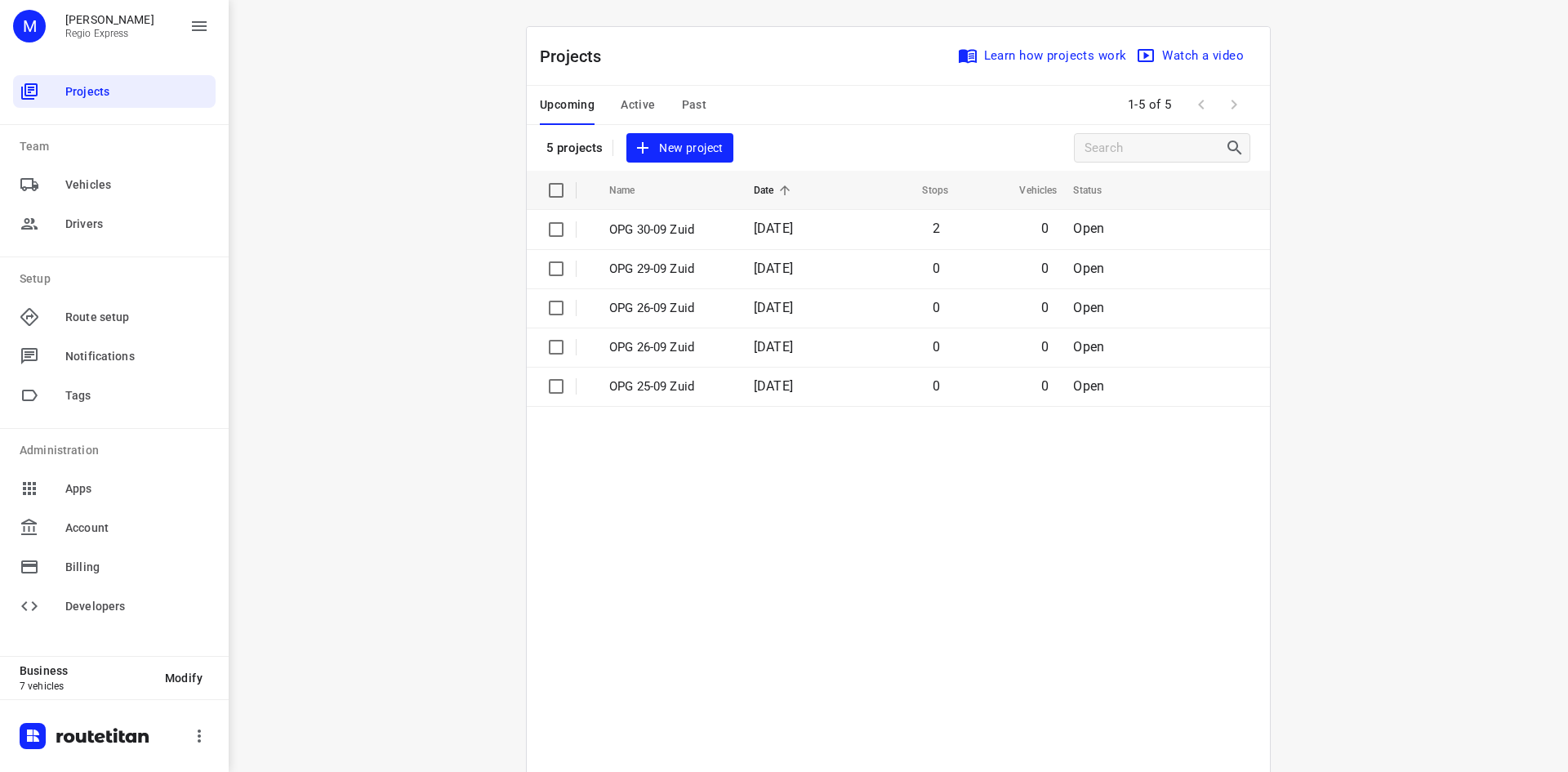
click at [697, 96] on span "Past" at bounding box center [695, 105] width 26 height 21
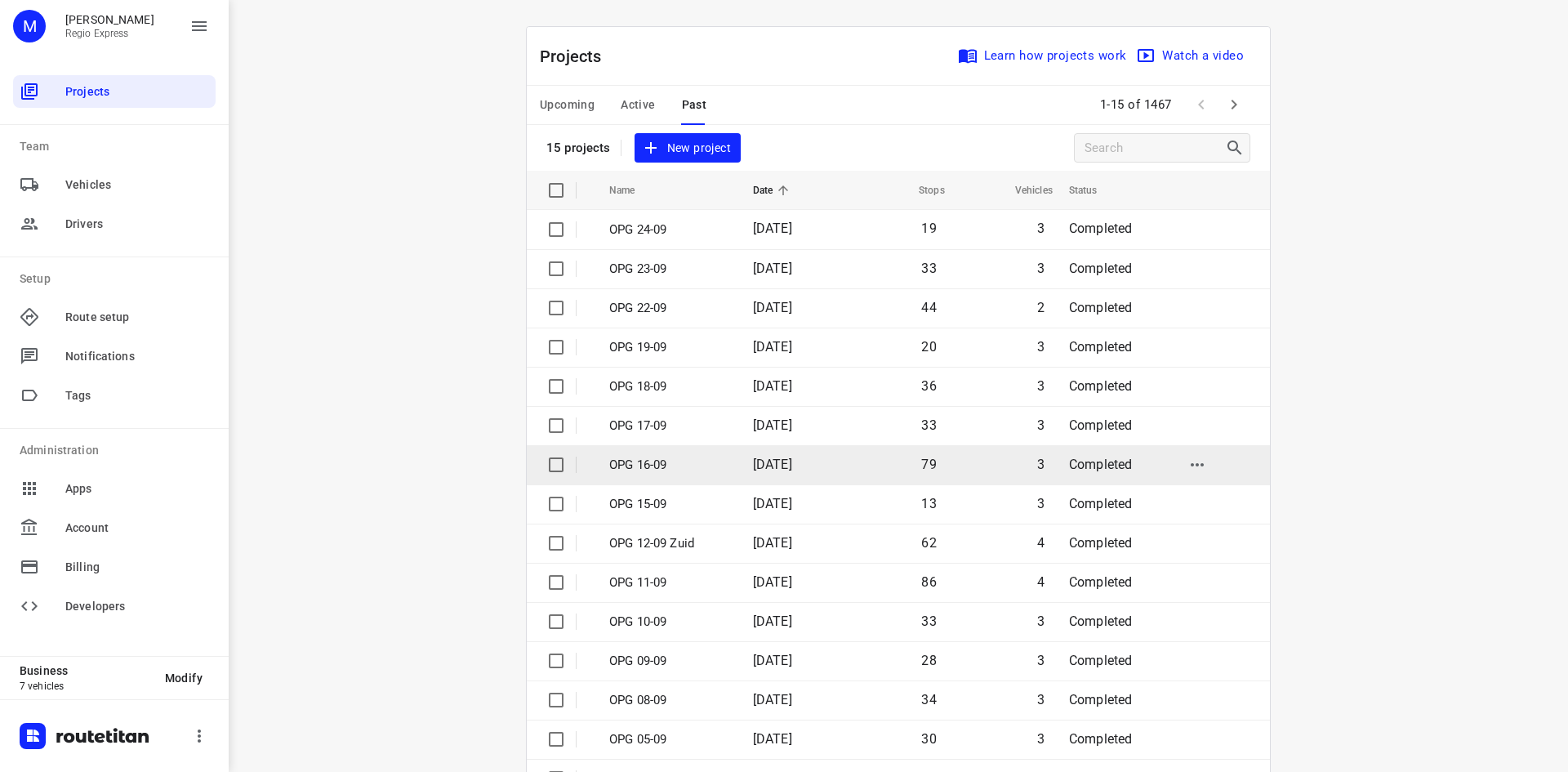
click at [672, 459] on p "OPG 16-09" at bounding box center [669, 465] width 119 height 19
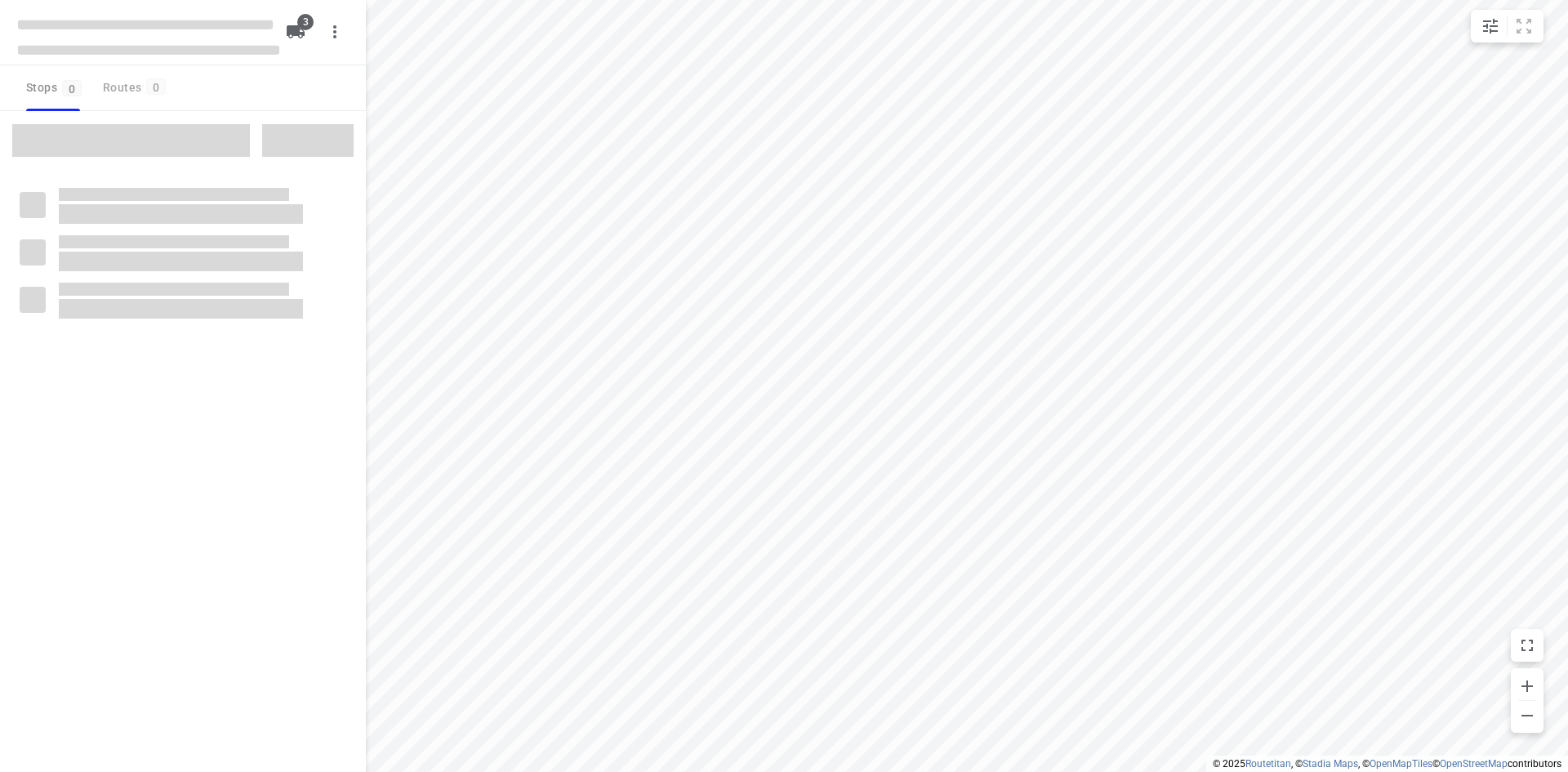
type input "distance"
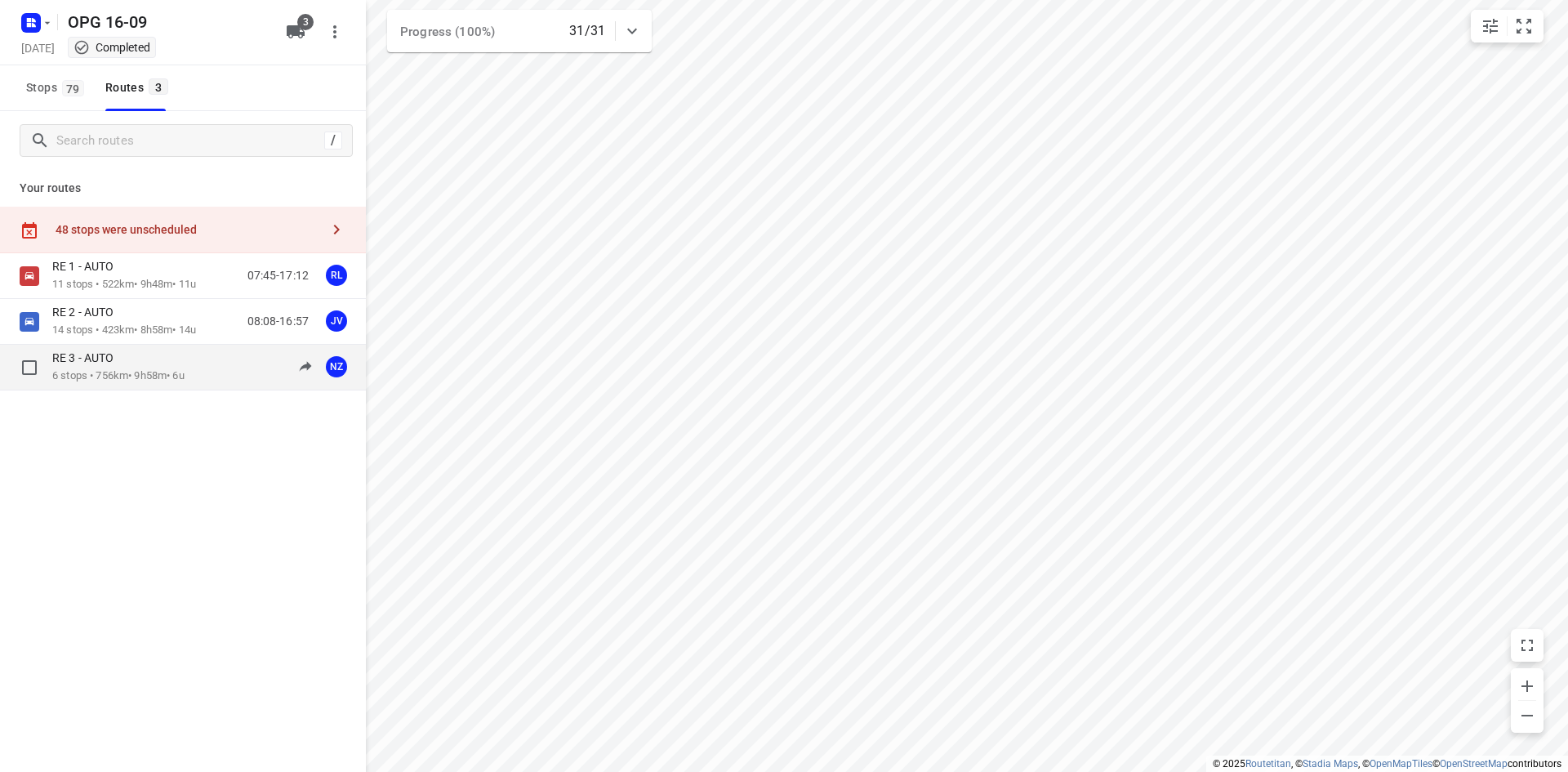
click at [184, 368] on div "RE 3 - AUTO" at bounding box center [118, 359] width 132 height 18
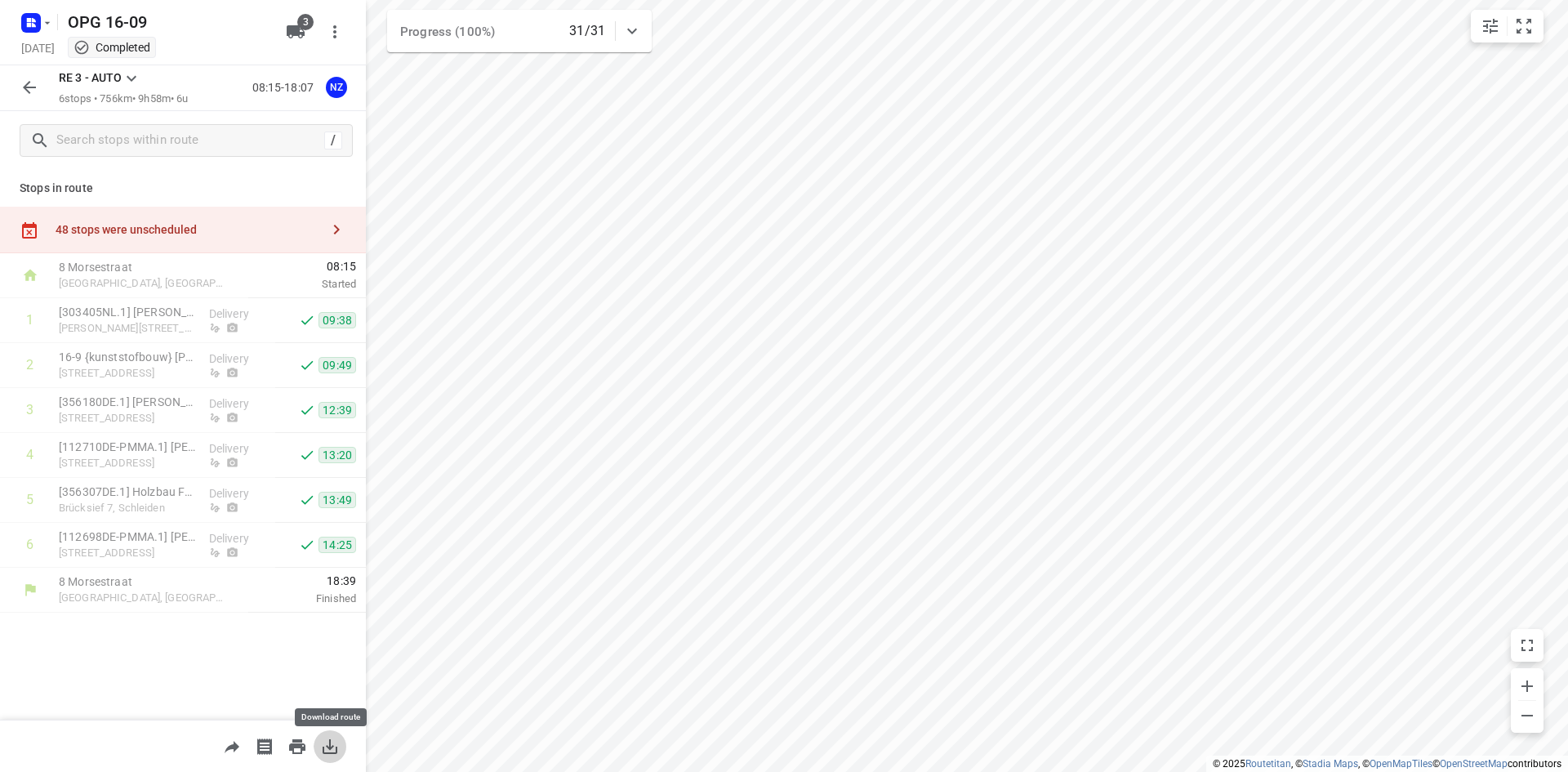
click at [334, 742] on icon "button" at bounding box center [330, 746] width 20 height 20
click at [34, 87] on icon "button" at bounding box center [29, 88] width 13 height 13
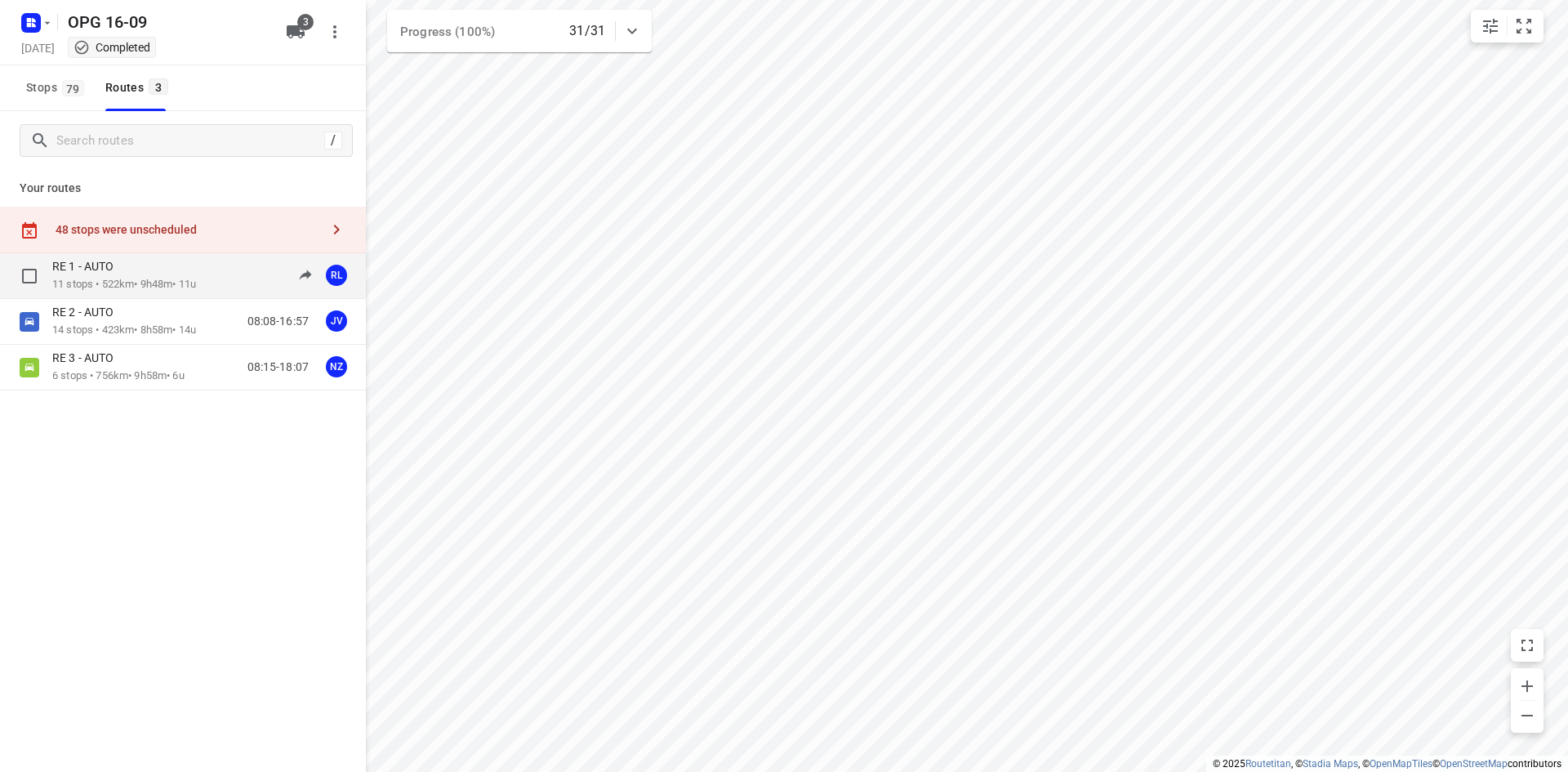
click at [158, 292] on p "11 stops • 522km • 9h48m • 11u" at bounding box center [124, 284] width 144 height 15
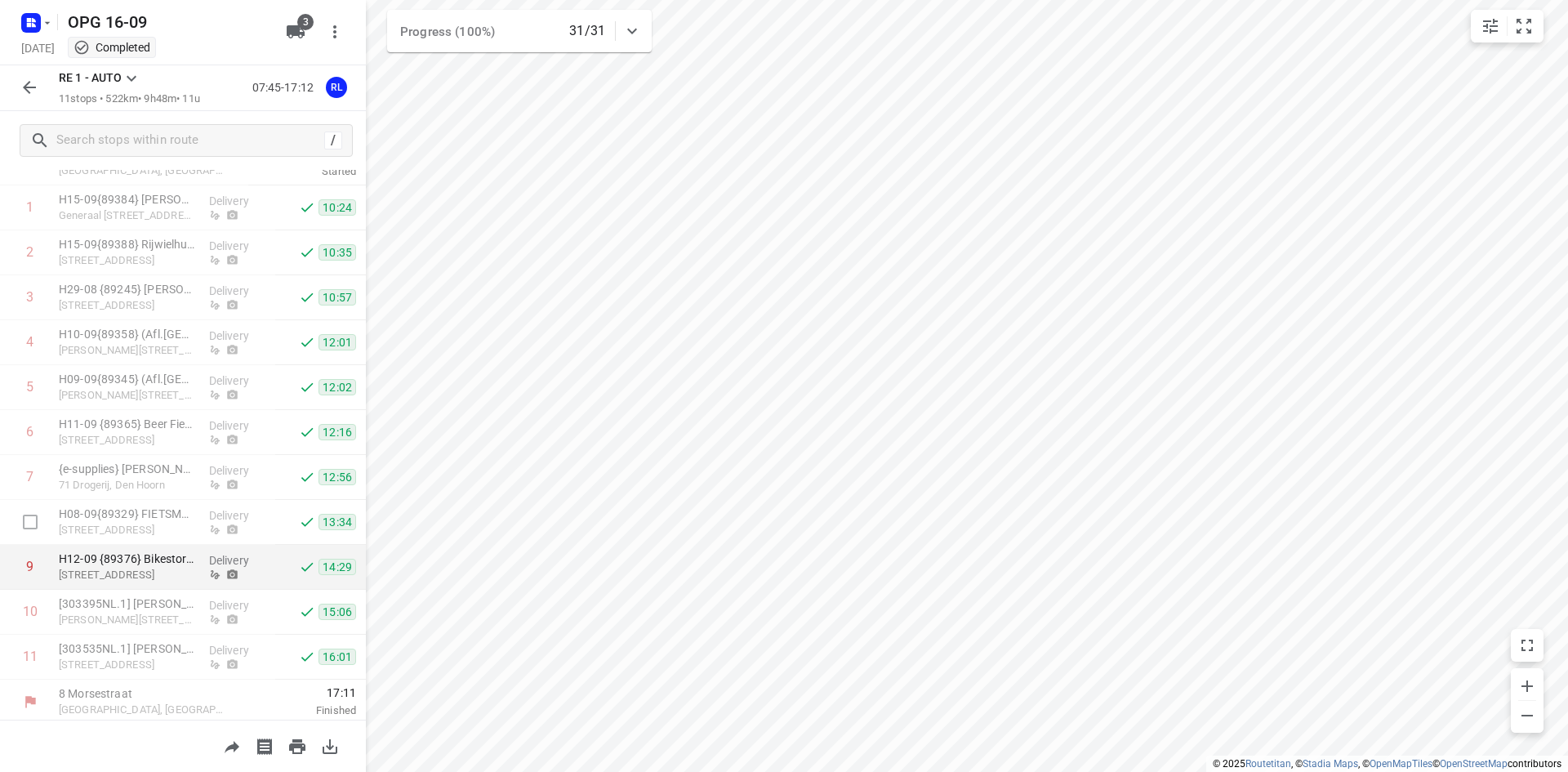
scroll to position [117, 0]
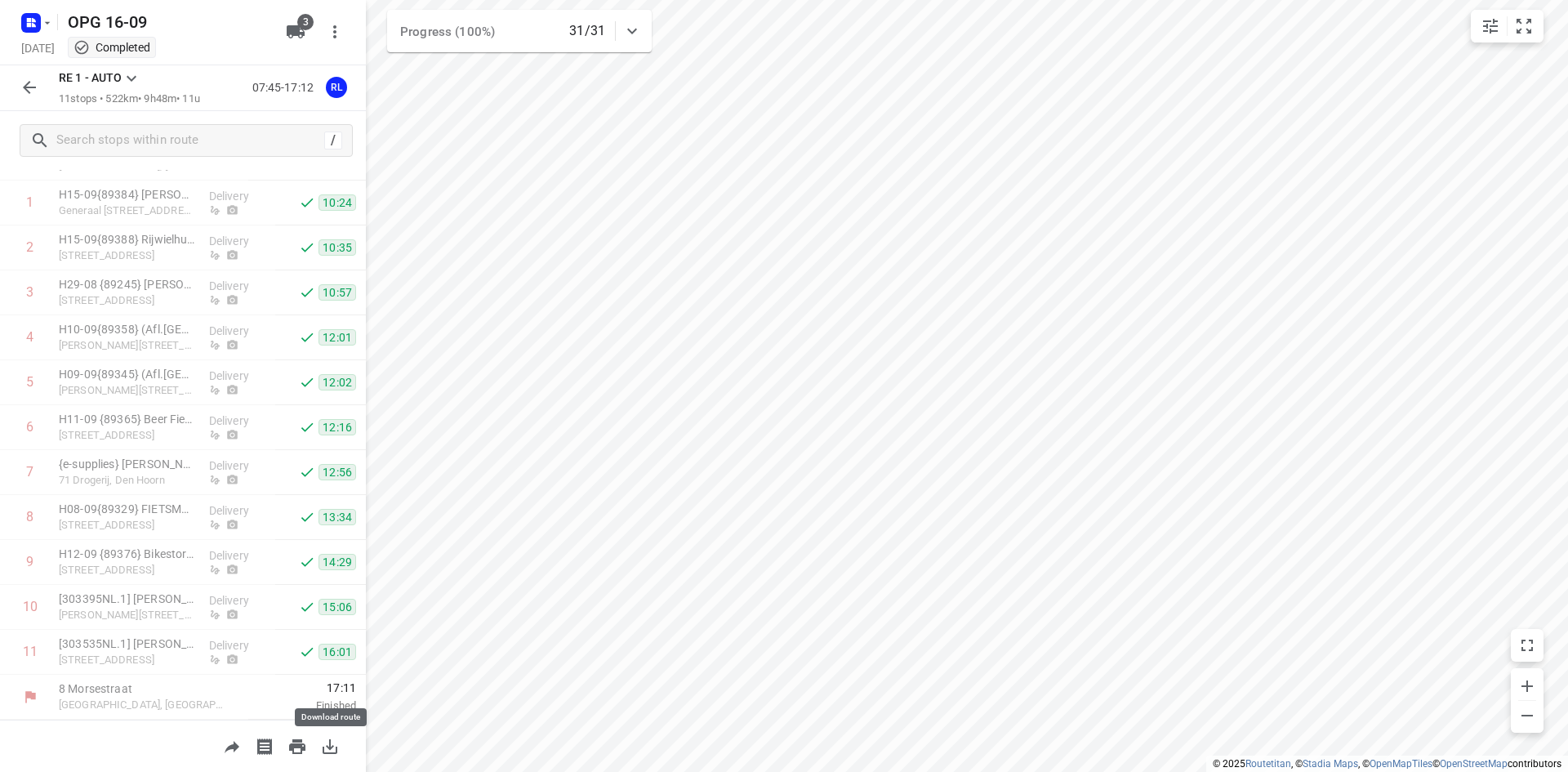
click at [327, 738] on icon "button" at bounding box center [330, 746] width 20 height 20
click at [38, 21] on rect "button" at bounding box center [30, 23] width 20 height 20
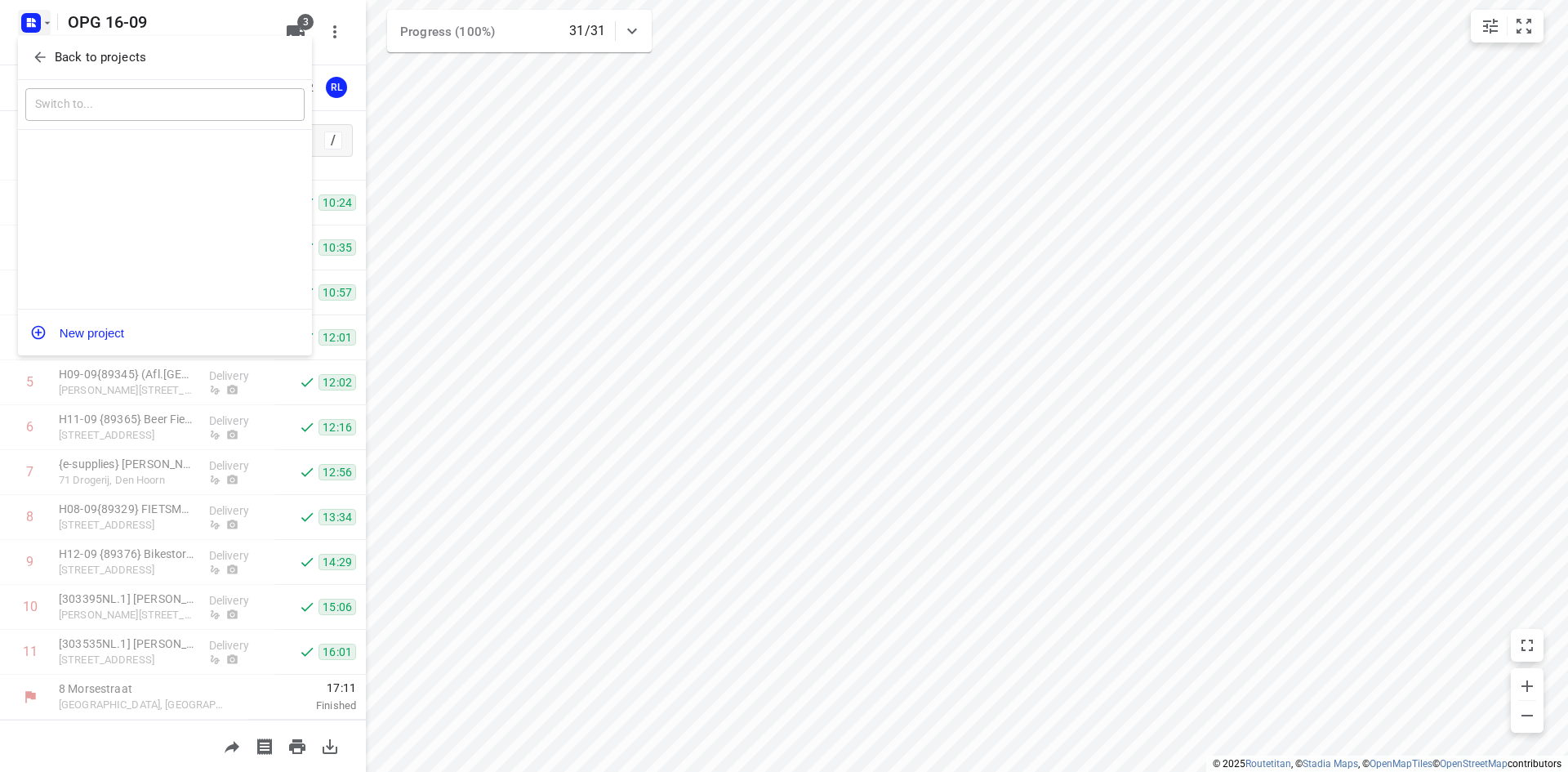
click at [43, 66] on button "Back to projects" at bounding box center [165, 58] width 280 height 27
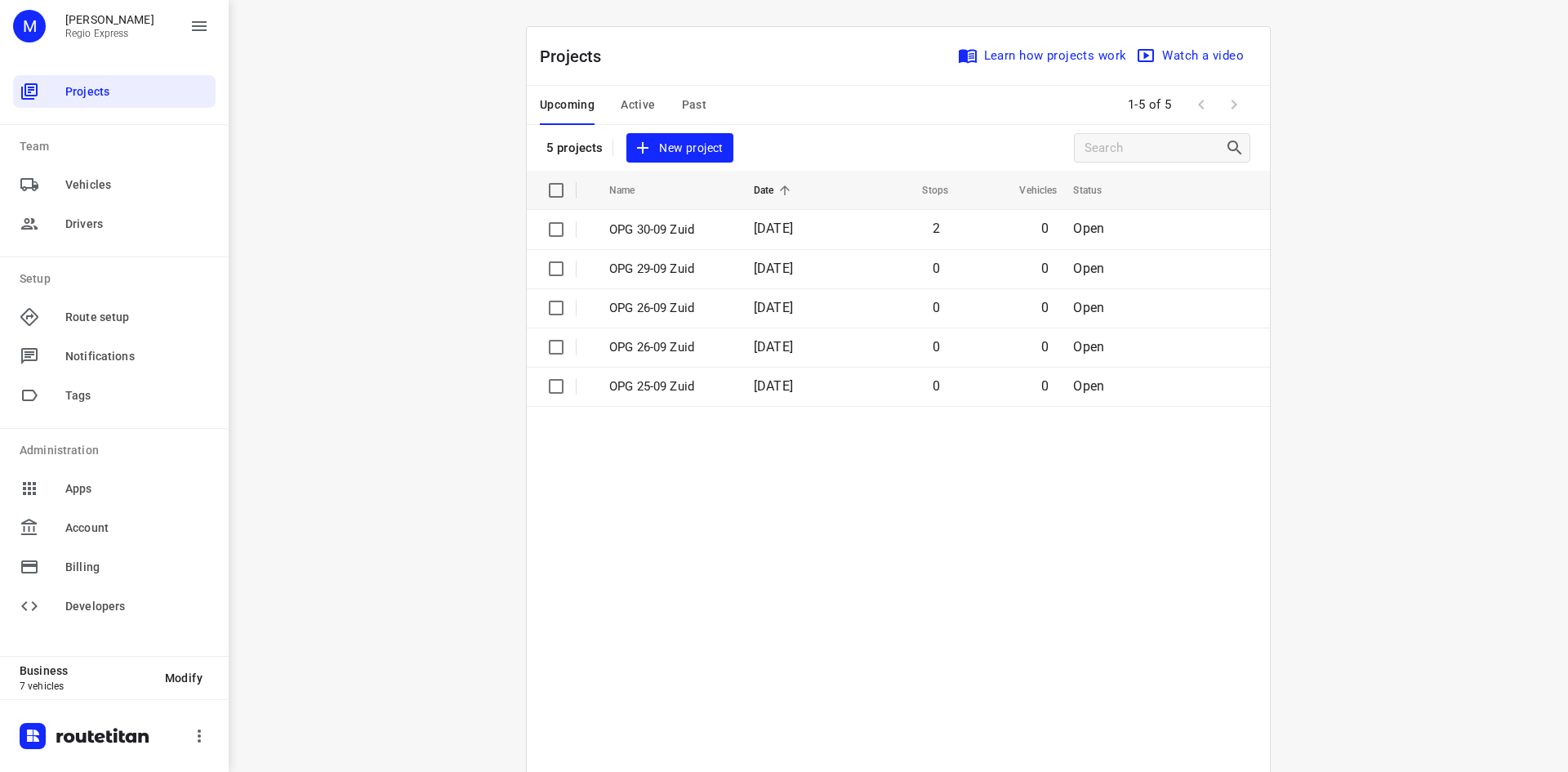
click at [623, 109] on span "Active" at bounding box center [638, 105] width 34 height 21
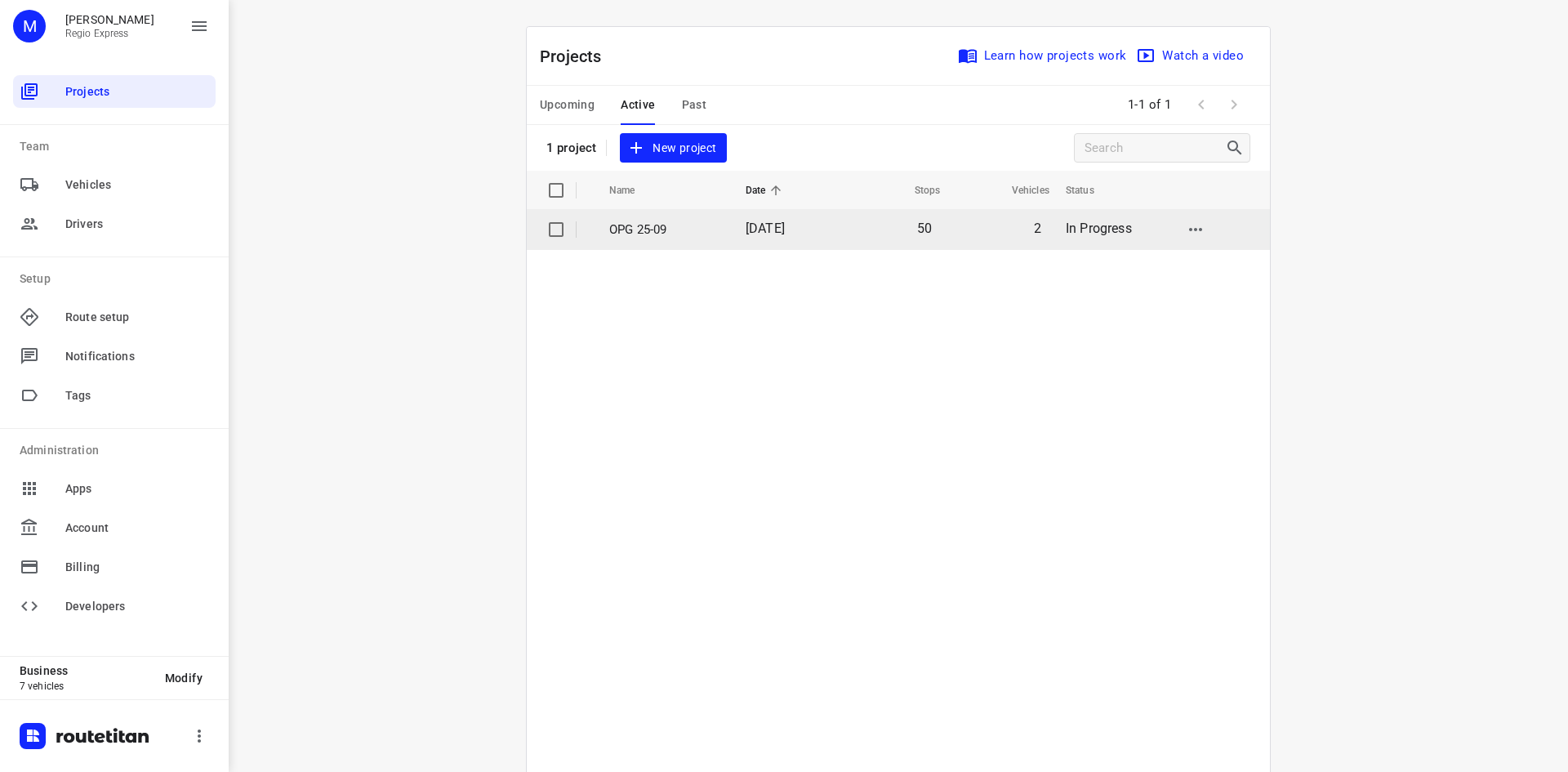
click at [785, 231] on span "[DATE]" at bounding box center [765, 228] width 39 height 15
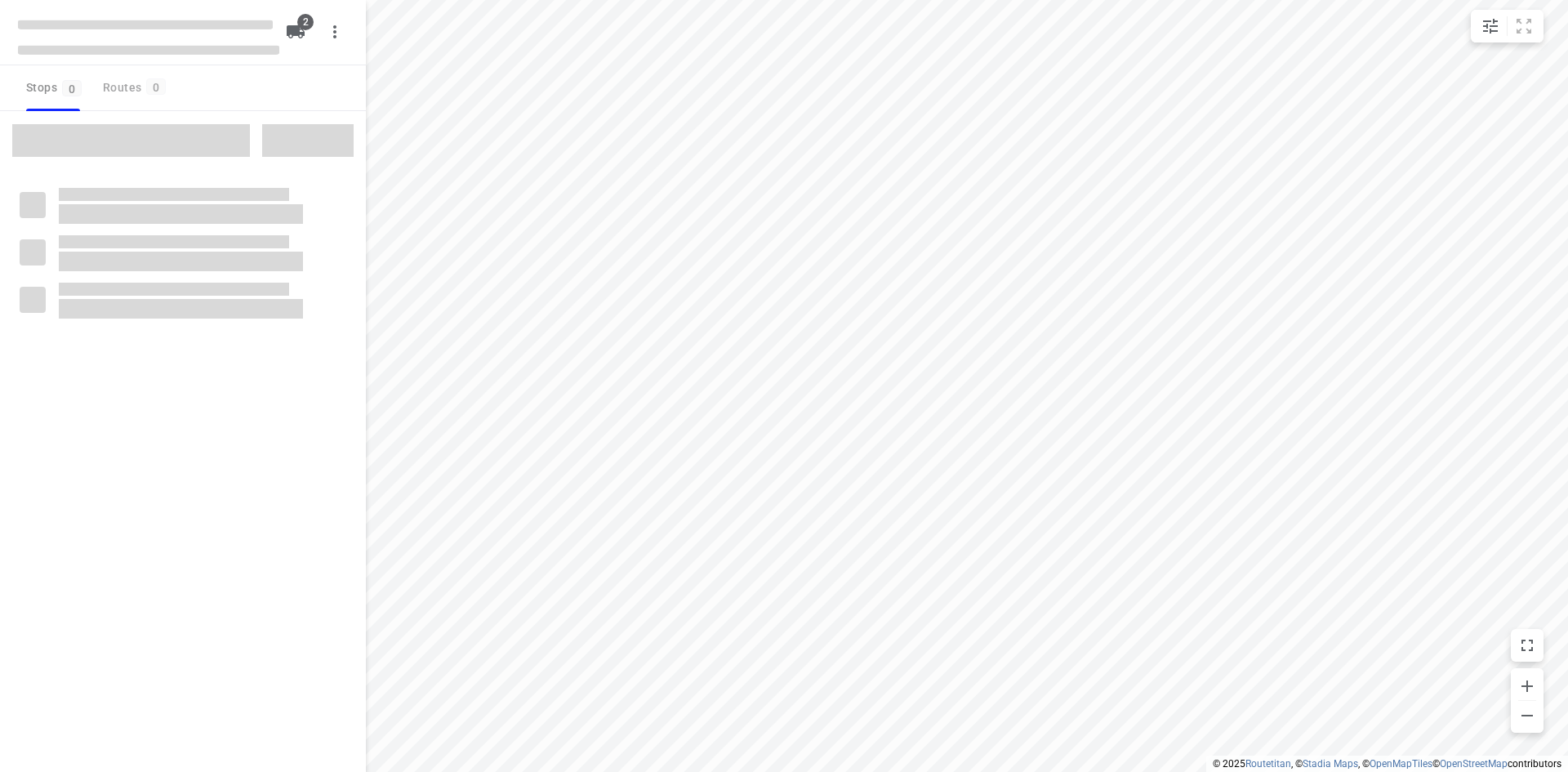
type input "distance"
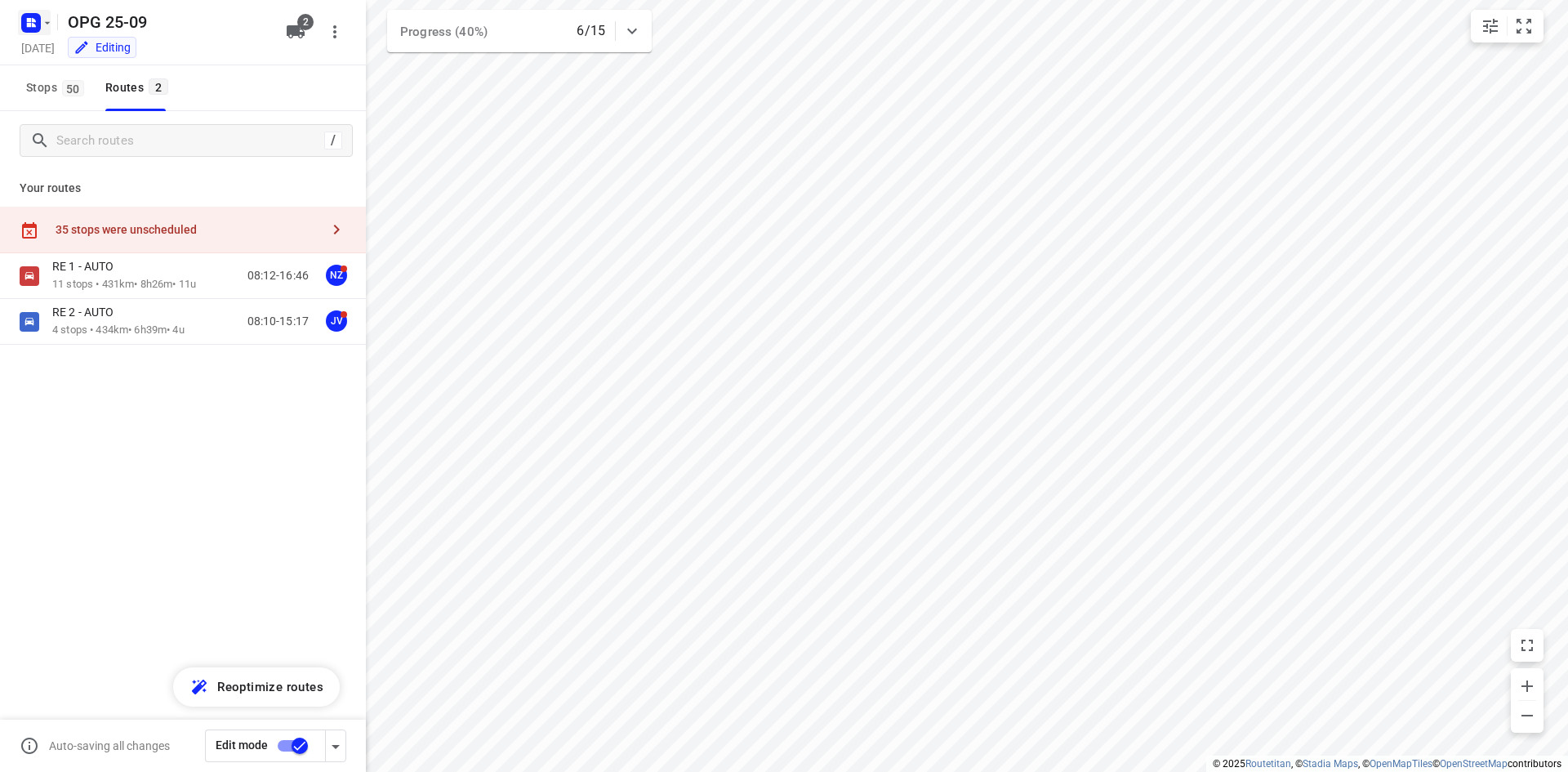
click at [35, 21] on icon "button" at bounding box center [34, 20] width 4 height 4
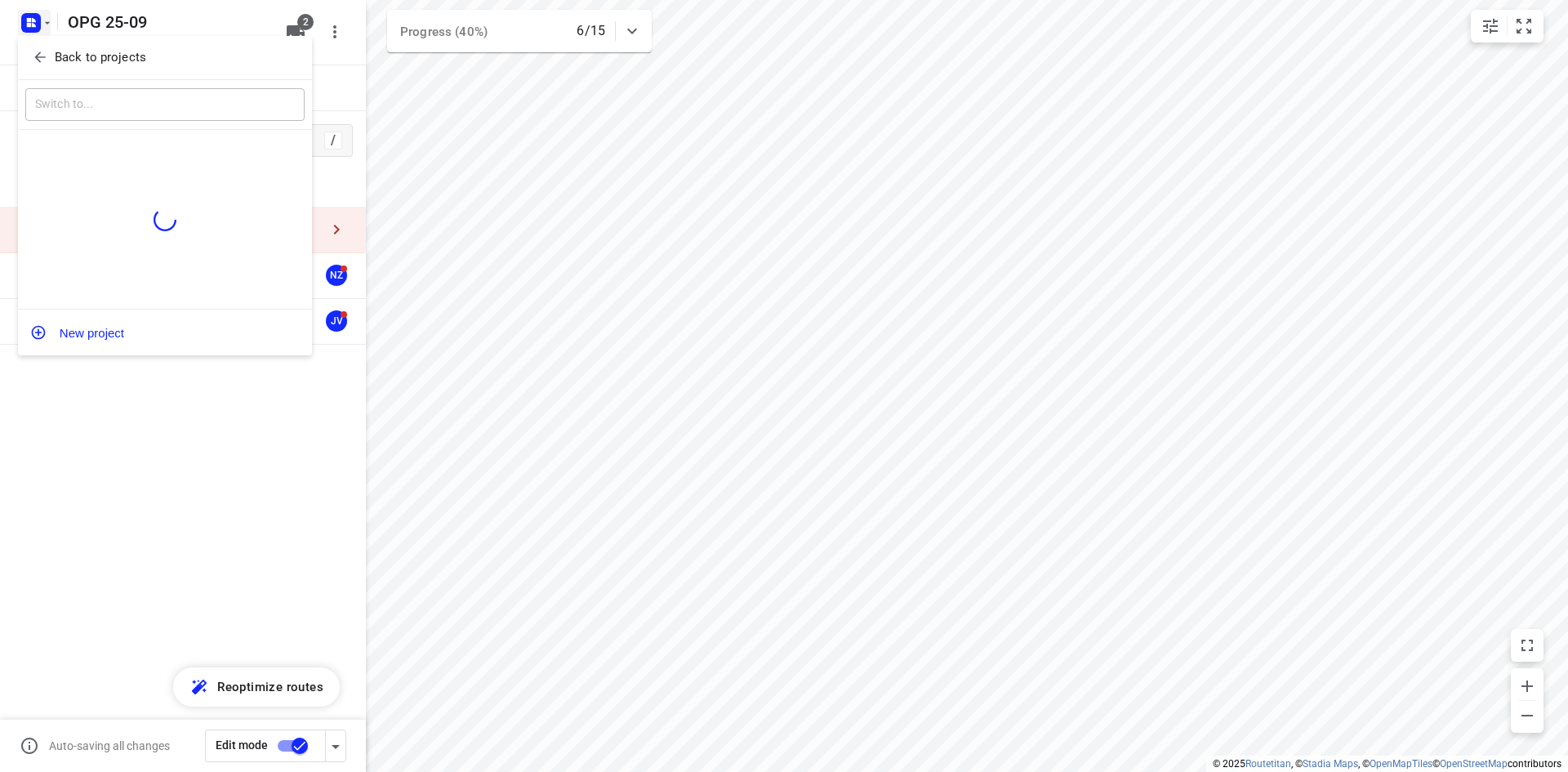
click at [48, 71] on div "Back to projects" at bounding box center [164, 58] width 294 height 44
click at [55, 63] on p "Back to projects" at bounding box center [100, 58] width 92 height 19
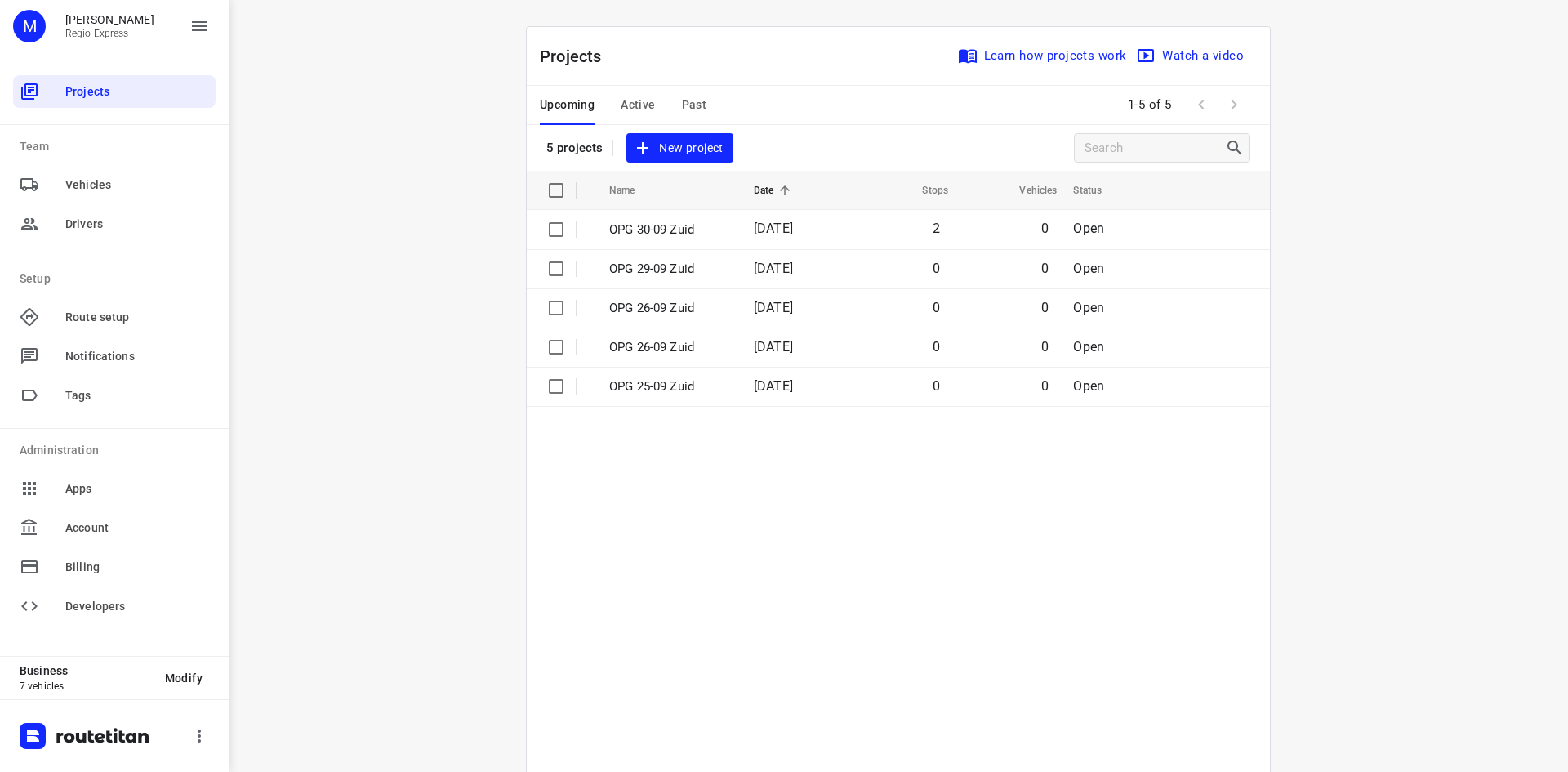
click at [636, 102] on span "Active" at bounding box center [638, 105] width 34 height 21
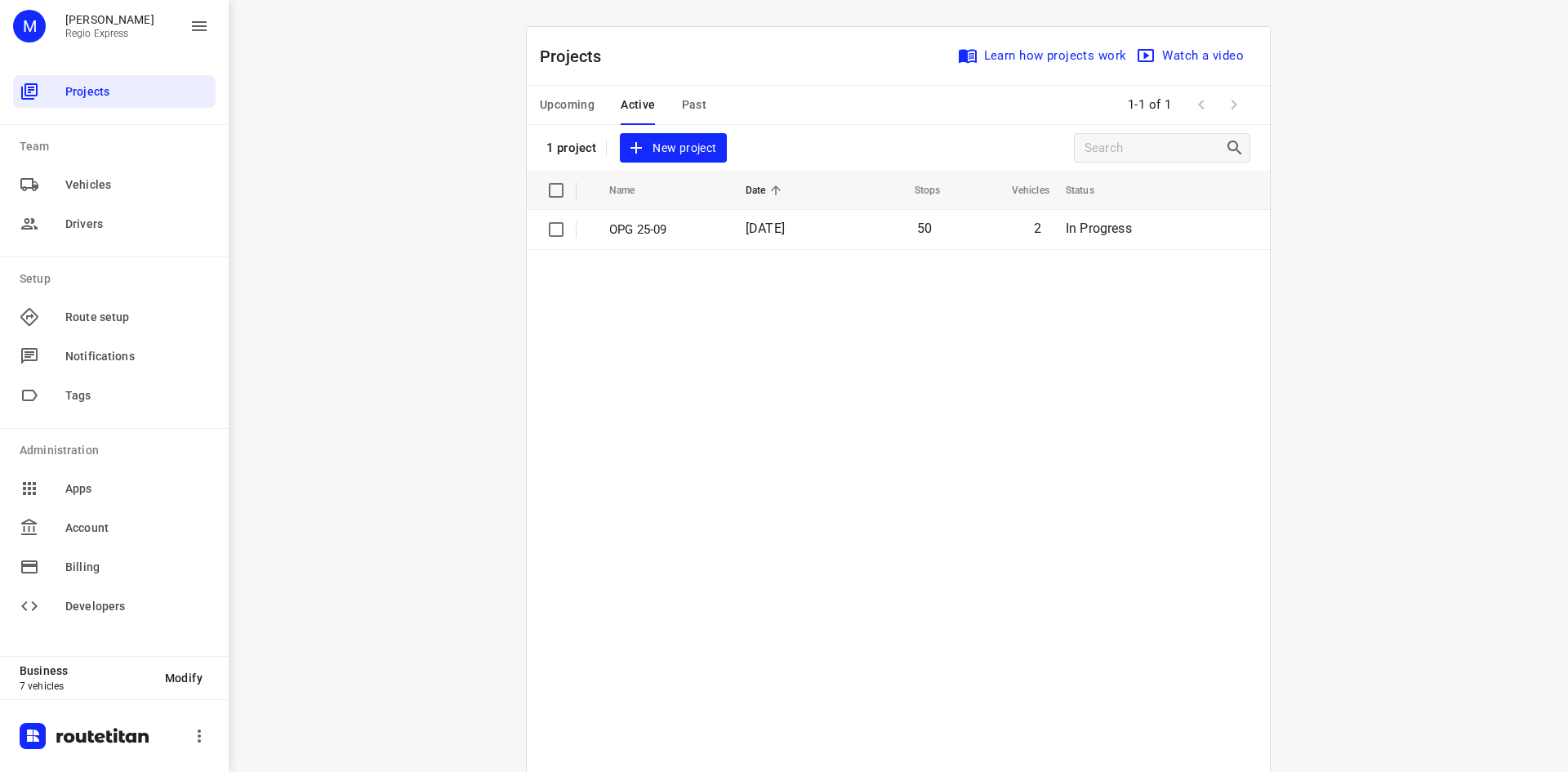
click at [773, 234] on span "[DATE]" at bounding box center [765, 228] width 39 height 15
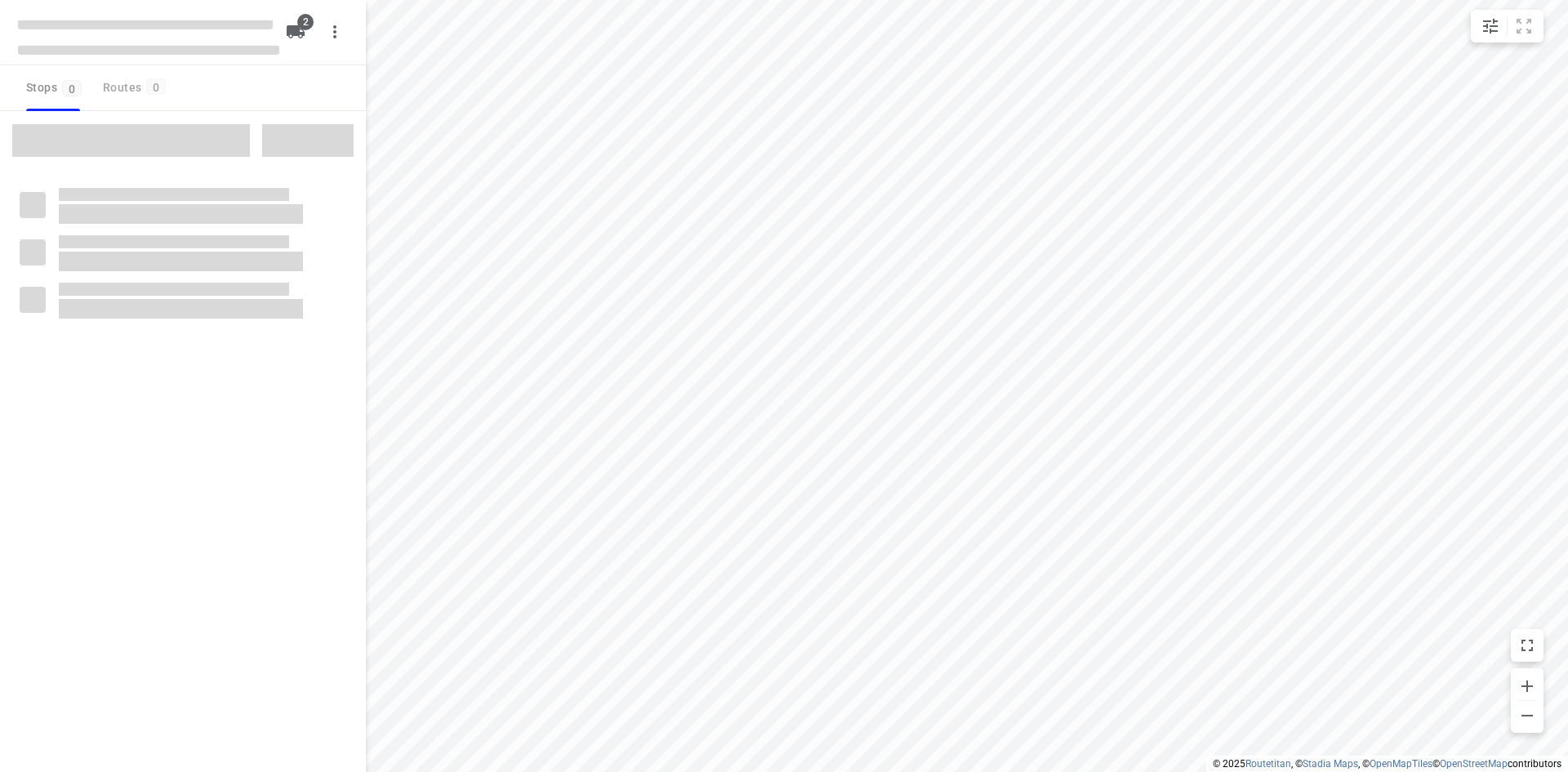
type input "distance"
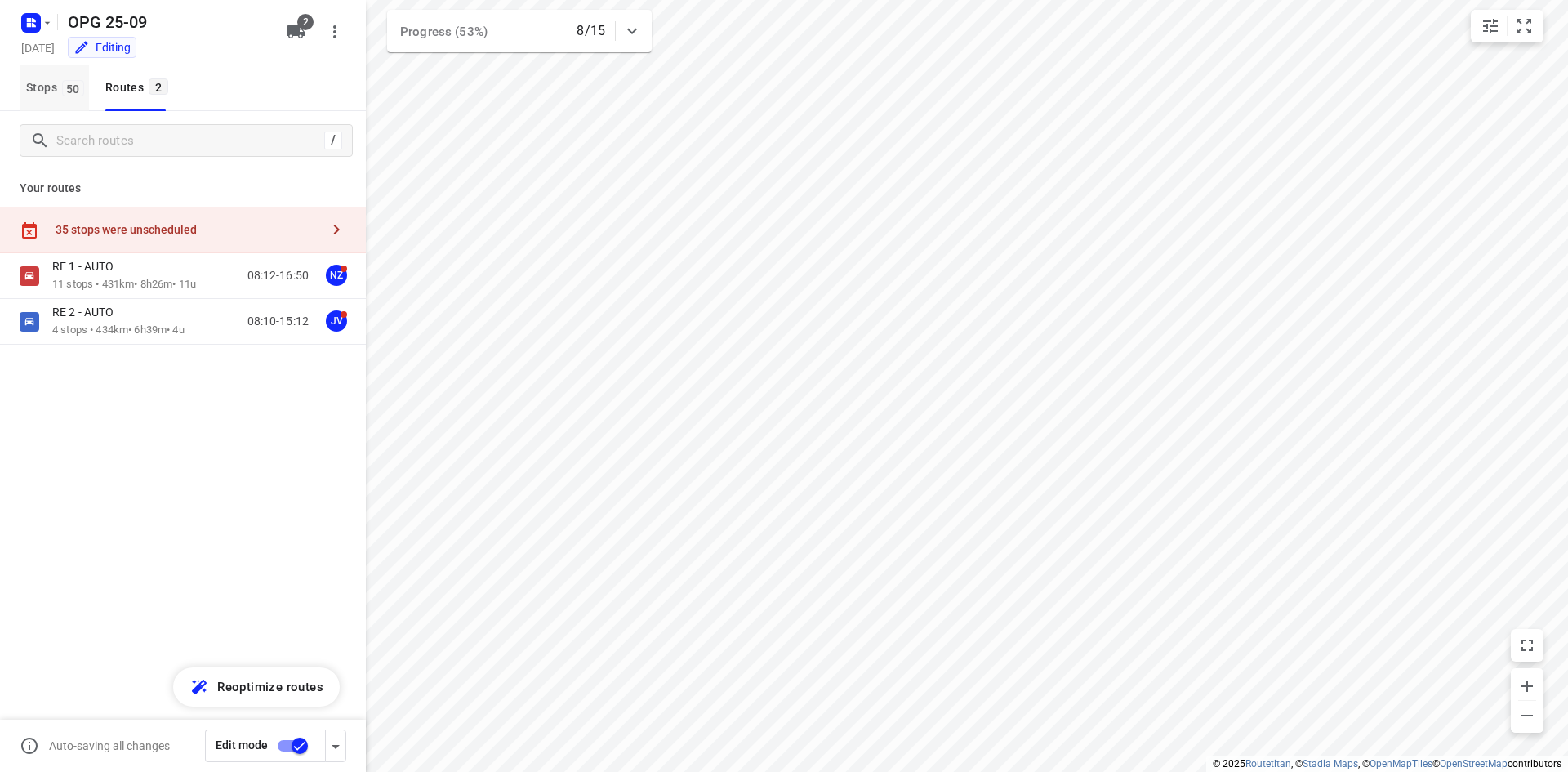
click at [57, 93] on span "Stops 50" at bounding box center [58, 88] width 63 height 21
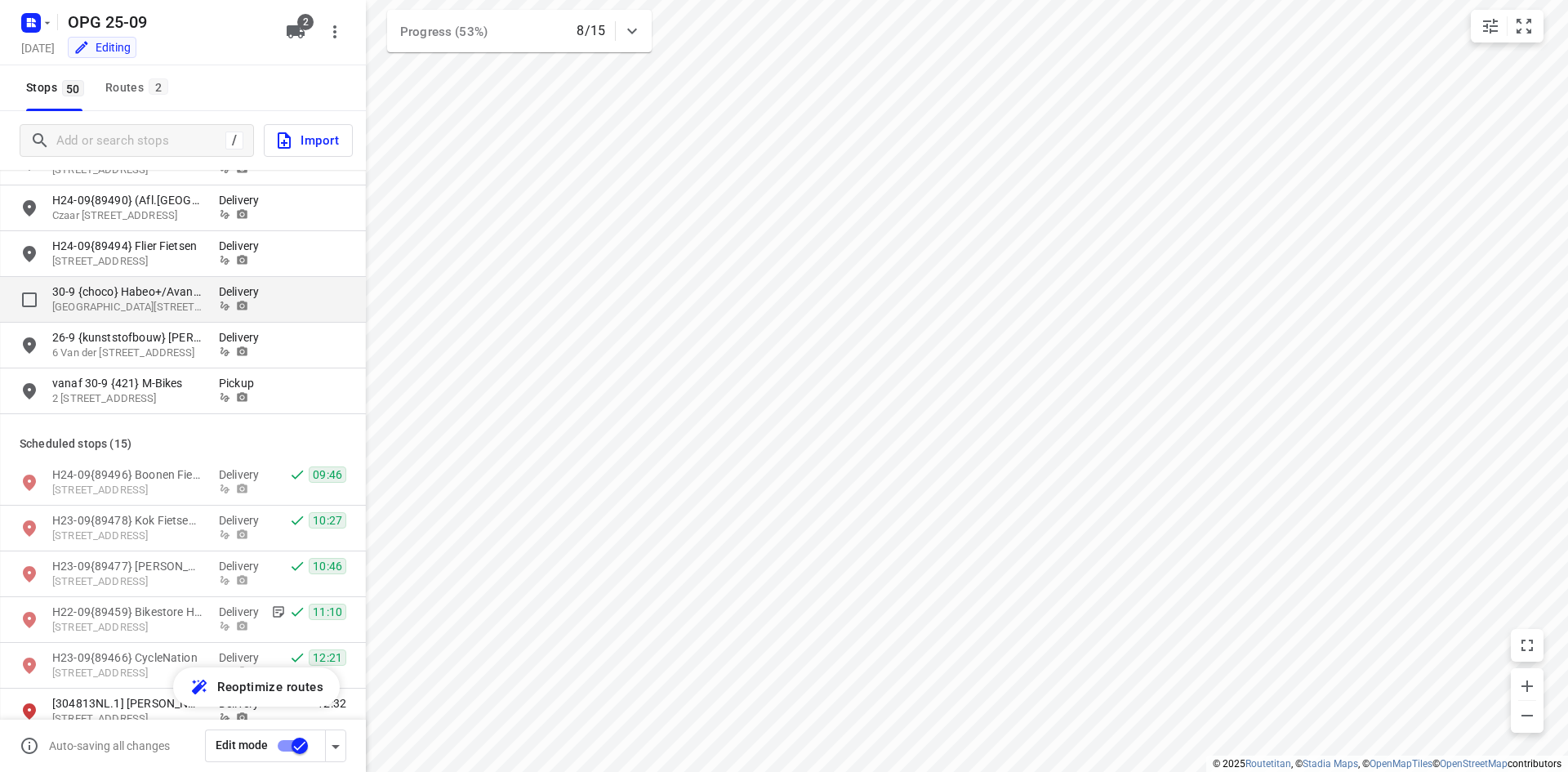
scroll to position [1634, 0]
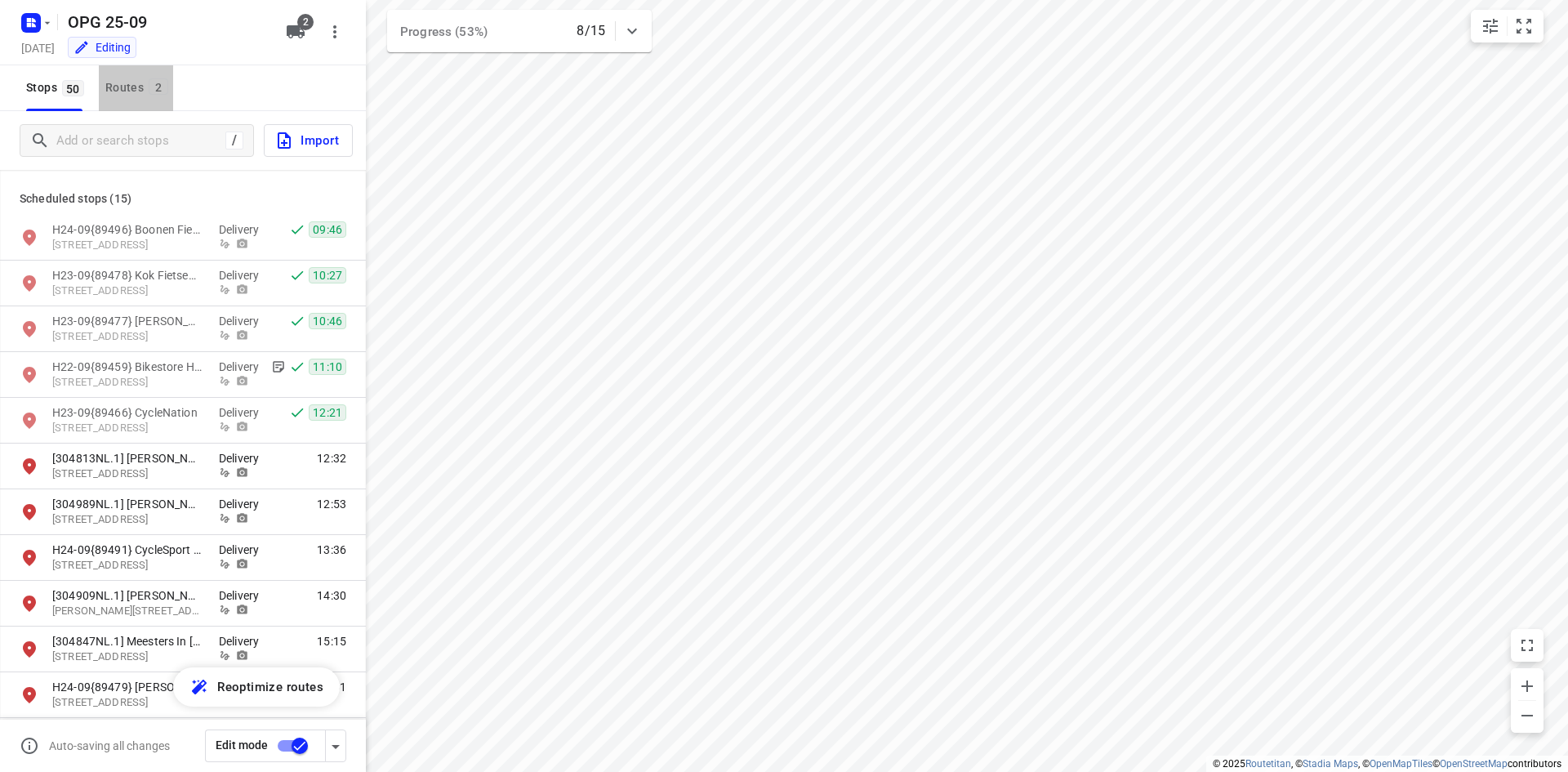
click at [147, 84] on div "Routes 2" at bounding box center [139, 88] width 68 height 21
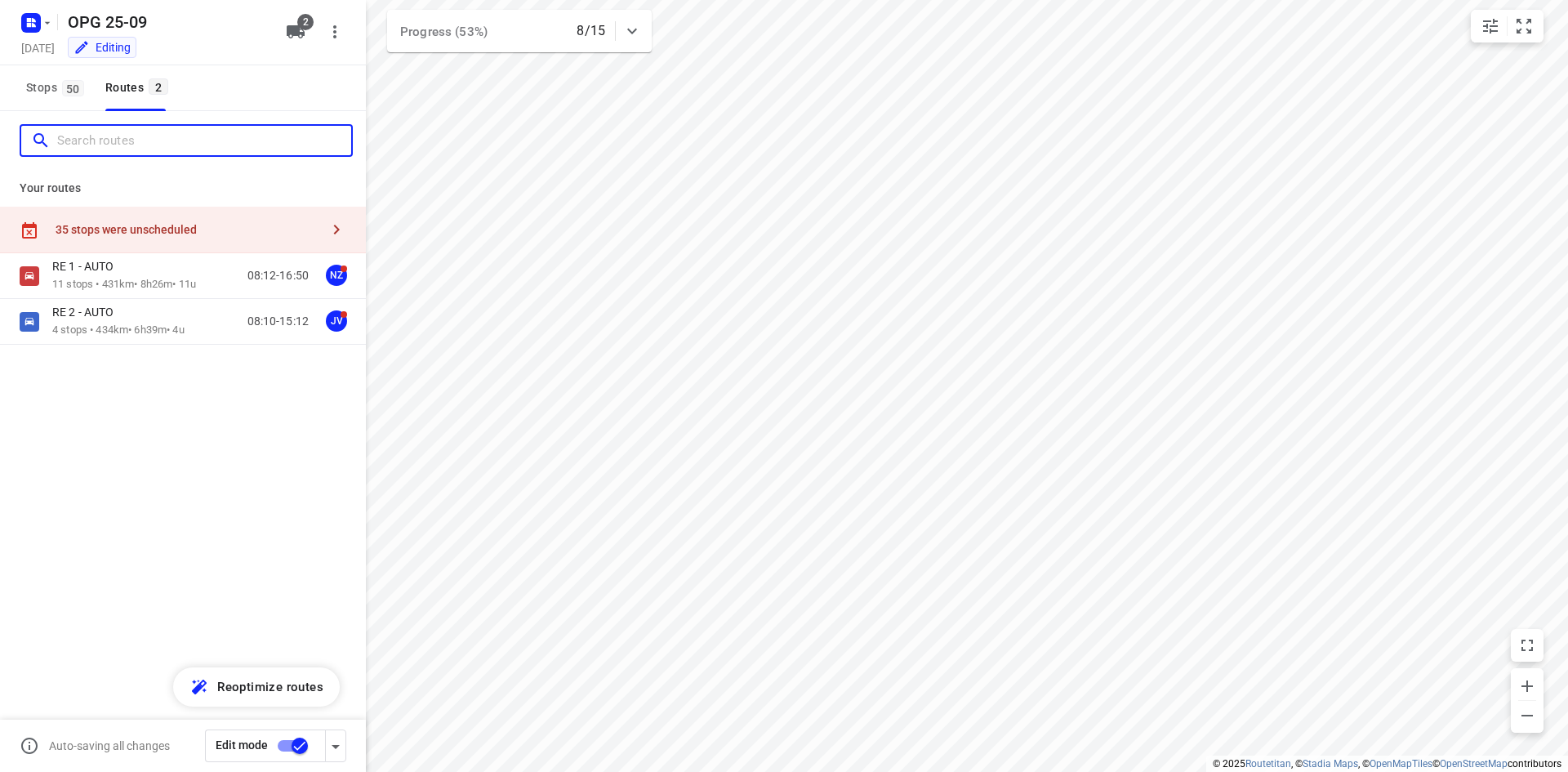
click at [193, 138] on input "Search routes" at bounding box center [203, 141] width 294 height 26
click at [204, 212] on div "35 stops were unscheduled" at bounding box center [182, 230] width 366 height 46
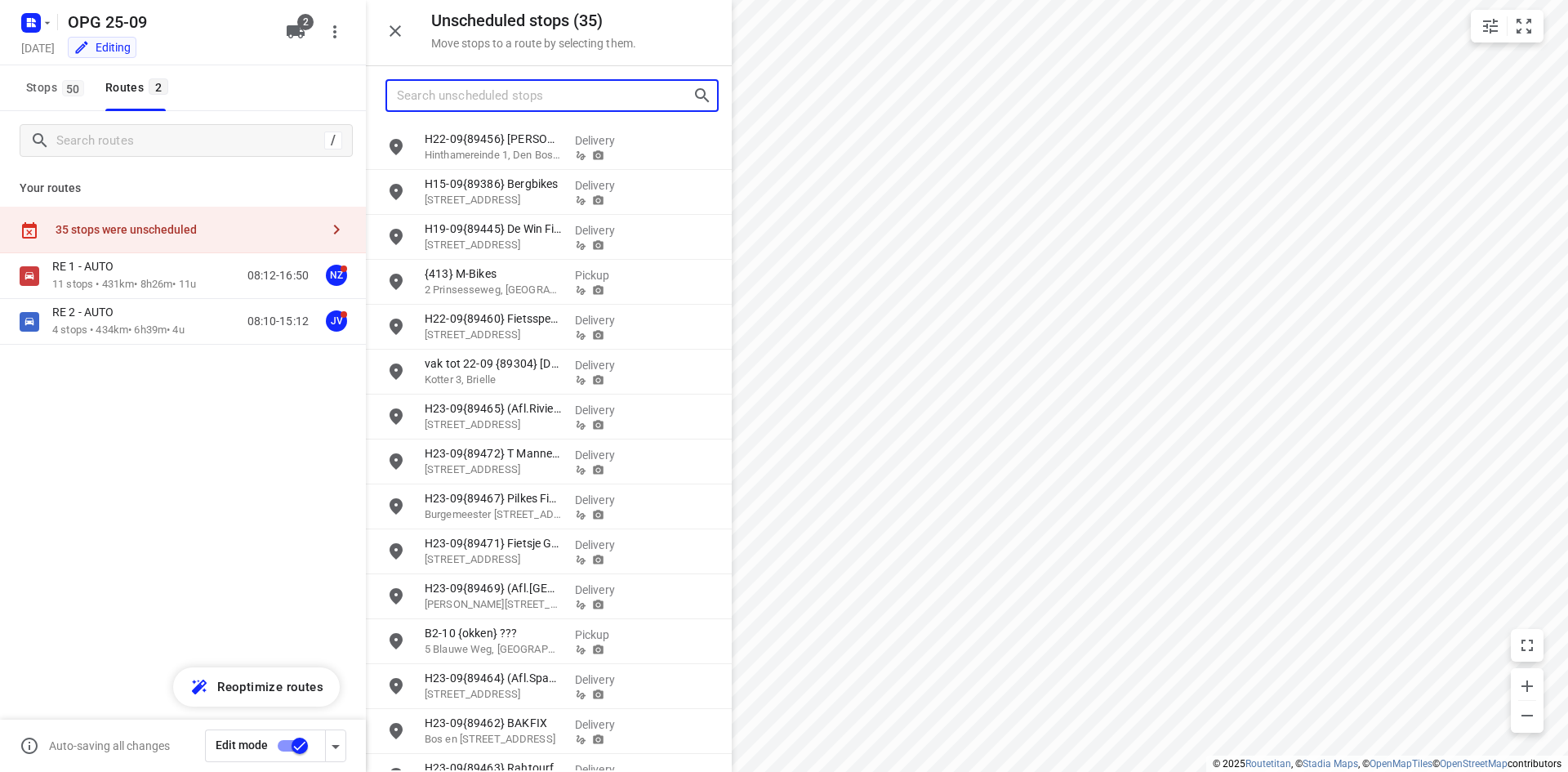
click at [531, 97] on input "Search unscheduled stops" at bounding box center [544, 95] width 296 height 26
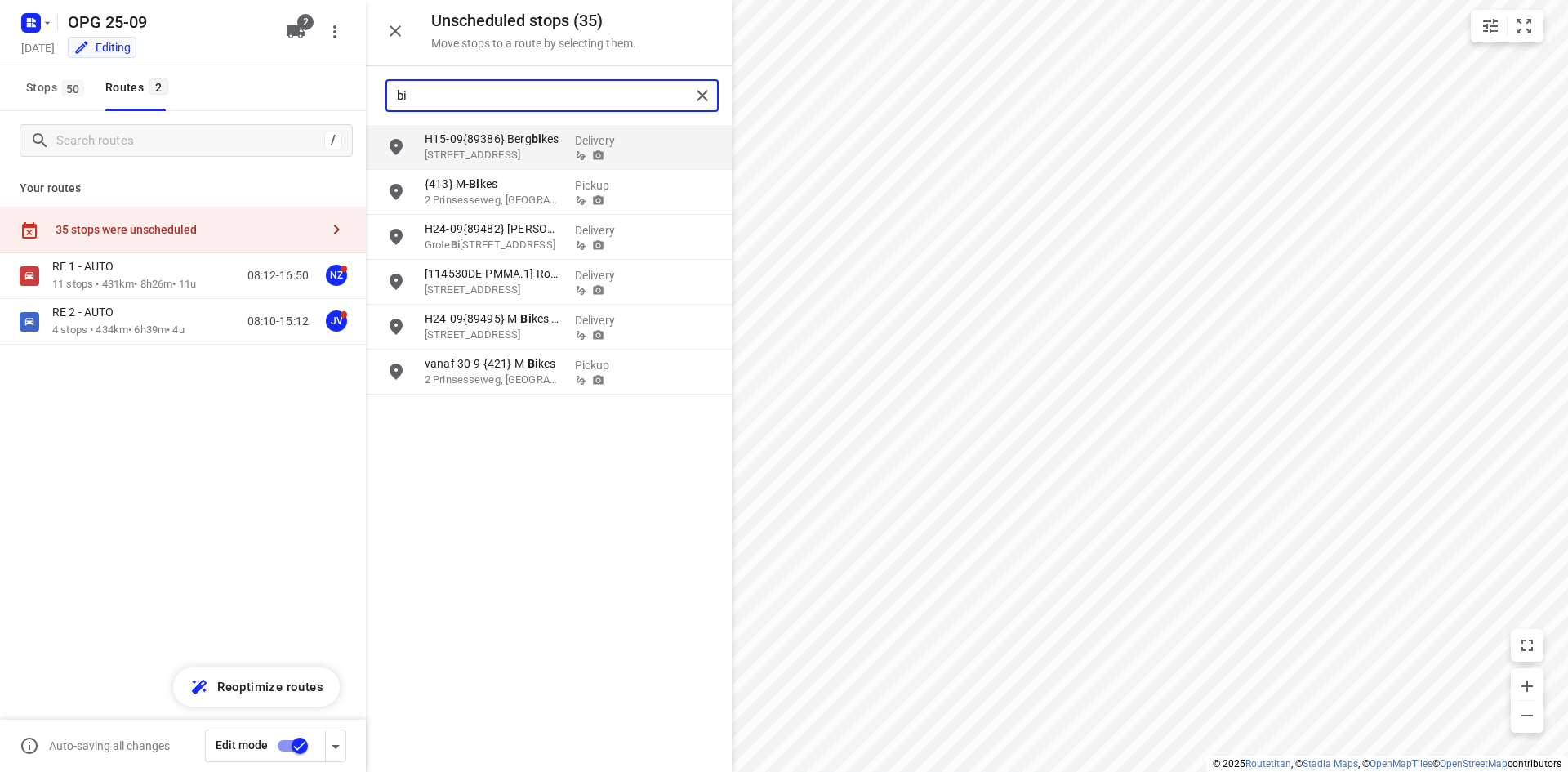
type input "b"
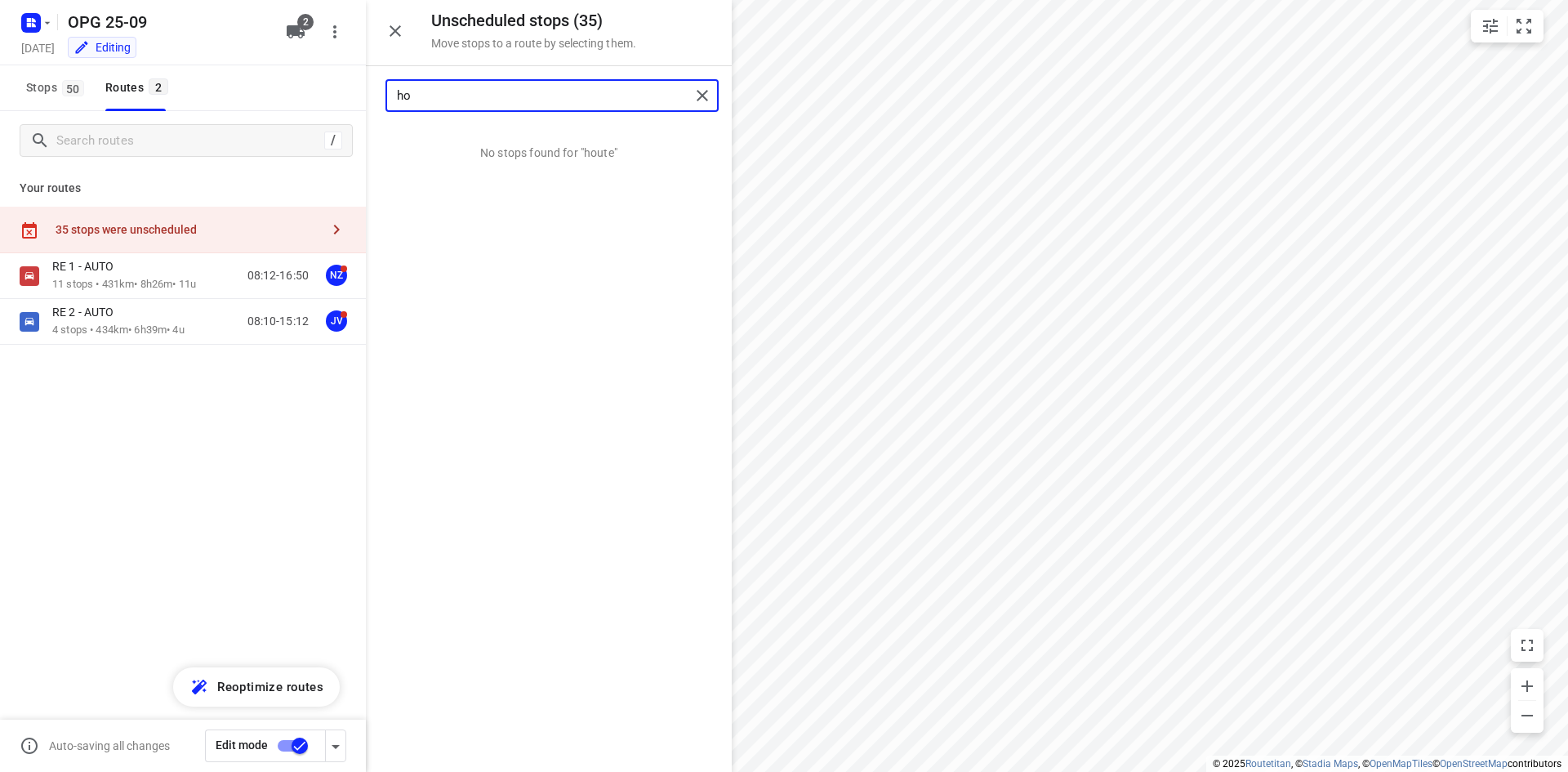
type input "h"
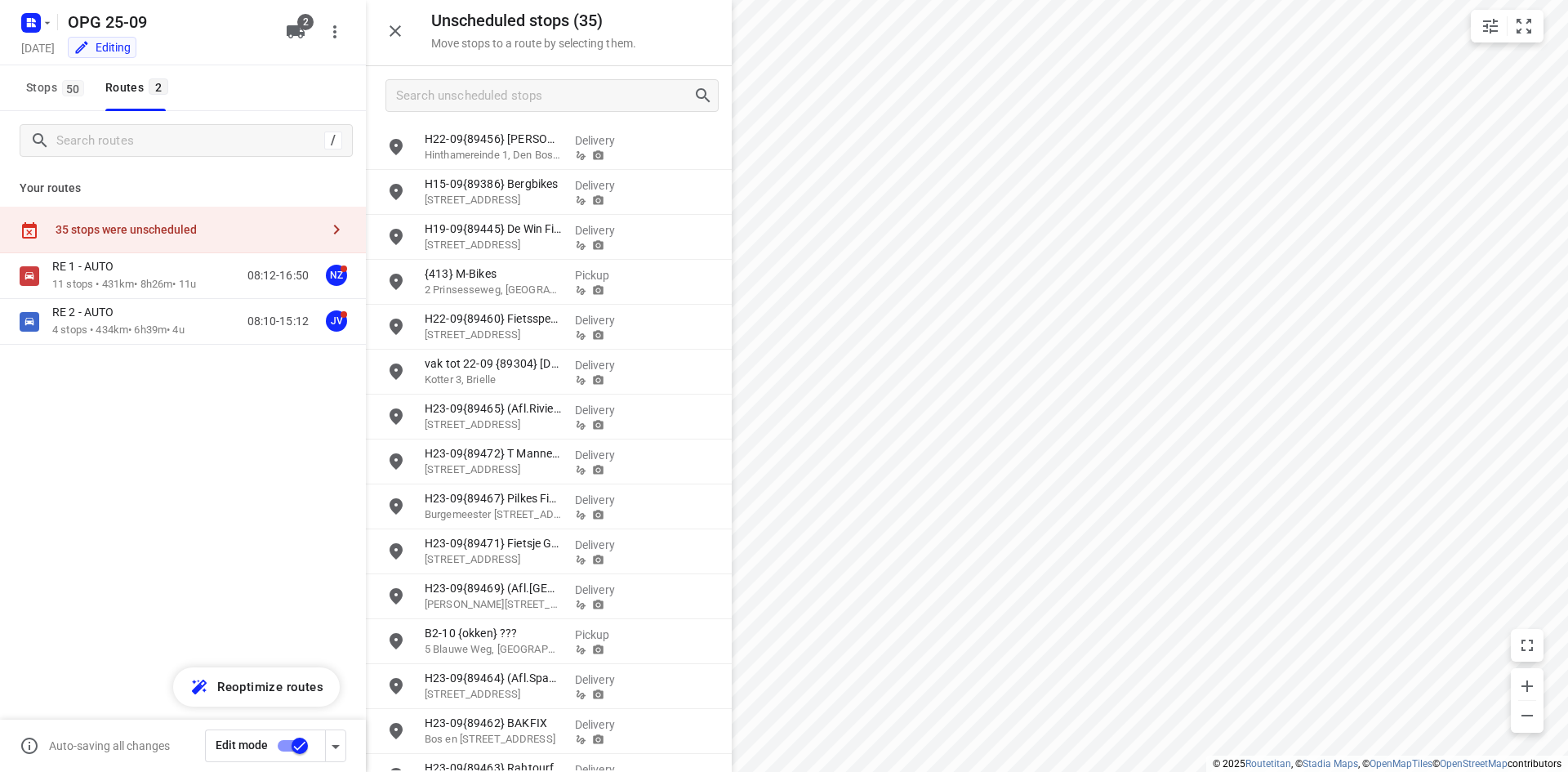
click at [406, 27] on button "button" at bounding box center [395, 31] width 33 height 33
